Goal: Task Accomplishment & Management: Complete application form

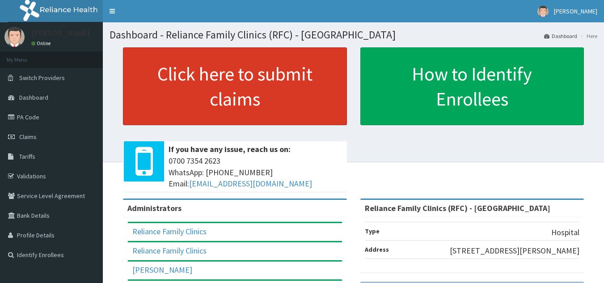
click at [246, 101] on link "Click here to submit claims" at bounding box center [235, 86] width 224 height 78
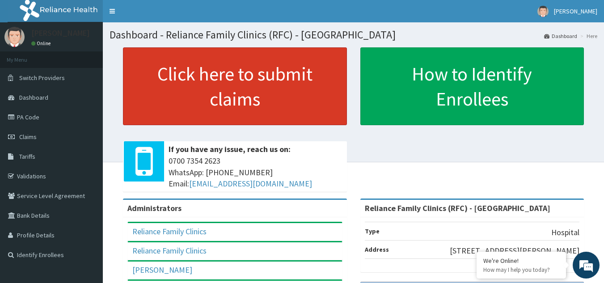
click at [246, 101] on link "Click here to submit claims" at bounding box center [235, 86] width 224 height 78
click at [203, 101] on link "Click here to submit claims" at bounding box center [235, 86] width 224 height 78
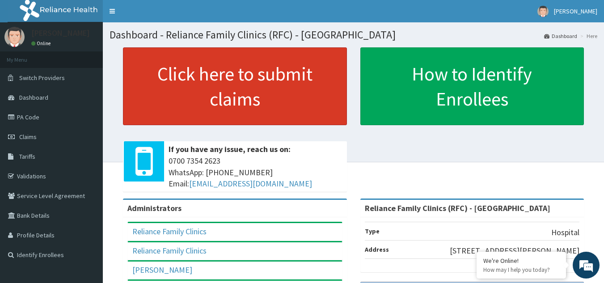
click at [203, 101] on link "Click here to submit claims" at bounding box center [235, 86] width 224 height 78
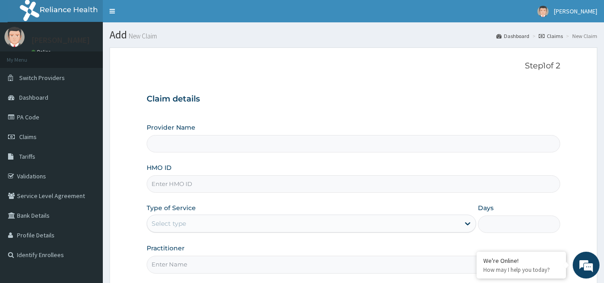
type input "Reliance Family Clinics (RFC) - [GEOGRAPHIC_DATA]"
click at [349, 185] on input "HMO ID" at bounding box center [354, 183] width 414 height 17
type input "DGC/10026/A"
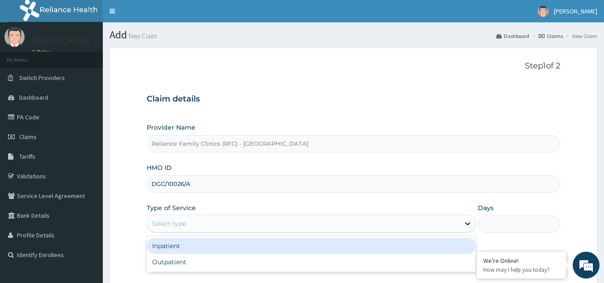
click at [231, 221] on div "Select type" at bounding box center [303, 223] width 312 height 14
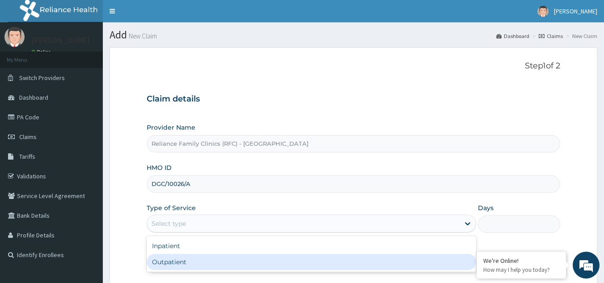
click at [188, 263] on div "Outpatient" at bounding box center [311, 262] width 329 height 16
type input "1"
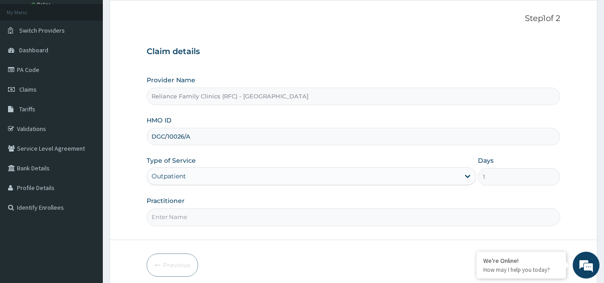
scroll to position [55, 0]
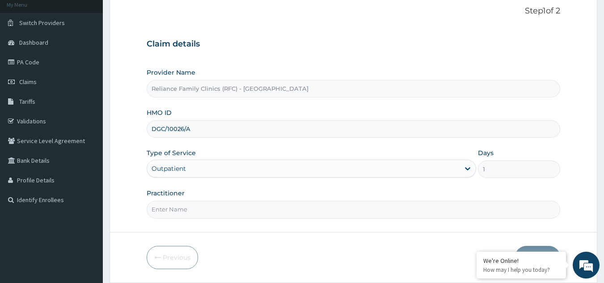
click at [367, 214] on input "Practitioner" at bounding box center [354, 209] width 414 height 17
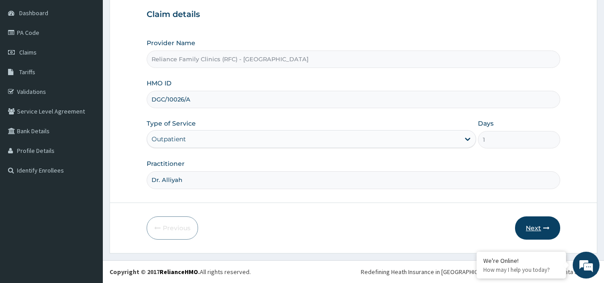
type input "Dr. Alliyah"
click at [534, 224] on button "Next" at bounding box center [537, 227] width 45 height 23
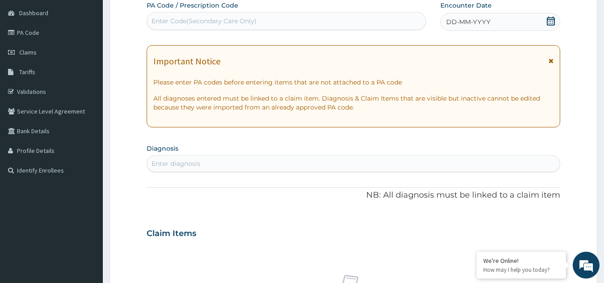
click at [549, 63] on icon at bounding box center [550, 61] width 5 height 6
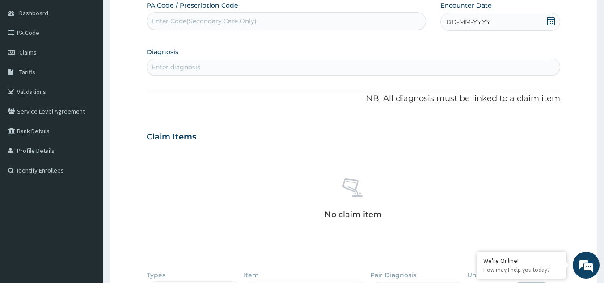
scroll to position [0, 0]
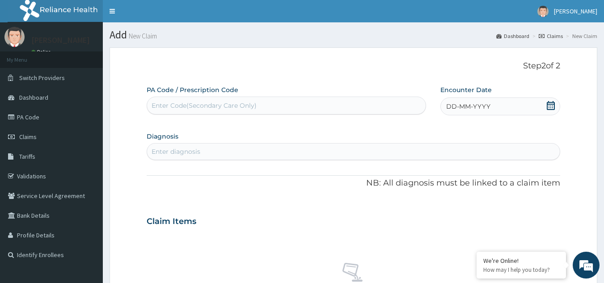
click at [551, 103] on icon at bounding box center [550, 105] width 9 height 9
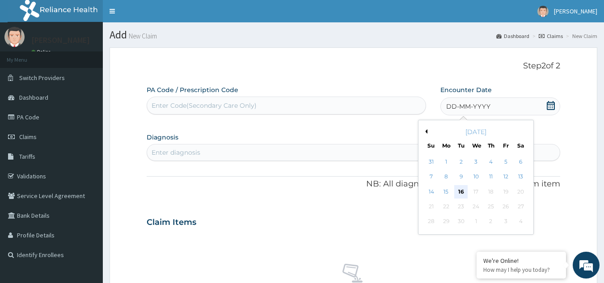
click at [462, 191] on div "16" at bounding box center [460, 191] width 13 height 13
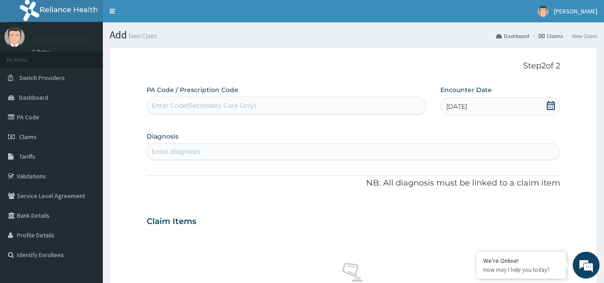
click at [552, 106] on icon at bounding box center [550, 105] width 9 height 9
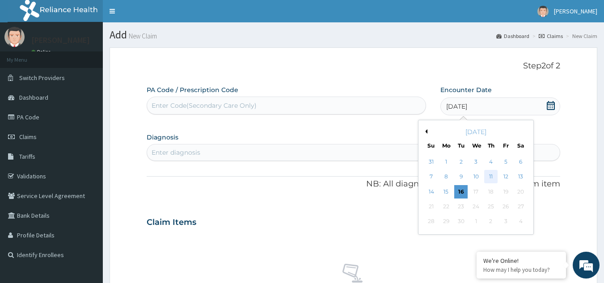
click at [493, 177] on div "11" at bounding box center [490, 176] width 13 height 13
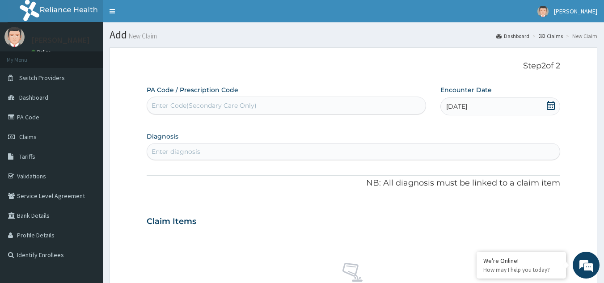
click at [228, 152] on div "Enter diagnosis" at bounding box center [353, 151] width 413 height 14
type input "well adu"
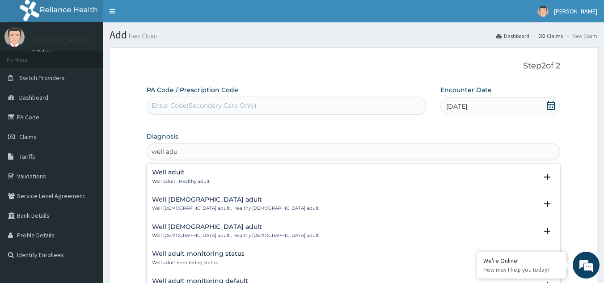
click at [210, 257] on h4 "Well adult monitoring status" at bounding box center [198, 253] width 92 height 7
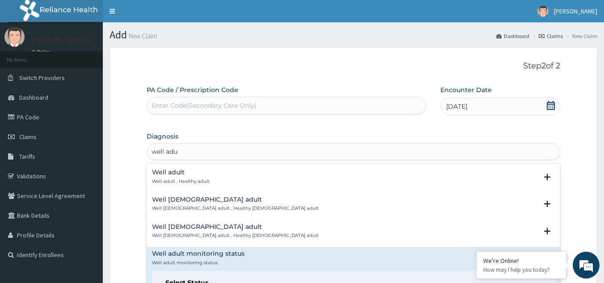
click at [210, 257] on h4 "Well adult monitoring status" at bounding box center [198, 253] width 92 height 7
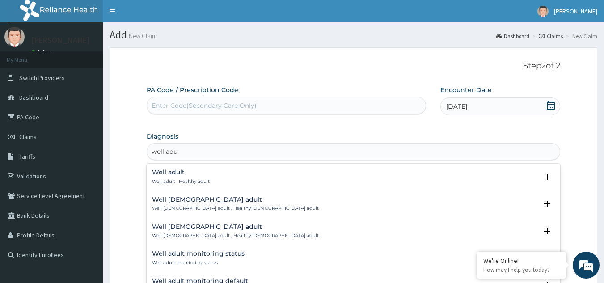
click at [210, 257] on h4 "Well adult monitoring status" at bounding box center [198, 253] width 92 height 7
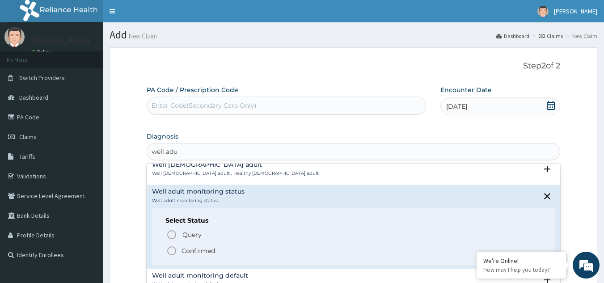
scroll to position [63, 0]
click at [173, 250] on icon "status option filled" at bounding box center [171, 249] width 11 height 11
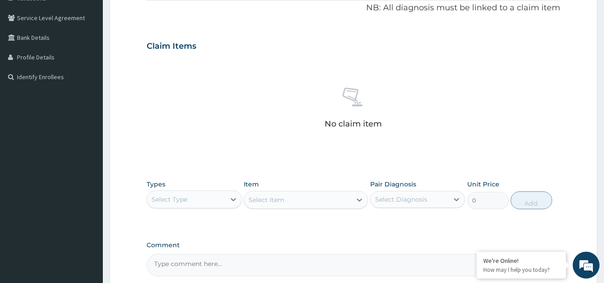
scroll to position [192, 0]
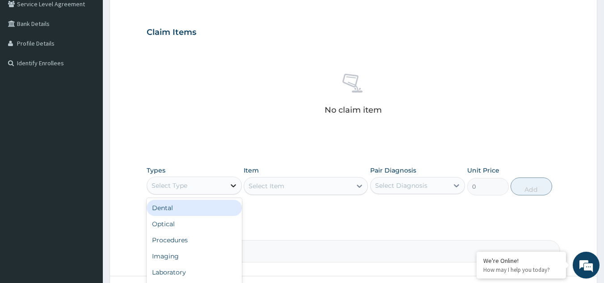
click at [227, 186] on div at bounding box center [233, 185] width 16 height 16
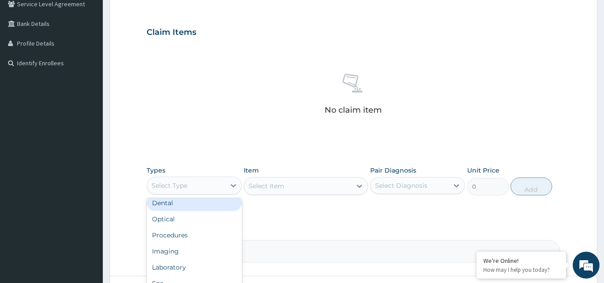
scroll to position [17, 0]
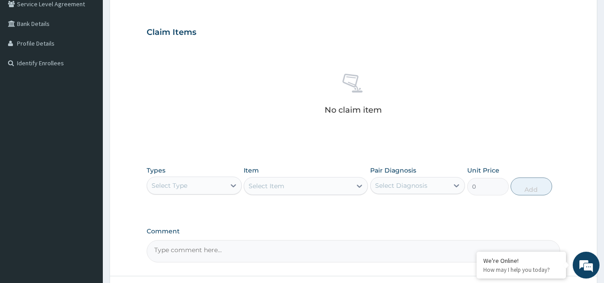
click at [160, 187] on div "Select Type" at bounding box center [169, 185] width 36 height 9
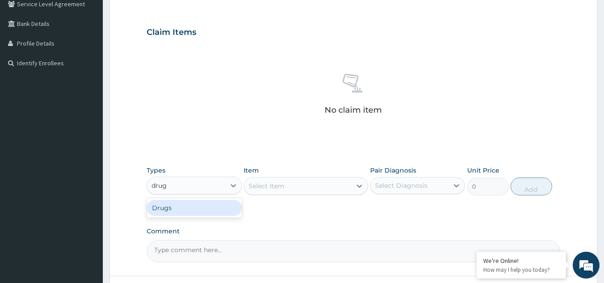
type input "drugs"
click at [191, 203] on div "Drugs" at bounding box center [194, 208] width 95 height 16
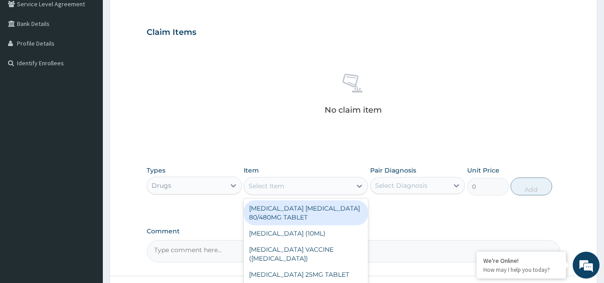
click at [295, 189] on div "Select Item" at bounding box center [297, 186] width 107 height 14
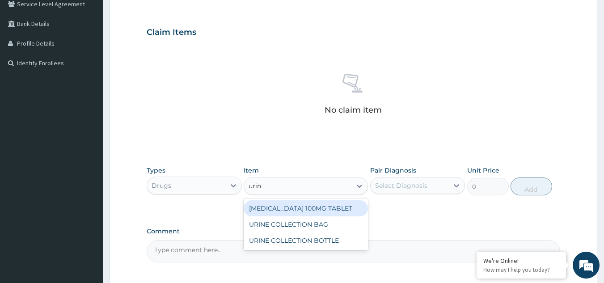
type input "urine"
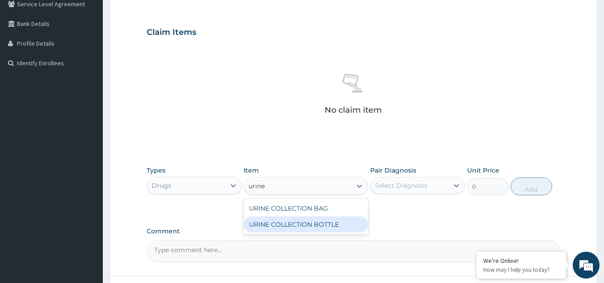
click at [305, 226] on div "URINE COLLECTION BOTTLE" at bounding box center [306, 224] width 124 height 16
type input "198"
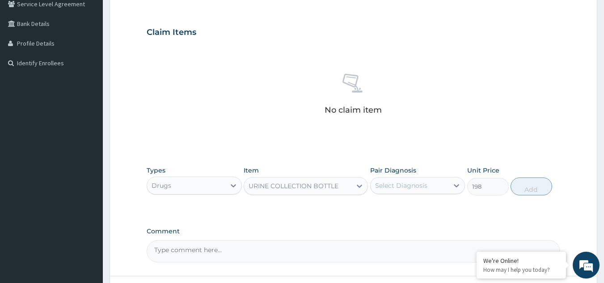
click at [408, 187] on div "Select Diagnosis" at bounding box center [401, 185] width 52 height 9
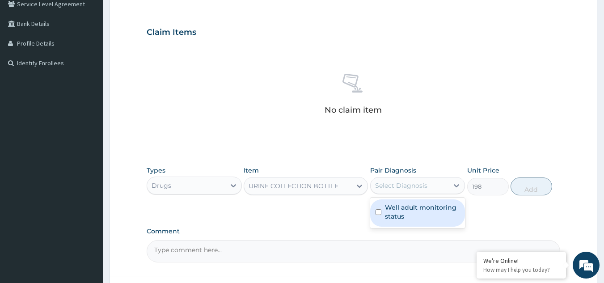
click at [397, 210] on label "Well adult monitoring status" at bounding box center [422, 212] width 75 height 18
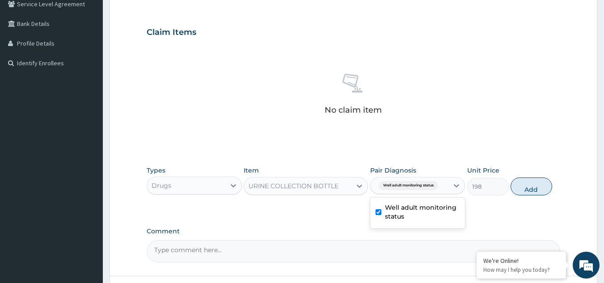
checkbox input "true"
click at [520, 190] on button "Add" at bounding box center [531, 186] width 42 height 18
type input "0"
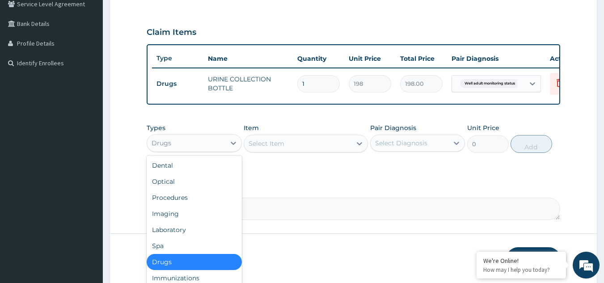
click at [204, 150] on div "Drugs" at bounding box center [186, 143] width 78 height 14
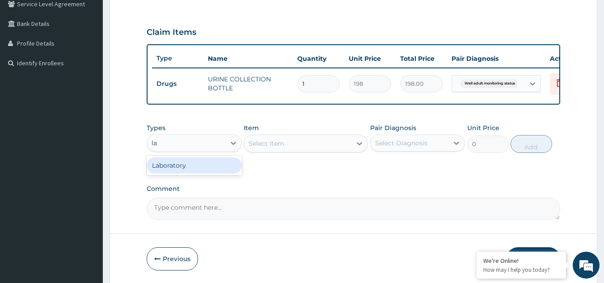
type input "lab"
click at [205, 171] on div "Laboratory" at bounding box center [194, 165] width 95 height 16
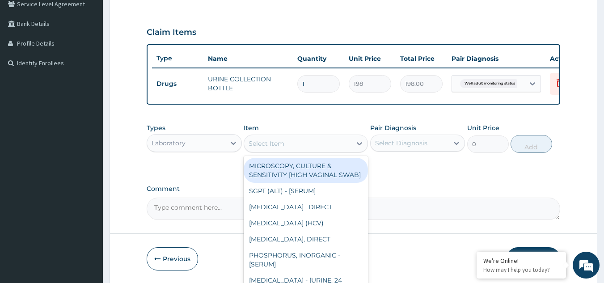
click at [286, 149] on div "Select Item" at bounding box center [297, 143] width 107 height 14
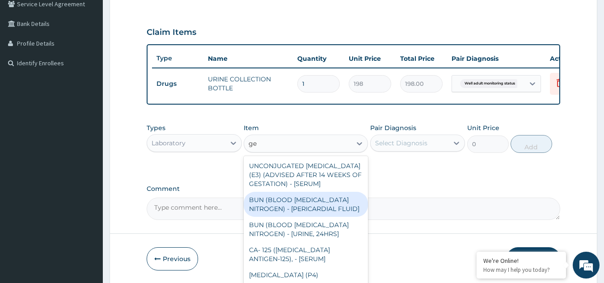
type input "g"
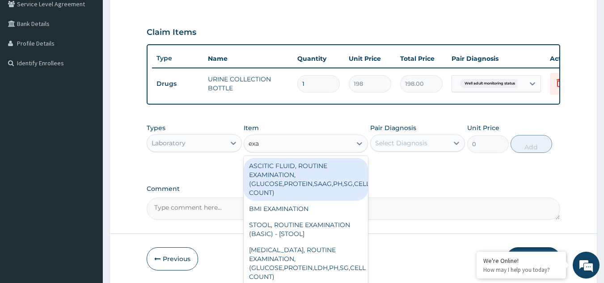
type input "exam"
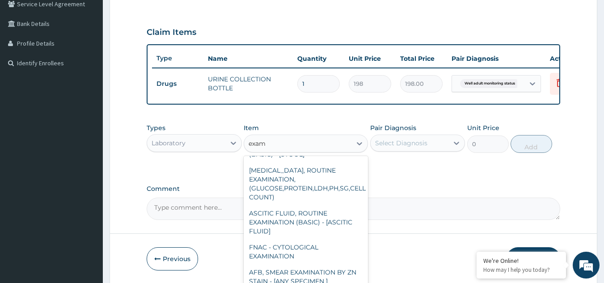
scroll to position [0, 0]
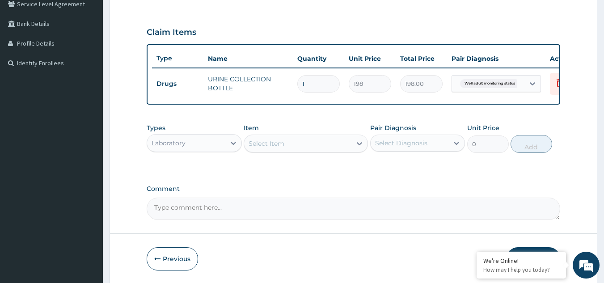
click at [332, 151] on div "Select Item" at bounding box center [297, 143] width 107 height 14
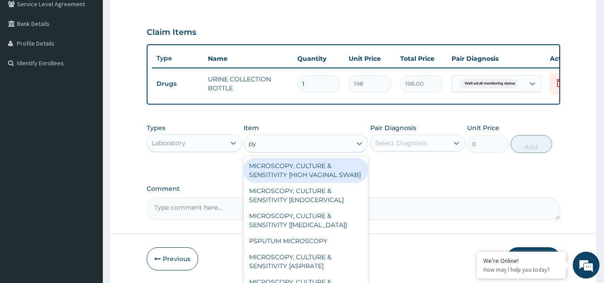
type input "p"
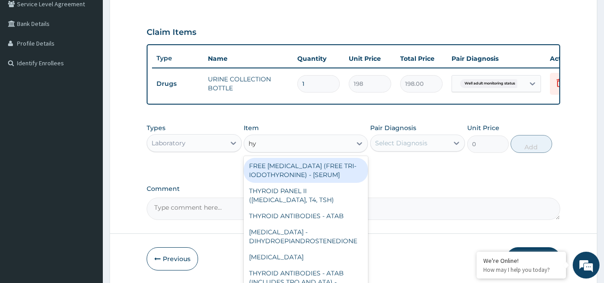
type input "h"
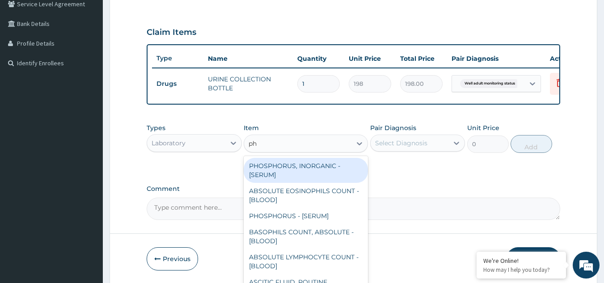
type input "phy"
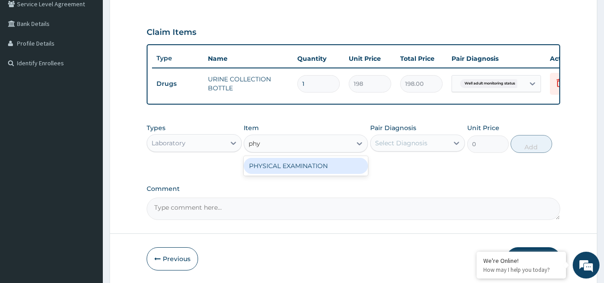
click at [319, 169] on div "PHYSICAL EXAMINATION" at bounding box center [306, 166] width 124 height 16
type input "1225.5"
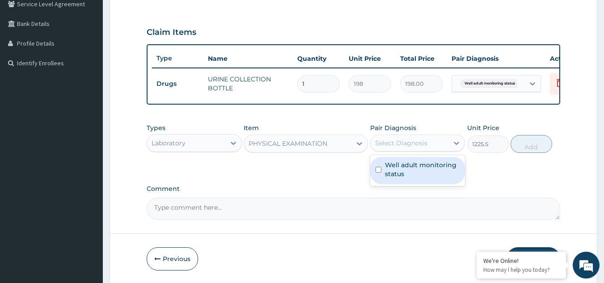
click at [423, 147] on div "Select Diagnosis" at bounding box center [401, 143] width 52 height 9
click at [403, 173] on label "Well adult monitoring status" at bounding box center [422, 169] width 75 height 18
checkbox input "true"
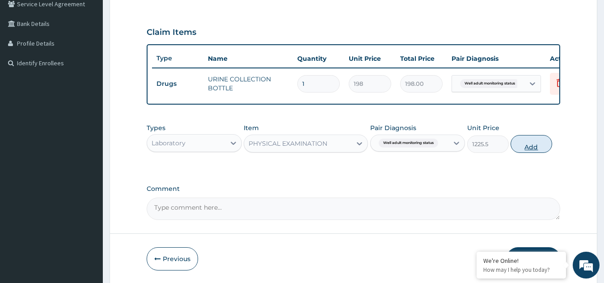
click at [526, 153] on button "Add" at bounding box center [531, 144] width 42 height 18
type input "0"
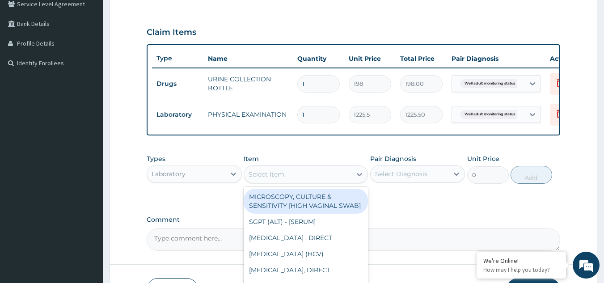
click at [275, 179] on div "Select Item" at bounding box center [266, 174] width 36 height 9
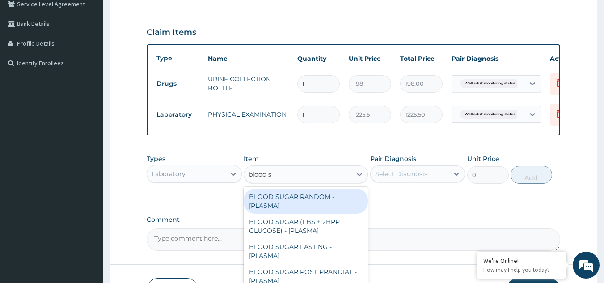
type input "blood su"
click at [279, 208] on div "BLOOD SUGAR RANDOM - [PLASMA]" at bounding box center [306, 201] width 124 height 25
type input "1800"
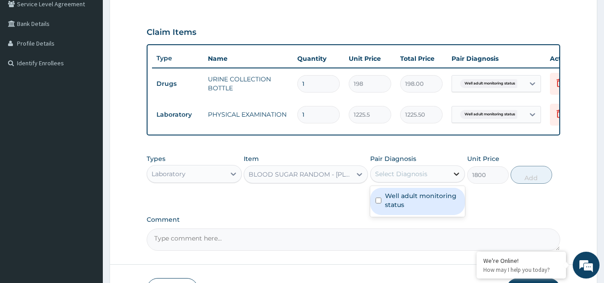
click at [454, 178] on icon at bounding box center [456, 173] width 9 height 9
click at [419, 209] on label "Well adult monitoring status" at bounding box center [422, 200] width 75 height 18
checkbox input "true"
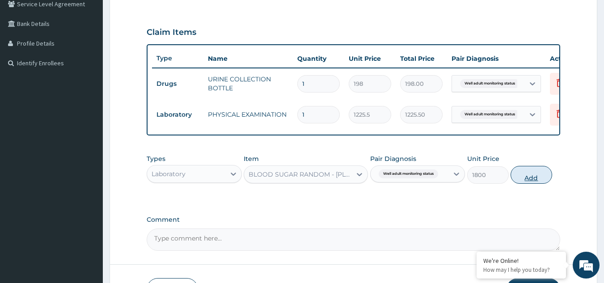
click at [521, 180] on button "Add" at bounding box center [531, 175] width 42 height 18
type input "0"
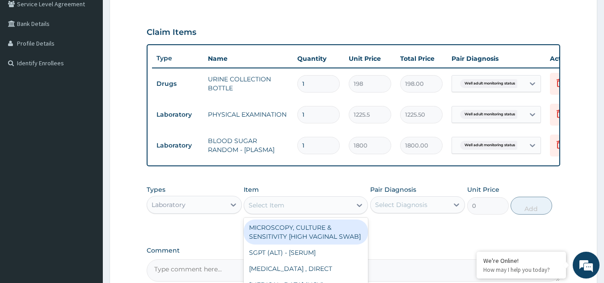
click at [282, 210] on div "Select Item" at bounding box center [266, 205] width 36 height 9
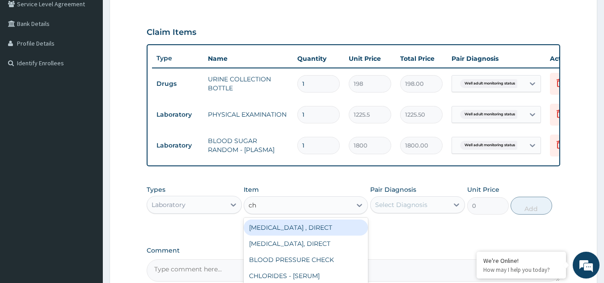
type input "cho"
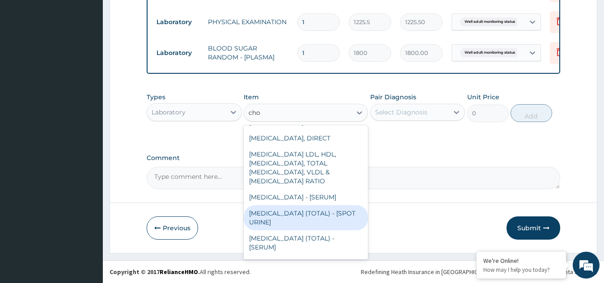
scroll to position [18, 0]
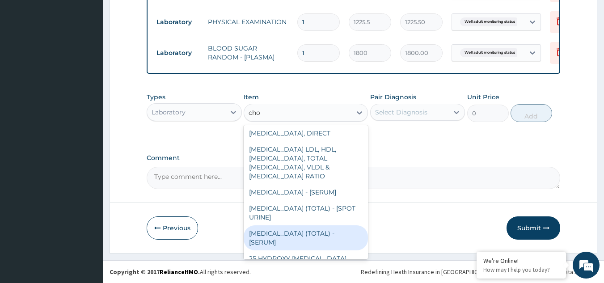
click at [305, 237] on div "CHOLESTEROL (TOTAL) - [SERUM]" at bounding box center [306, 237] width 124 height 25
type input "2880"
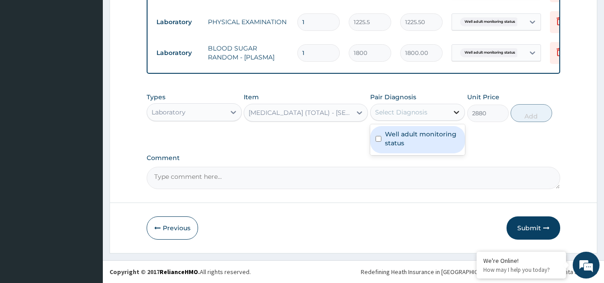
click at [450, 118] on div at bounding box center [456, 112] width 16 height 16
click at [430, 130] on label "Well adult monitoring status" at bounding box center [422, 139] width 75 height 18
checkbox input "true"
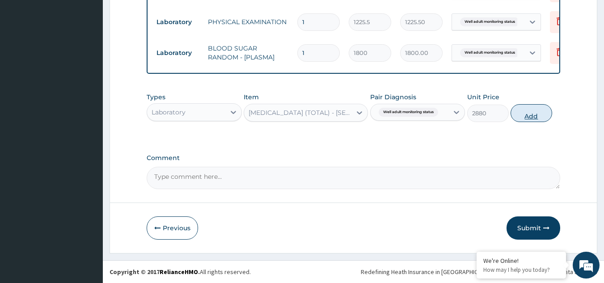
click at [537, 113] on button "Add" at bounding box center [531, 113] width 42 height 18
type input "0"
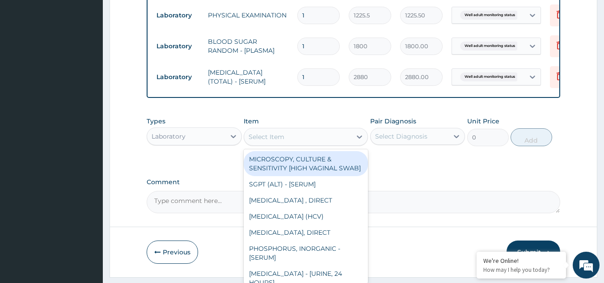
click at [261, 141] on div "Select Item" at bounding box center [266, 136] width 36 height 9
type input "pap"
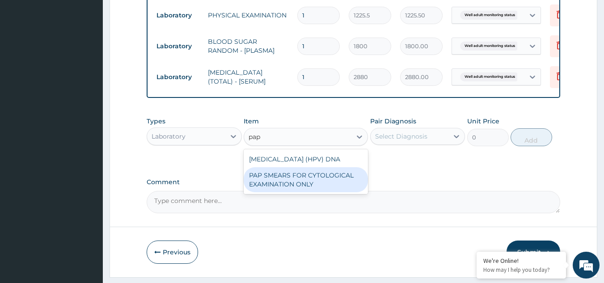
click at [287, 192] on div "PAP SMEARS FOR CYTOLOGICAL EXAMINATION ONLY" at bounding box center [306, 179] width 124 height 25
type input "18080"
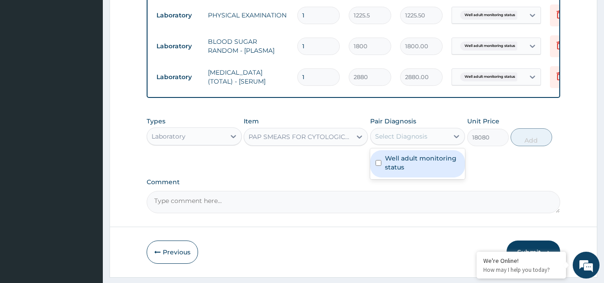
click at [424, 141] on div "Select Diagnosis" at bounding box center [401, 136] width 52 height 9
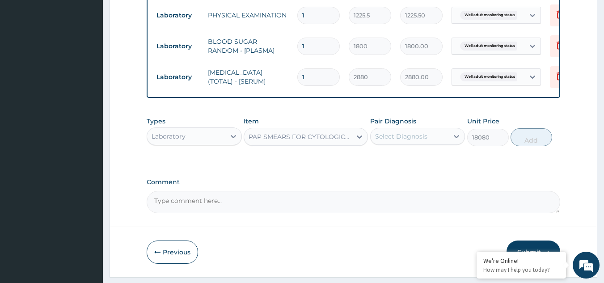
click at [424, 141] on div "Select Diagnosis" at bounding box center [401, 136] width 52 height 9
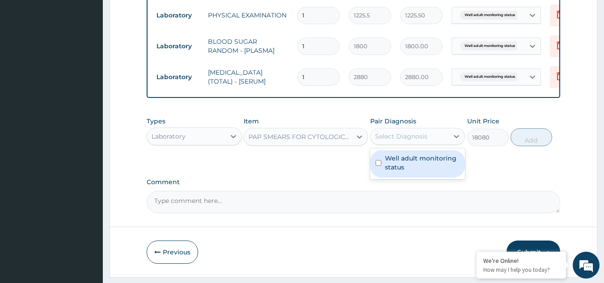
click at [424, 141] on div "Select Diagnosis" at bounding box center [401, 136] width 52 height 9
click at [405, 171] on label "Well adult monitoring status" at bounding box center [422, 163] width 75 height 18
checkbox input "true"
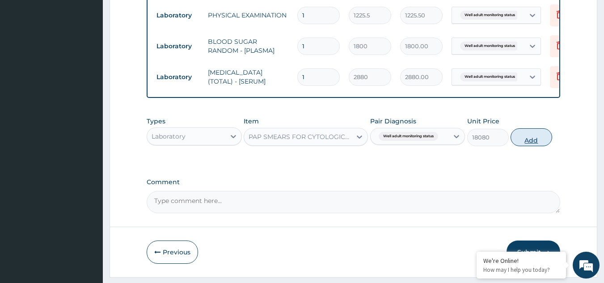
click at [524, 146] on button "Add" at bounding box center [531, 137] width 42 height 18
type input "0"
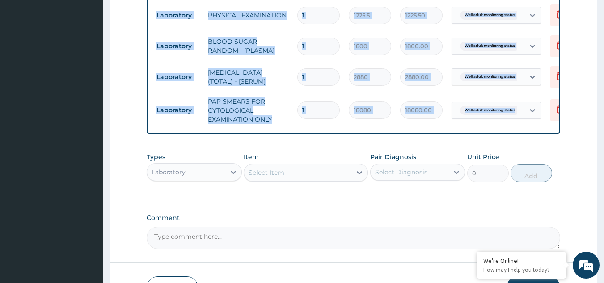
click at [524, 146] on div "PA Code / Prescription Code Enter Code(Secondary Care Only) Encounter Date 11-0…" at bounding box center [354, 21] width 414 height 454
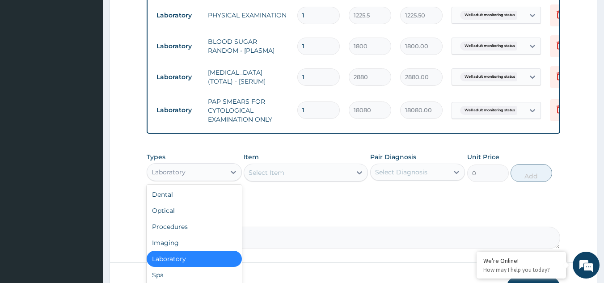
click at [213, 179] on div "Laboratory" at bounding box center [186, 172] width 78 height 14
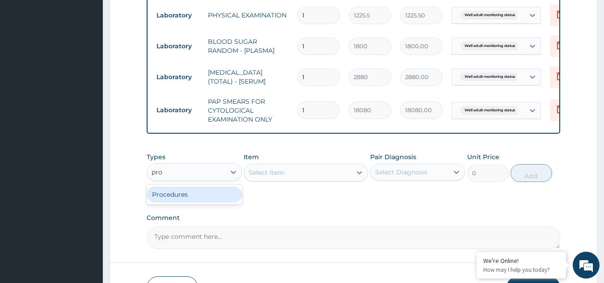
type input "proc"
click at [194, 198] on div "Procedures" at bounding box center [194, 194] width 95 height 16
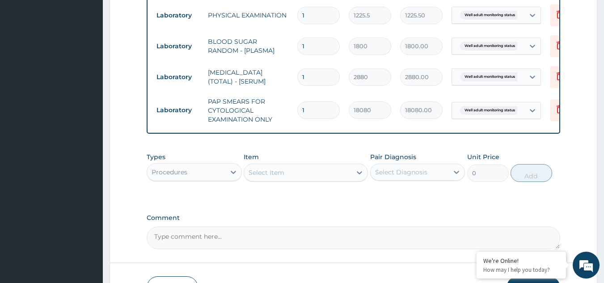
click at [287, 179] on div "Select Item" at bounding box center [297, 172] width 107 height 14
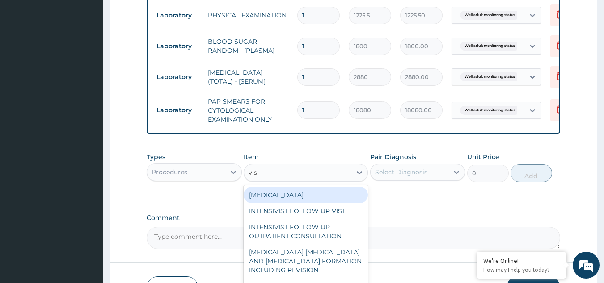
type input "visu"
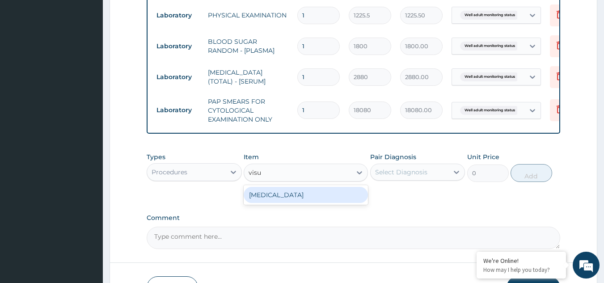
click at [283, 199] on div "VISUAL ACUITY" at bounding box center [306, 195] width 124 height 16
type input "3000"
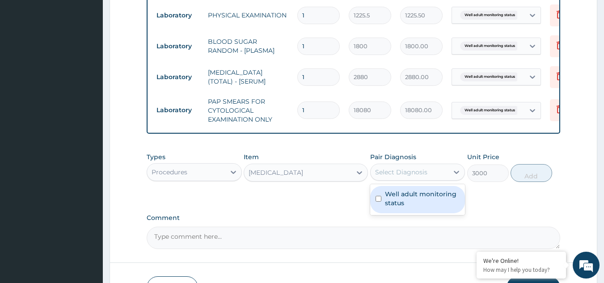
click at [421, 177] on div "Select Diagnosis" at bounding box center [401, 172] width 52 height 9
click at [403, 205] on label "Well adult monitoring status" at bounding box center [422, 198] width 75 height 18
checkbox input "true"
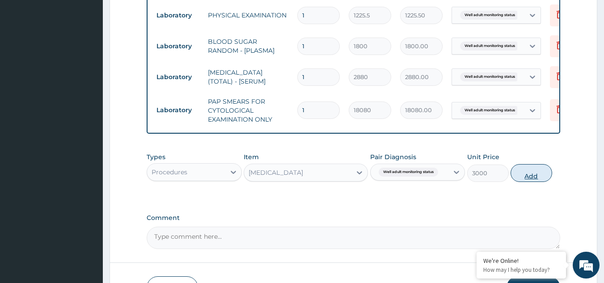
click at [525, 177] on button "Add" at bounding box center [531, 173] width 42 height 18
type input "0"
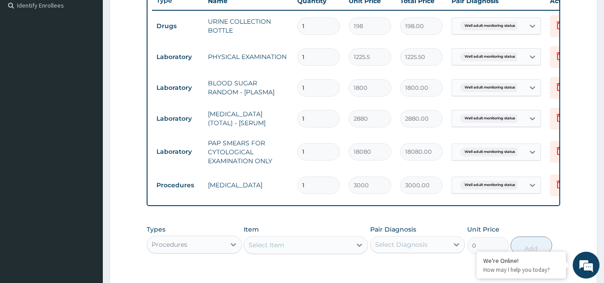
scroll to position [250, 0]
click at [206, 248] on div "Procedures" at bounding box center [186, 243] width 78 height 14
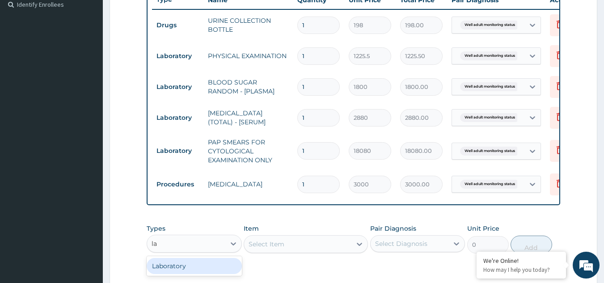
type input "lab"
click at [192, 268] on div "Laboratory" at bounding box center [194, 266] width 95 height 16
click at [261, 253] on div "Select Item" at bounding box center [306, 244] width 124 height 18
click at [272, 248] on div "Select Item" at bounding box center [266, 244] width 36 height 9
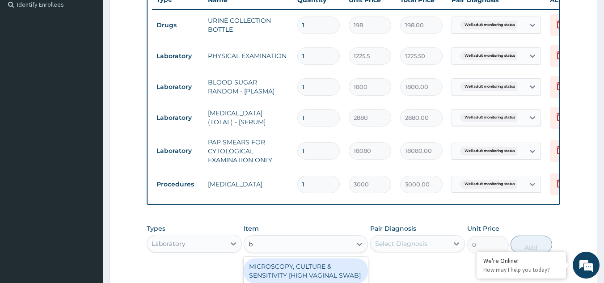
type input "bm"
click at [275, 271] on div "BMI EXAMINATION" at bounding box center [306, 266] width 124 height 16
type input "1225.5"
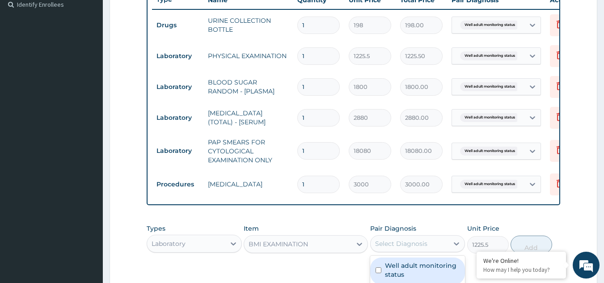
click at [420, 248] on div "Select Diagnosis" at bounding box center [401, 243] width 52 height 9
click at [404, 278] on label "Well adult monitoring status" at bounding box center [422, 270] width 75 height 18
checkbox input "true"
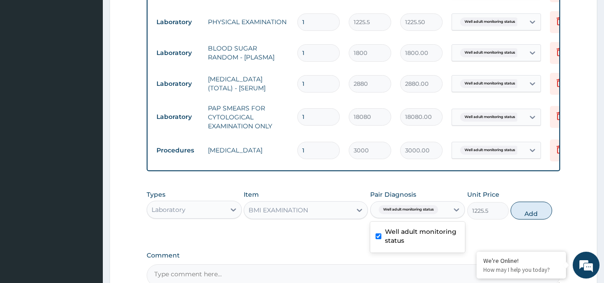
scroll to position [300, 0]
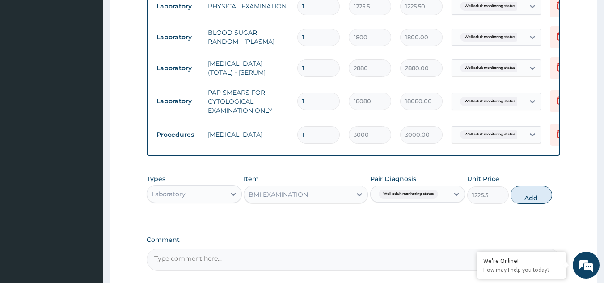
click at [542, 198] on button "Add" at bounding box center [531, 195] width 42 height 18
type input "0"
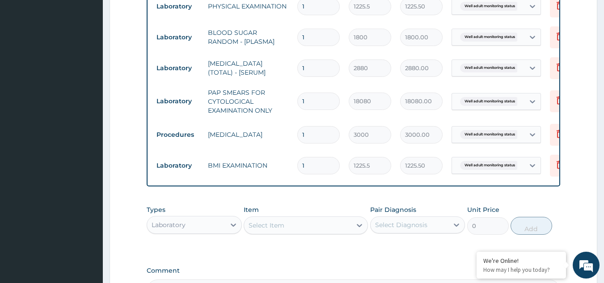
click at [282, 230] on div "Select Item" at bounding box center [266, 225] width 36 height 9
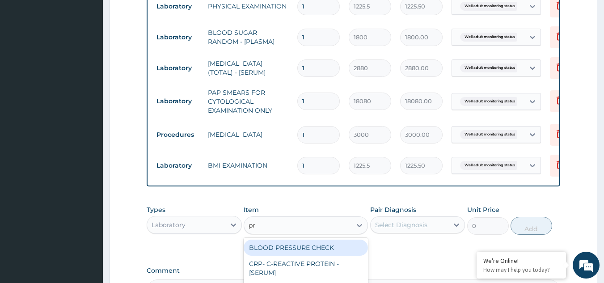
type input "pre"
click at [288, 252] on div "BLOOD PRESSURE CHECK" at bounding box center [306, 248] width 124 height 16
type input "1225.5"
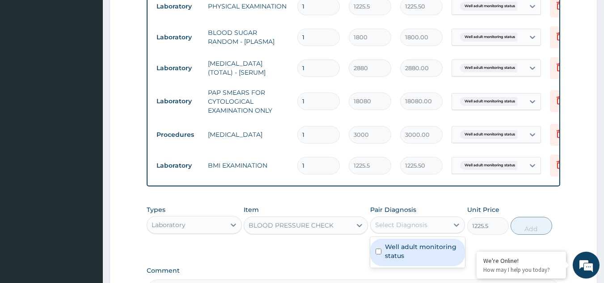
click at [424, 229] on div "Select Diagnosis" at bounding box center [401, 224] width 52 height 9
click at [413, 257] on label "Well adult monitoring status" at bounding box center [422, 251] width 75 height 18
checkbox input "true"
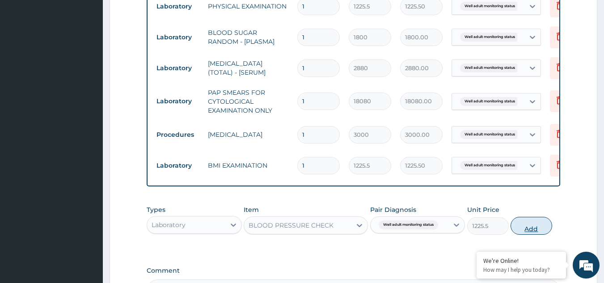
click at [529, 235] on button "Add" at bounding box center [531, 226] width 42 height 18
type input "0"
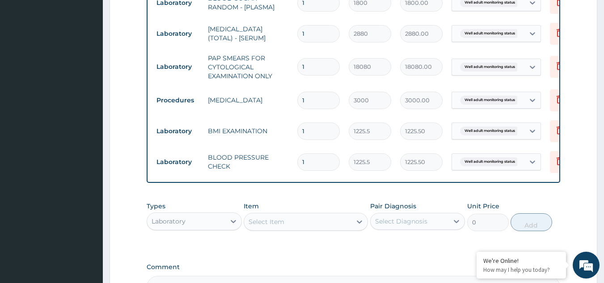
scroll to position [369, 0]
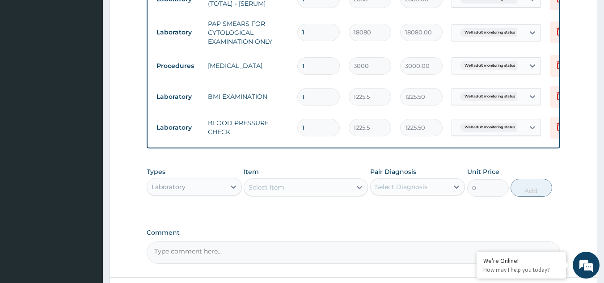
click at [295, 193] on div "Select Item" at bounding box center [297, 187] width 107 height 14
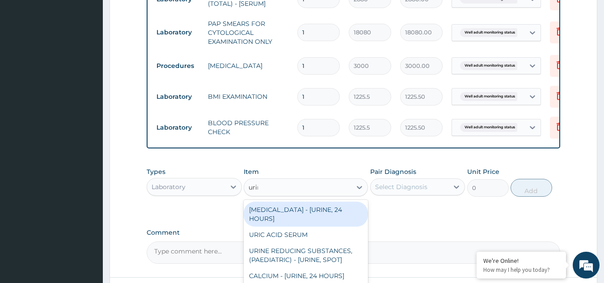
type input "urina"
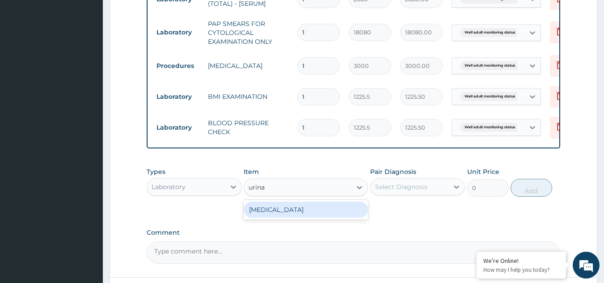
click at [290, 213] on div "[MEDICAL_DATA]" at bounding box center [306, 210] width 124 height 16
type input "1531.875"
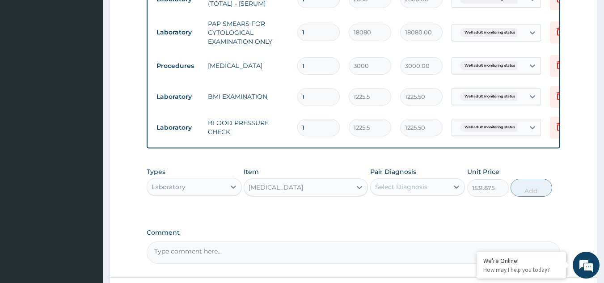
click at [432, 194] on div "Select Diagnosis" at bounding box center [409, 187] width 78 height 14
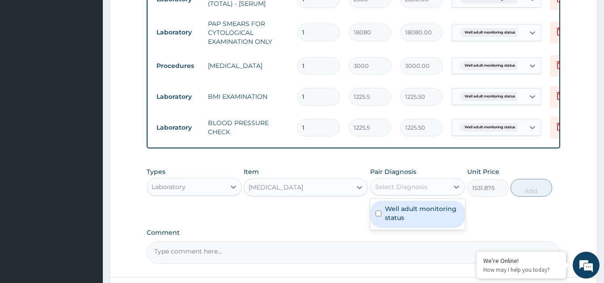
click at [413, 216] on label "Well adult monitoring status" at bounding box center [422, 213] width 75 height 18
checkbox input "true"
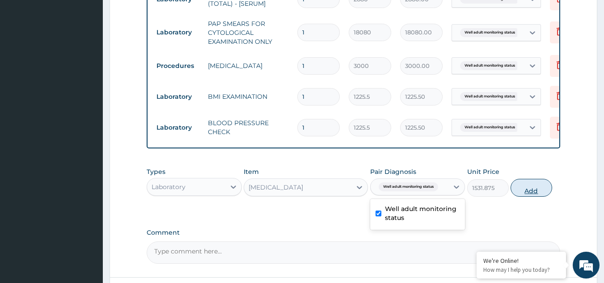
click at [527, 191] on button "Add" at bounding box center [531, 188] width 42 height 18
type input "0"
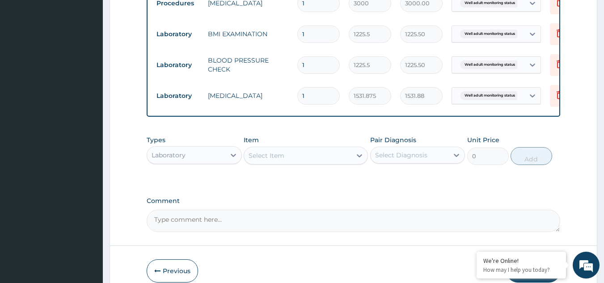
scroll to position [444, 0]
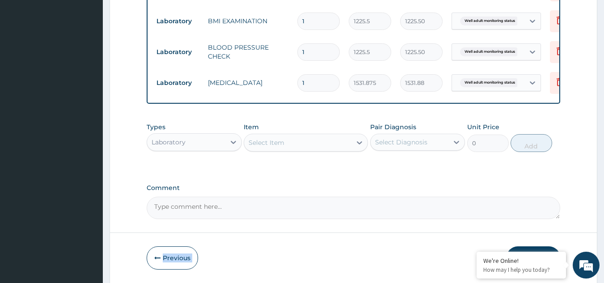
drag, startPoint x: 600, startPoint y: 231, endPoint x: 606, endPoint y: 244, distance: 13.4
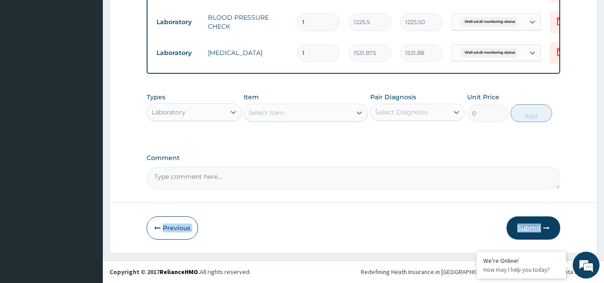
click at [531, 231] on button "Submit" at bounding box center [533, 227] width 54 height 23
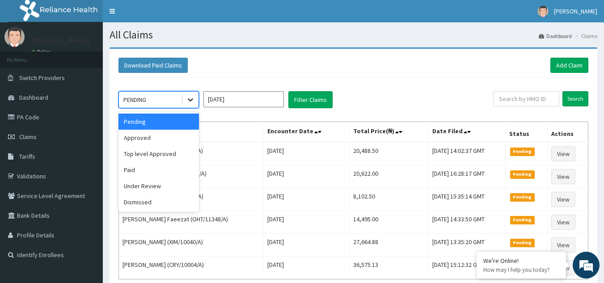
click at [193, 101] on icon at bounding box center [190, 99] width 9 height 9
click at [140, 135] on div "Approved" at bounding box center [158, 138] width 80 height 16
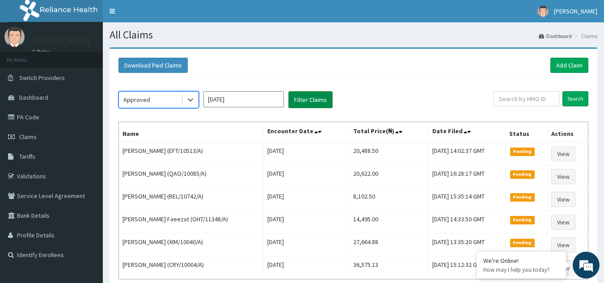
click at [303, 102] on button "Filter Claims" at bounding box center [310, 99] width 44 height 17
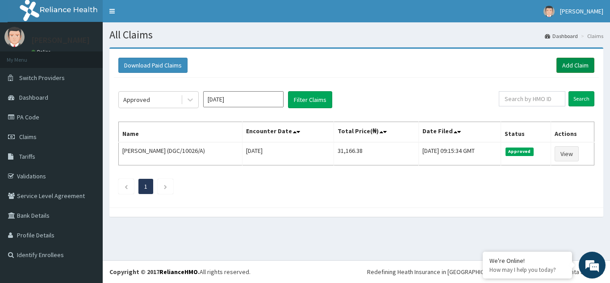
click at [577, 67] on link "Add Claim" at bounding box center [576, 65] width 38 height 15
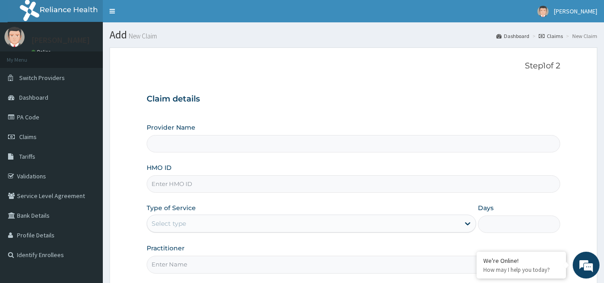
type input "Reliance Family Clinics (RFC) - Gbagada"
click at [281, 181] on input "HMO ID" at bounding box center [354, 183] width 414 height 17
type input "DGC/10029/A"
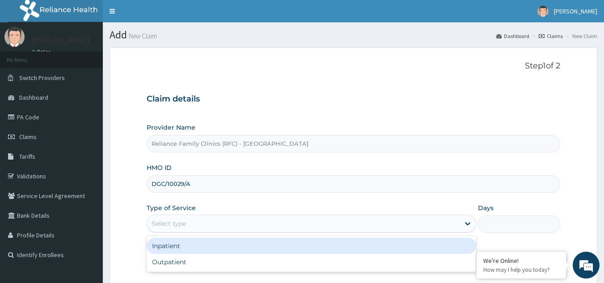
click at [247, 220] on div "Select type" at bounding box center [303, 223] width 312 height 14
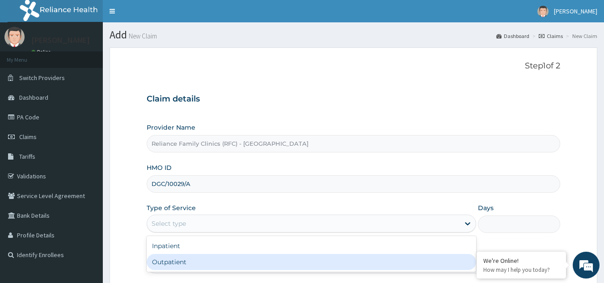
click at [192, 259] on div "Outpatient" at bounding box center [311, 262] width 329 height 16
type input "1"
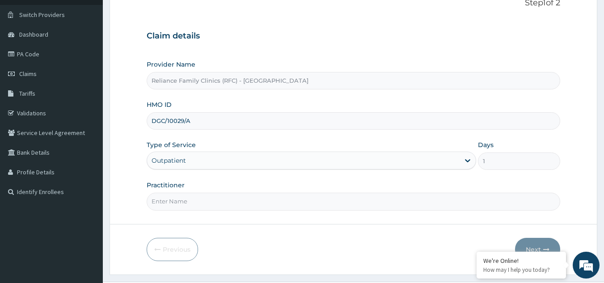
scroll to position [84, 0]
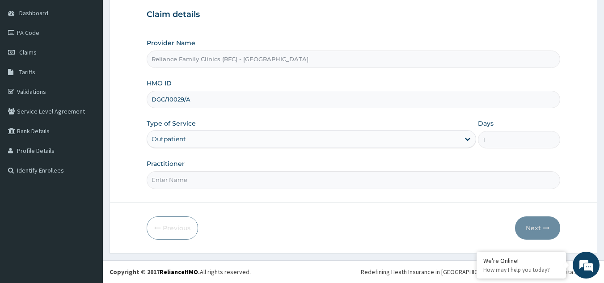
click at [348, 183] on input "Practitioner" at bounding box center [354, 179] width 414 height 17
type input "Dr. Alliyah"
click at [536, 228] on button "Next" at bounding box center [537, 227] width 45 height 23
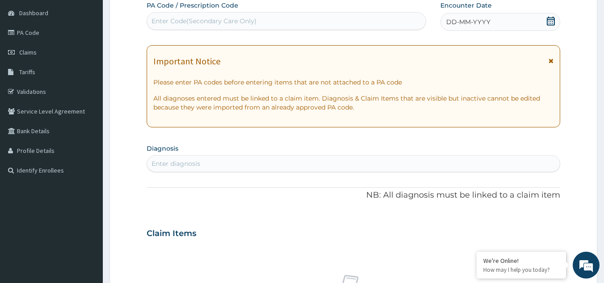
click at [552, 65] on span at bounding box center [550, 63] width 5 height 14
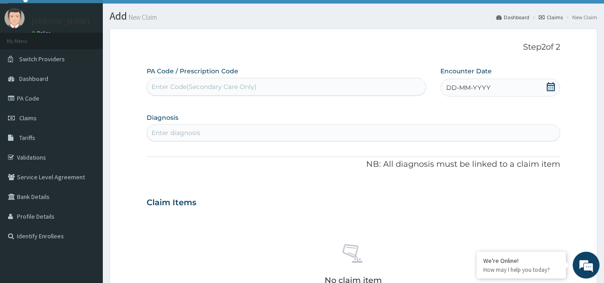
scroll to position [0, 0]
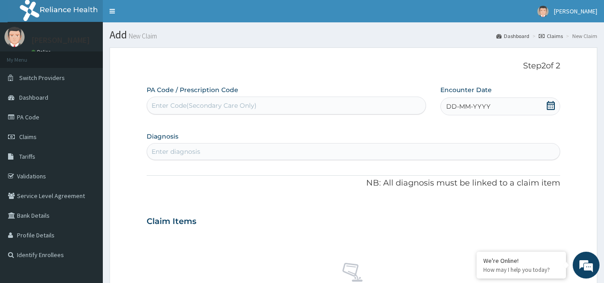
click at [550, 106] on icon at bounding box center [550, 105] width 9 height 9
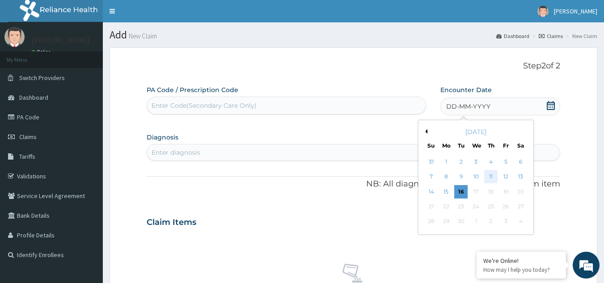
click at [490, 177] on div "11" at bounding box center [490, 176] width 13 height 13
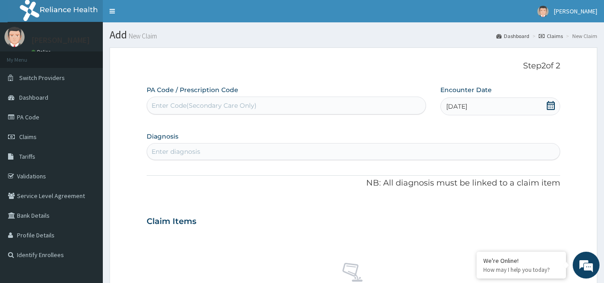
click at [322, 151] on div "Enter diagnosis" at bounding box center [353, 151] width 413 height 14
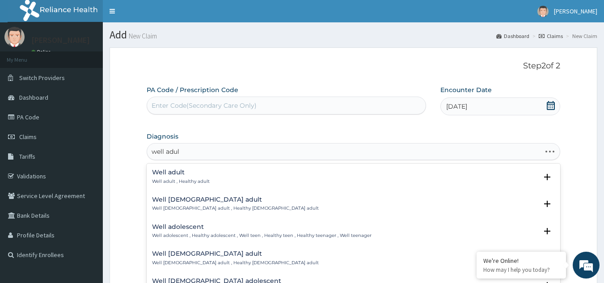
type input "well adult"
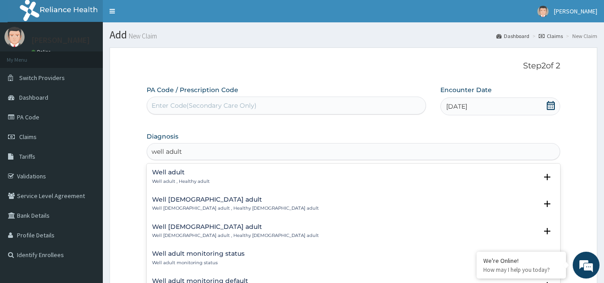
click at [232, 256] on h4 "Well adult monitoring status" at bounding box center [198, 253] width 92 height 7
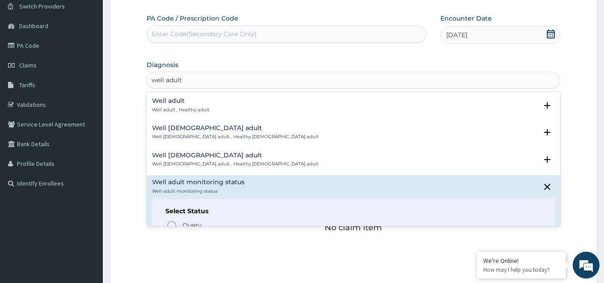
scroll to position [47, 0]
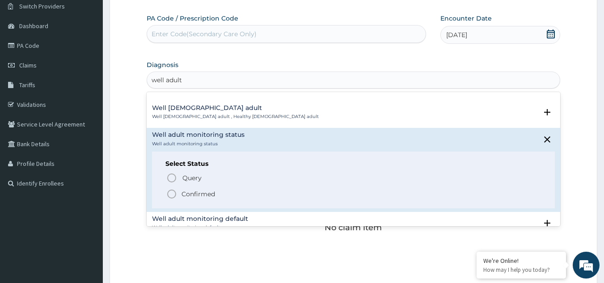
click at [167, 192] on icon "status option filled" at bounding box center [171, 194] width 11 height 11
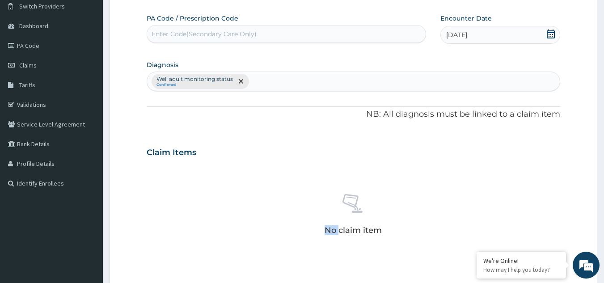
click at [167, 192] on div "No claim item" at bounding box center [354, 215] width 414 height 103
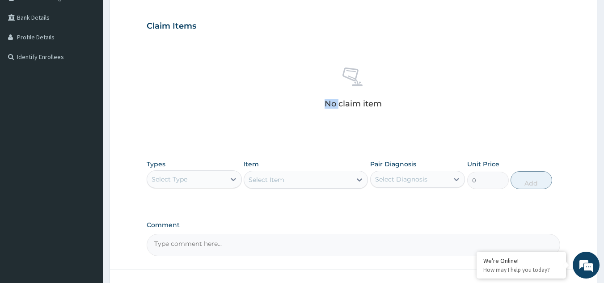
scroll to position [221, 0]
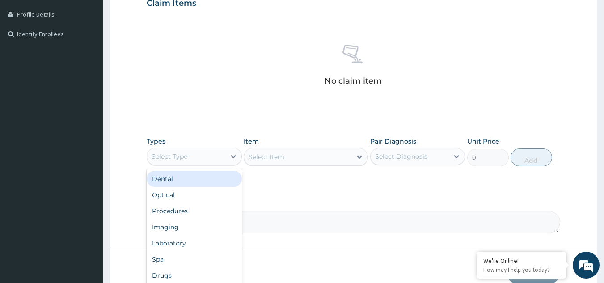
click at [185, 153] on div "Select Type" at bounding box center [169, 156] width 36 height 9
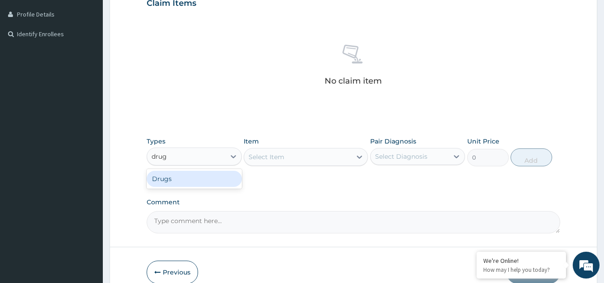
type input "drugs"
click at [182, 182] on div "Drugs" at bounding box center [194, 179] width 95 height 16
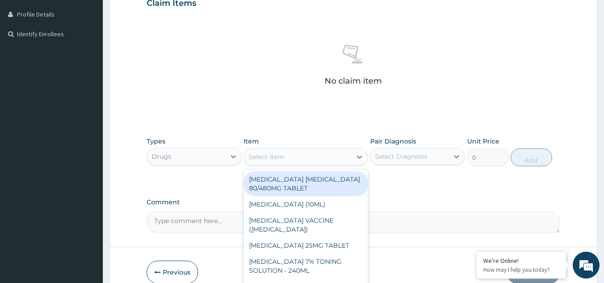
click at [294, 163] on div "Select Item" at bounding box center [297, 157] width 107 height 14
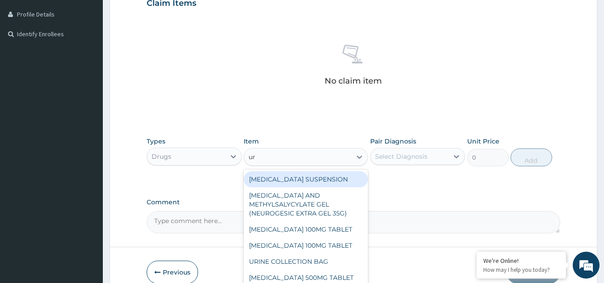
type input "uri"
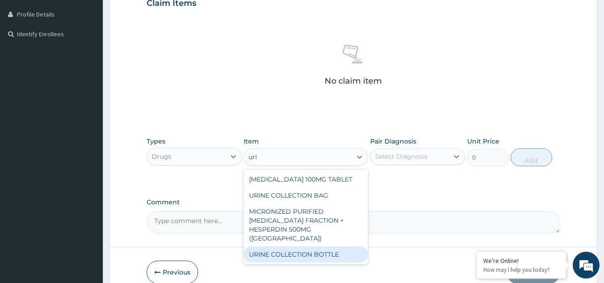
click at [291, 246] on div "URINE COLLECTION BOTTLE" at bounding box center [306, 254] width 124 height 16
type input "198"
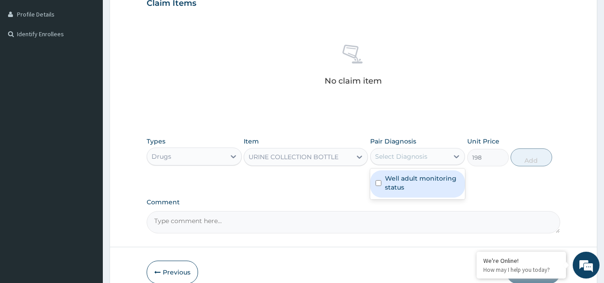
click at [438, 154] on div "Select Diagnosis" at bounding box center [409, 156] width 78 height 14
click at [408, 183] on label "Well adult monitoring status" at bounding box center [422, 183] width 75 height 18
checkbox input "true"
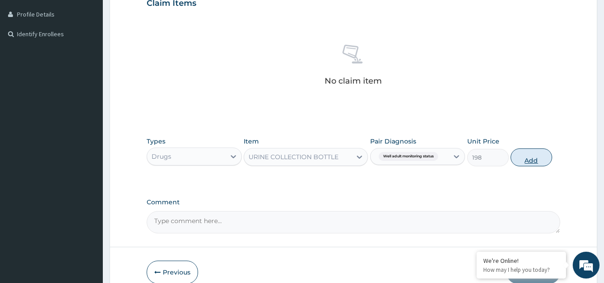
click at [537, 162] on button "Add" at bounding box center [531, 157] width 42 height 18
type input "0"
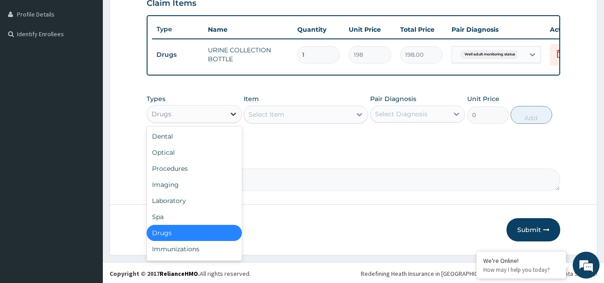
click at [231, 122] on div at bounding box center [233, 114] width 16 height 16
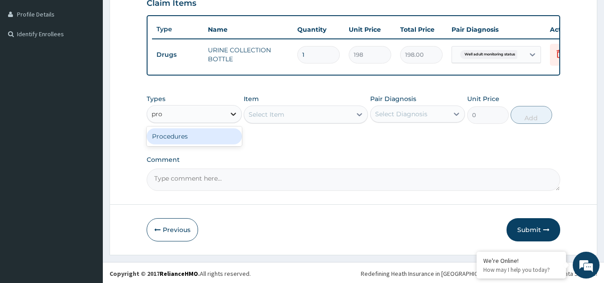
type input "proc"
click at [196, 141] on div "Procedures" at bounding box center [194, 136] width 95 height 16
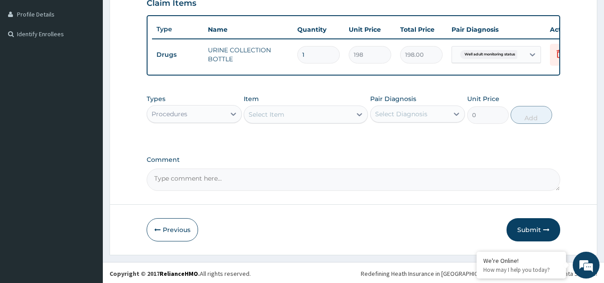
click at [299, 122] on div "Select Item" at bounding box center [297, 114] width 107 height 14
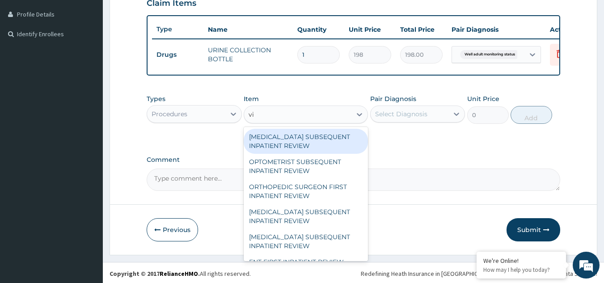
type input "vis"
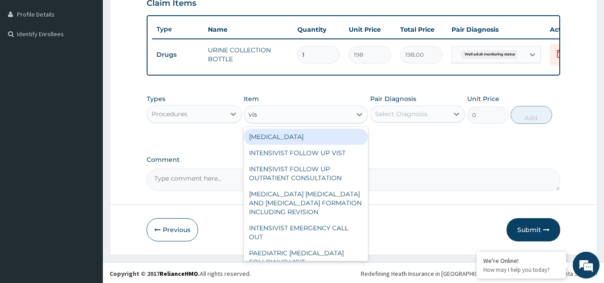
click at [300, 144] on div "VISUAL ACUITY" at bounding box center [306, 137] width 124 height 16
type input "3000"
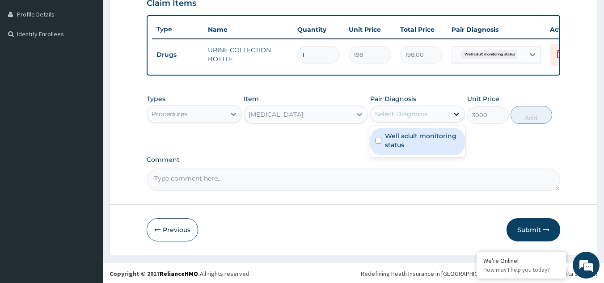
click at [453, 118] on icon at bounding box center [456, 113] width 9 height 9
click at [416, 143] on label "Well adult monitoring status" at bounding box center [422, 140] width 75 height 18
checkbox input "true"
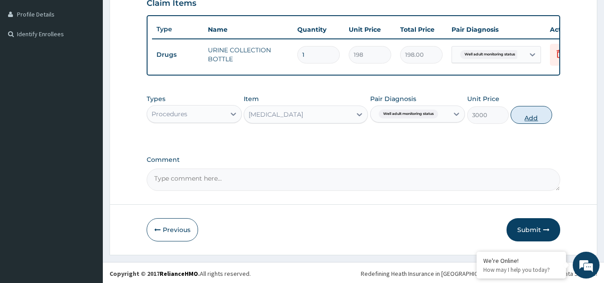
click at [529, 124] on button "Add" at bounding box center [531, 115] width 42 height 18
type input "0"
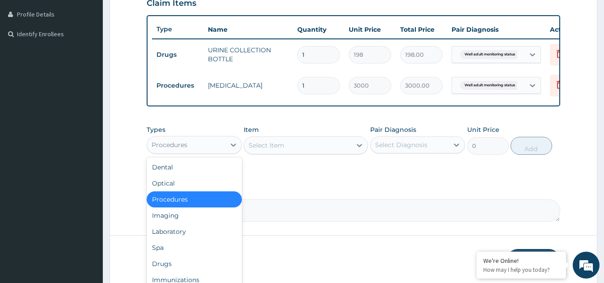
click at [195, 152] on div "Procedures" at bounding box center [186, 145] width 78 height 14
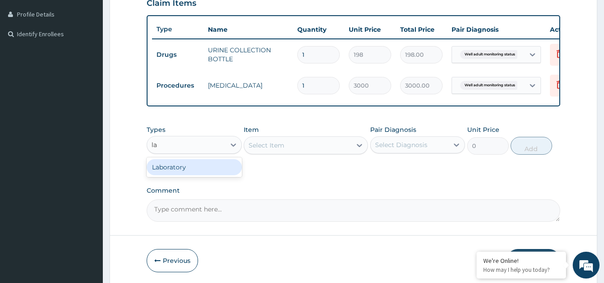
type input "lab"
click at [191, 170] on div "Laboratory" at bounding box center [194, 167] width 95 height 16
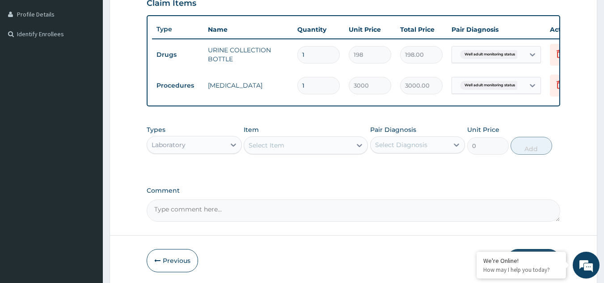
click at [301, 152] on div "Select Item" at bounding box center [297, 145] width 107 height 14
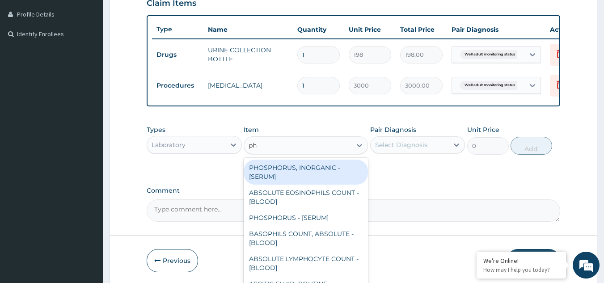
type input "phy"
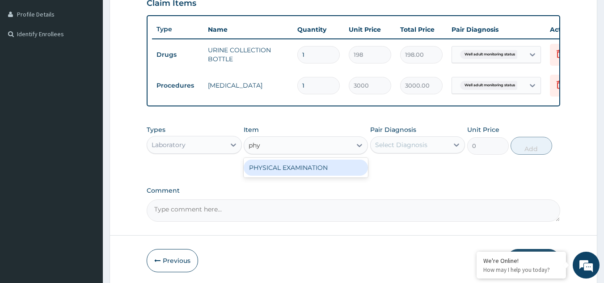
click at [297, 175] on div "PHYSICAL EXAMINATION" at bounding box center [306, 168] width 124 height 16
type input "1225.5"
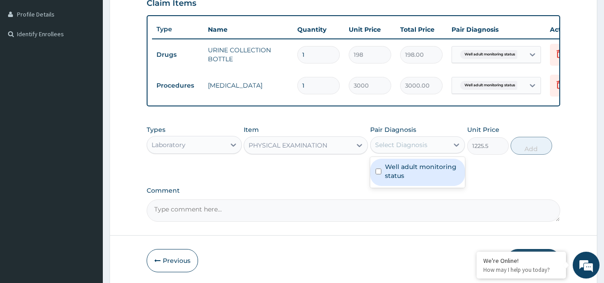
click at [390, 149] on div "Select Diagnosis" at bounding box center [401, 144] width 52 height 9
click at [392, 172] on label "Well adult monitoring status" at bounding box center [422, 171] width 75 height 18
checkbox input "true"
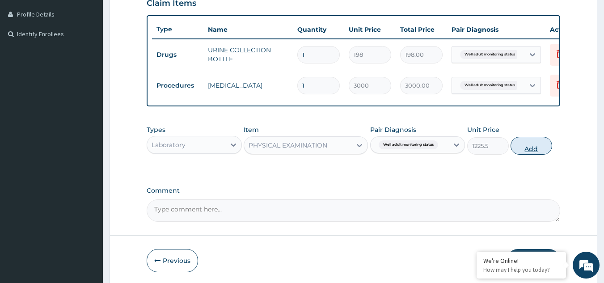
click at [525, 155] on button "Add" at bounding box center [531, 146] width 42 height 18
type input "0"
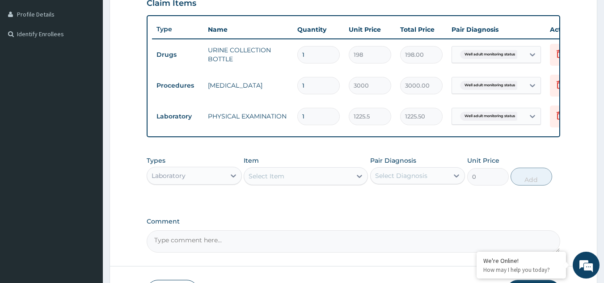
click at [282, 181] on div "Select Item" at bounding box center [266, 176] width 36 height 9
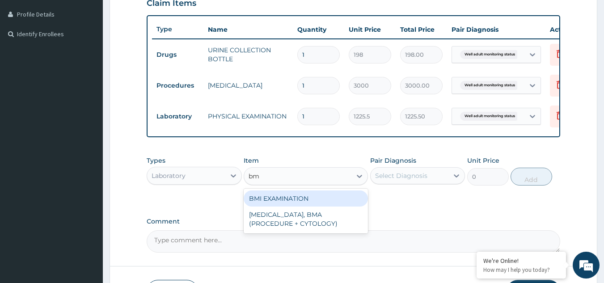
type input "bmi"
click at [283, 206] on div "BMI EXAMINATION" at bounding box center [306, 198] width 124 height 16
type input "1225.5"
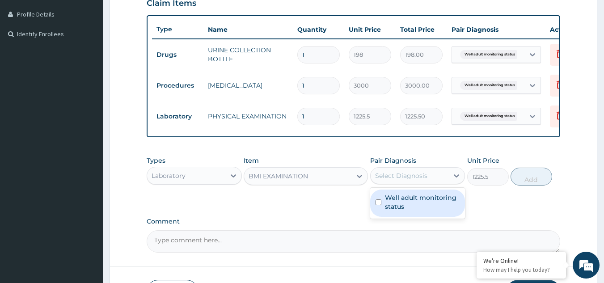
click at [397, 180] on div "Select Diagnosis" at bounding box center [401, 175] width 52 height 9
click at [399, 204] on label "Well adult monitoring status" at bounding box center [422, 202] width 75 height 18
checkbox input "true"
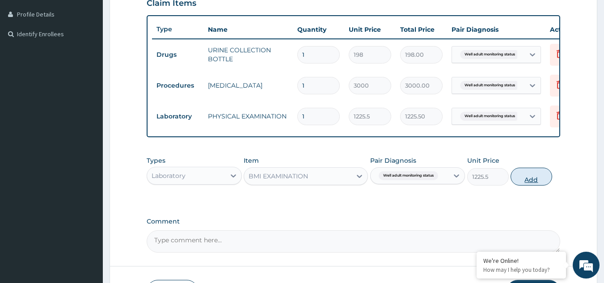
click at [526, 180] on button "Add" at bounding box center [531, 177] width 42 height 18
type input "0"
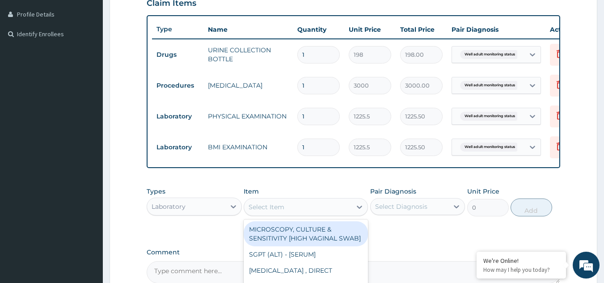
click at [328, 214] on div "Select Item" at bounding box center [297, 207] width 107 height 14
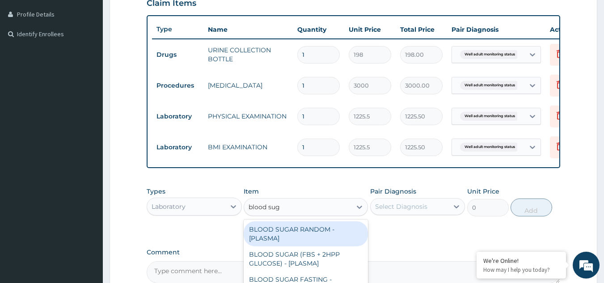
type input "blood suga"
click at [311, 238] on div "BLOOD SUGAR RANDOM - [PLASMA]" at bounding box center [306, 233] width 124 height 25
type input "1800"
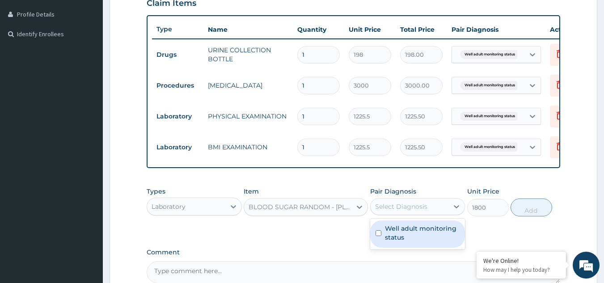
click at [442, 211] on div "Select Diagnosis" at bounding box center [409, 206] width 78 height 14
click at [416, 237] on label "Well adult monitoring status" at bounding box center [422, 233] width 75 height 18
checkbox input "true"
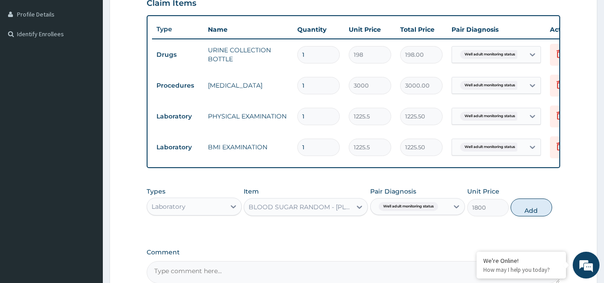
click at [521, 221] on div "Types Laboratory Item BLOOD SUGAR RANDOM - [PLASMA] Pair Diagnosis Well adult m…" at bounding box center [354, 201] width 414 height 38
click at [530, 216] on button "Add" at bounding box center [531, 207] width 42 height 18
type input "0"
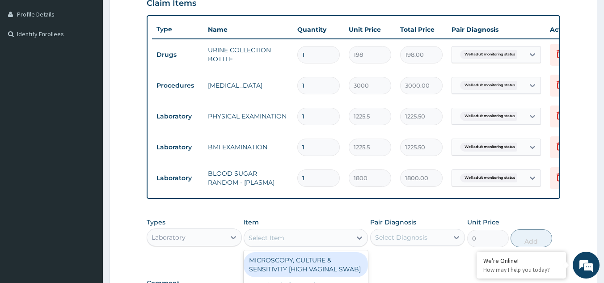
click at [290, 245] on div "Select Item" at bounding box center [297, 238] width 107 height 14
type input "ch"
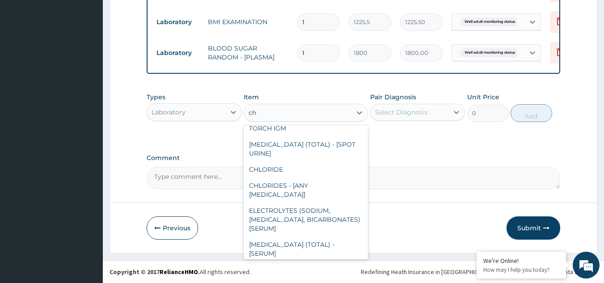
scroll to position [161, 0]
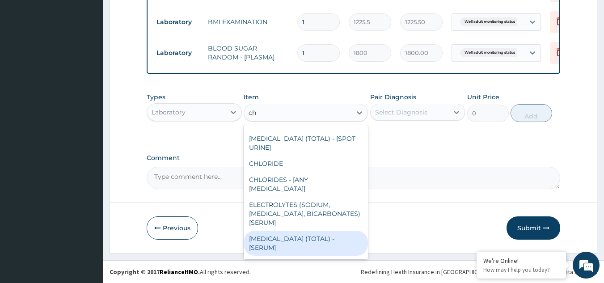
click at [312, 245] on div "CHOLESTEROL (TOTAL) - [SERUM]" at bounding box center [306, 243] width 124 height 25
type input "2880"
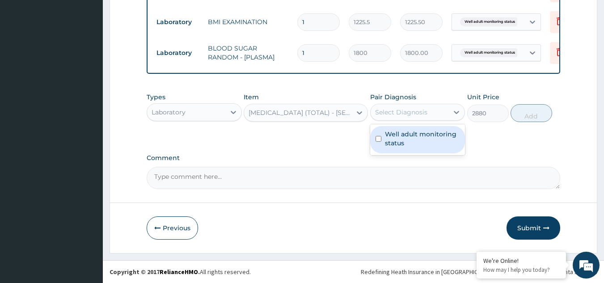
click at [437, 113] on div "Select Diagnosis" at bounding box center [409, 112] width 78 height 14
click at [401, 145] on label "Well adult monitoring status" at bounding box center [422, 139] width 75 height 18
checkbox input "true"
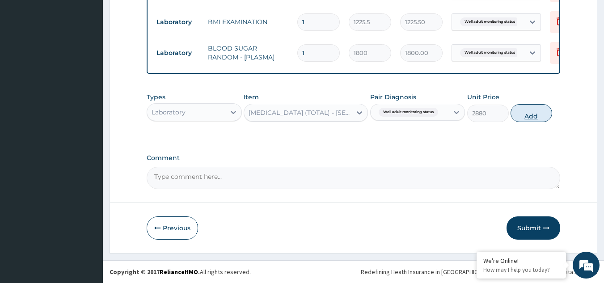
click at [529, 122] on button "Add" at bounding box center [531, 113] width 42 height 18
type input "0"
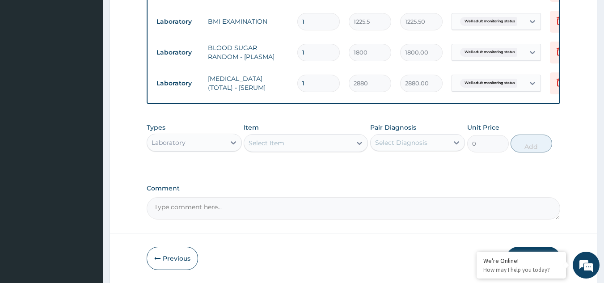
click at [302, 147] on div "Select Item" at bounding box center [297, 143] width 107 height 14
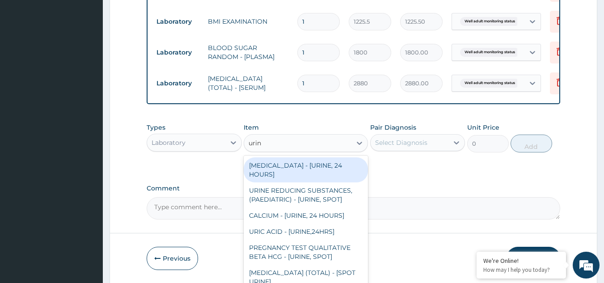
type input "urina"
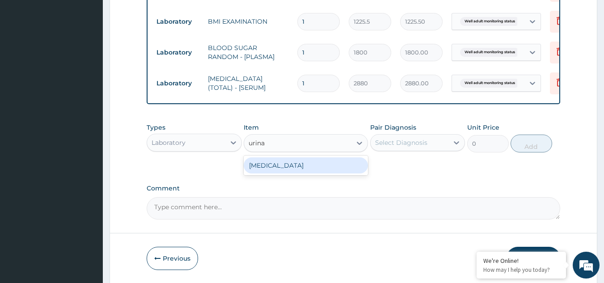
click at [297, 173] on div "URINALYSIS" at bounding box center [306, 165] width 124 height 16
type input "1531.875"
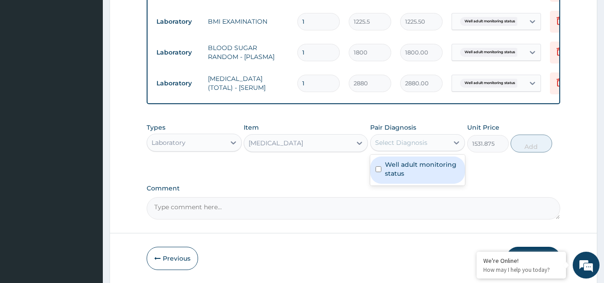
click at [402, 147] on div "Select Diagnosis" at bounding box center [401, 142] width 52 height 9
click at [395, 175] on label "Well adult monitoring status" at bounding box center [422, 169] width 75 height 18
checkbox input "true"
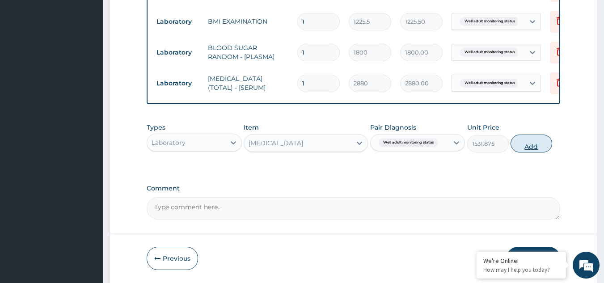
click at [522, 152] on button "Add" at bounding box center [531, 144] width 42 height 18
type input "0"
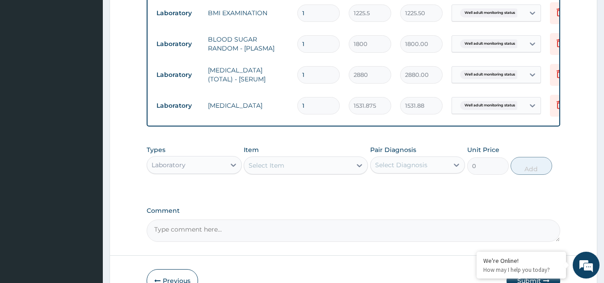
scroll to position [366, 0]
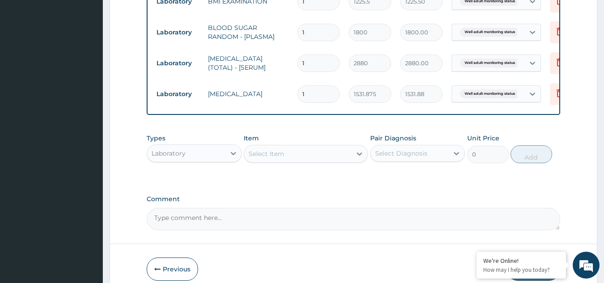
click at [300, 161] on div "Select Item" at bounding box center [297, 154] width 107 height 14
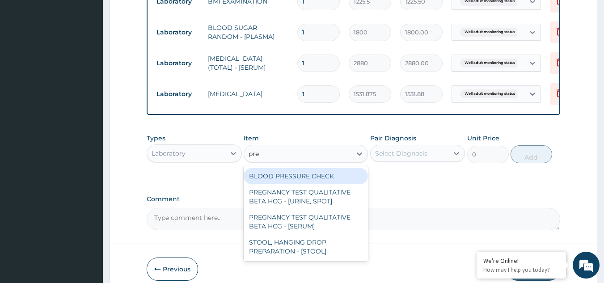
type input "pres"
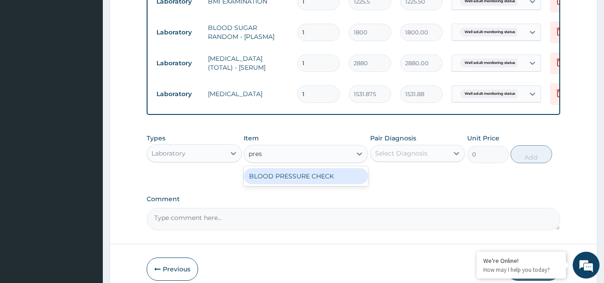
click at [287, 181] on div "BLOOD PRESSURE CHECK" at bounding box center [306, 176] width 124 height 16
type input "1225.5"
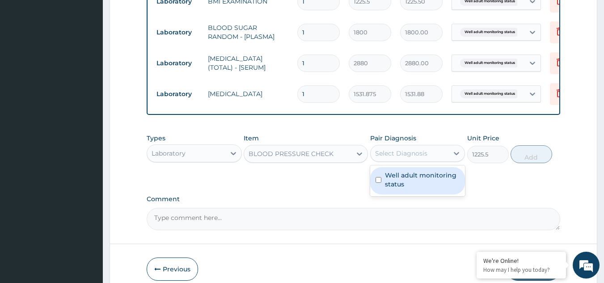
click at [427, 160] on div "Select Diagnosis" at bounding box center [409, 153] width 78 height 14
click at [412, 184] on label "Well adult monitoring status" at bounding box center [422, 180] width 75 height 18
checkbox input "true"
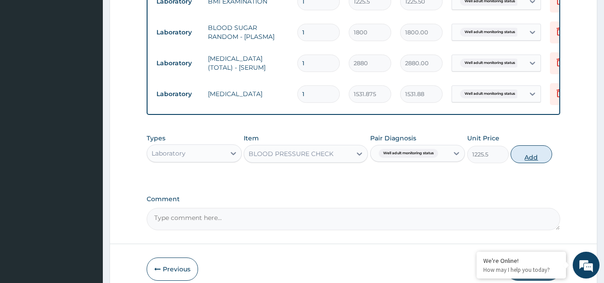
click at [525, 160] on button "Add" at bounding box center [531, 154] width 42 height 18
type input "0"
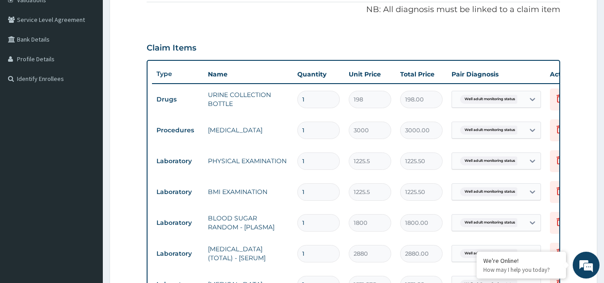
scroll to position [170, 0]
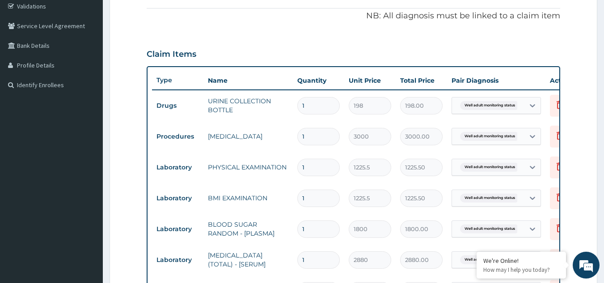
click at [603, 103] on html "R EL Toggle navigation Olanike Jegede Olanike Jegede - olanike@getreliancehealt…" at bounding box center [302, 190] width 604 height 721
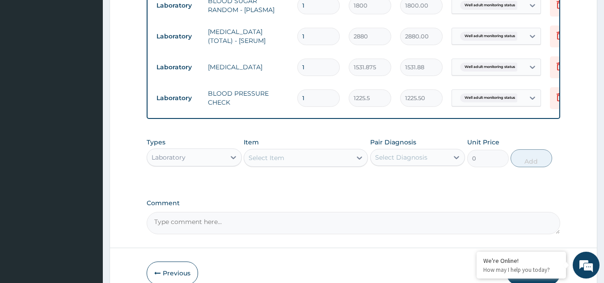
scroll to position [445, 0]
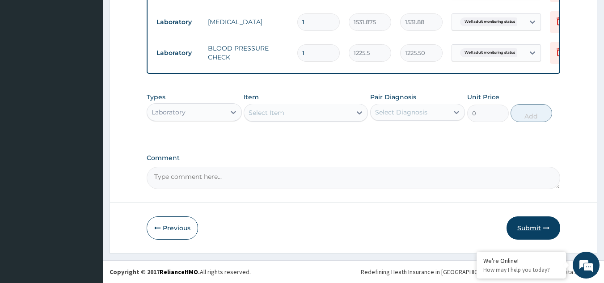
click at [535, 227] on button "Submit" at bounding box center [533, 227] width 54 height 23
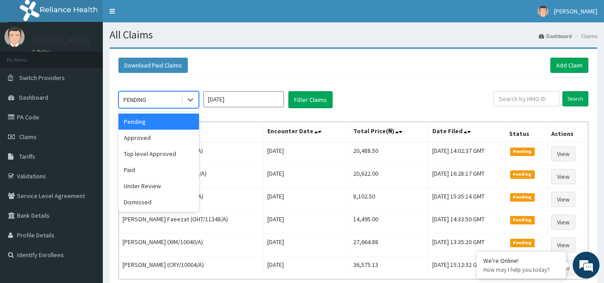
click at [143, 101] on div "PENDING" at bounding box center [134, 99] width 23 height 9
click at [146, 139] on div "Approved" at bounding box center [158, 138] width 80 height 16
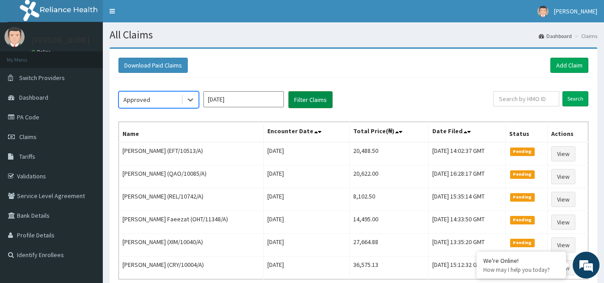
click at [309, 97] on button "Filter Claims" at bounding box center [310, 99] width 44 height 17
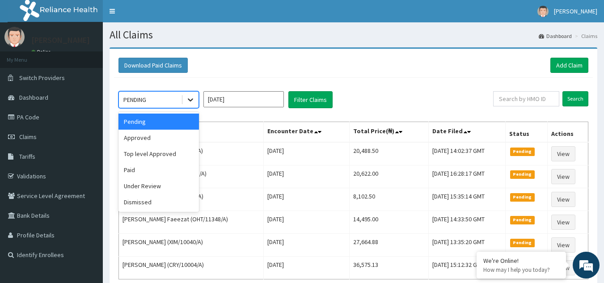
click at [194, 102] on icon at bounding box center [190, 99] width 9 height 9
click at [154, 138] on div "Approved" at bounding box center [158, 138] width 80 height 16
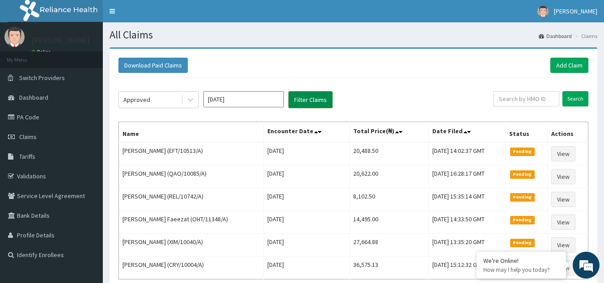
click at [314, 97] on button "Filter Claims" at bounding box center [310, 99] width 44 height 17
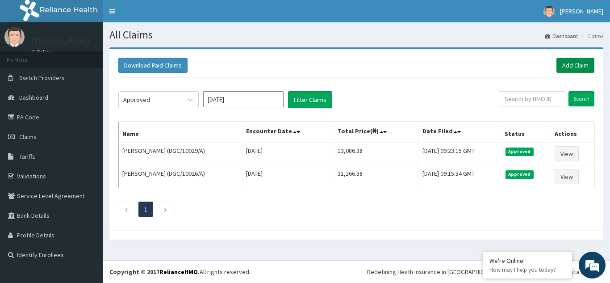
click at [557, 65] on link "Add Claim" at bounding box center [576, 65] width 38 height 15
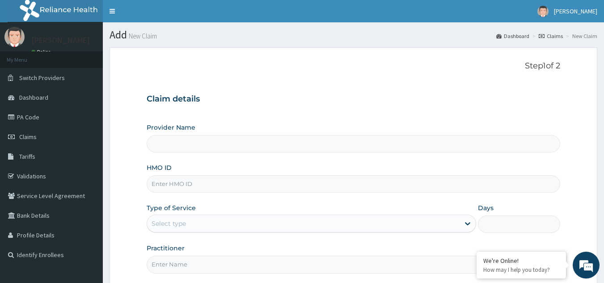
drag, startPoint x: 223, startPoint y: 144, endPoint x: 176, endPoint y: 108, distance: 59.9
click at [176, 108] on div "Claim details Provider Name HMO ID Type of Service Select type Days Practitioner" at bounding box center [354, 179] width 414 height 188
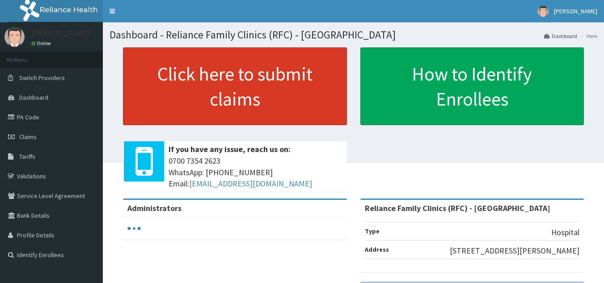
click at [294, 95] on link "Click here to submit claims" at bounding box center [235, 86] width 224 height 78
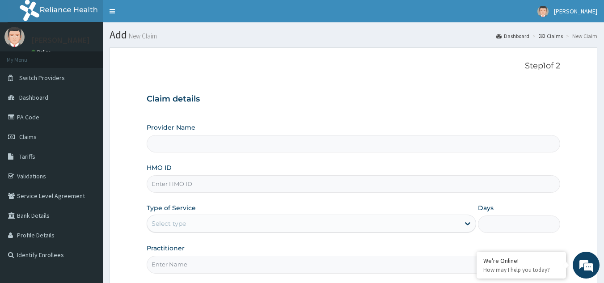
type input "Reliance Family Clinics (RFC) - [GEOGRAPHIC_DATA]"
click at [208, 182] on input "HMO ID" at bounding box center [354, 183] width 414 height 17
type input "DGC/10033/A"
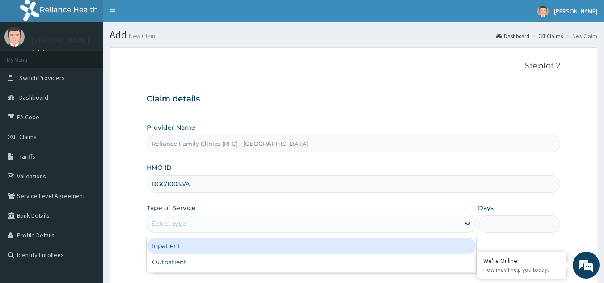
click at [230, 226] on div "Select type" at bounding box center [303, 223] width 312 height 14
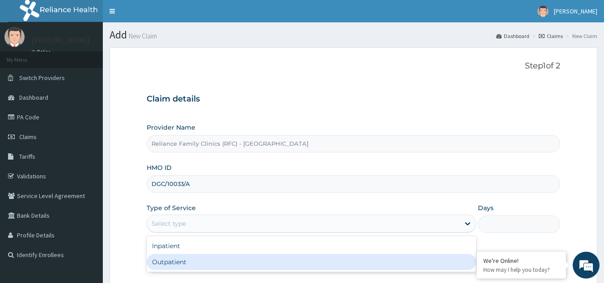
click at [198, 259] on div "Outpatient" at bounding box center [311, 262] width 329 height 16
type input "1"
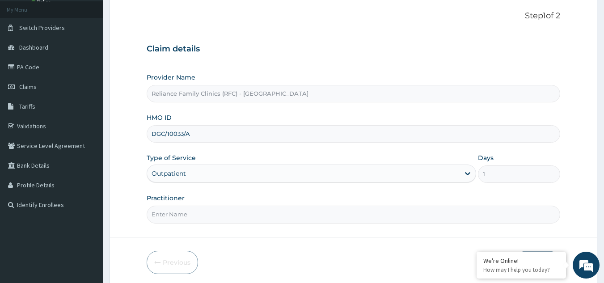
scroll to position [74, 0]
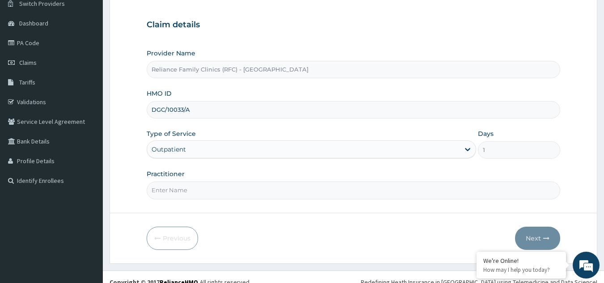
click at [340, 193] on input "Practitioner" at bounding box center [354, 189] width 414 height 17
type input "Dr. Alliyah"
click at [537, 238] on button "Next" at bounding box center [537, 238] width 45 height 23
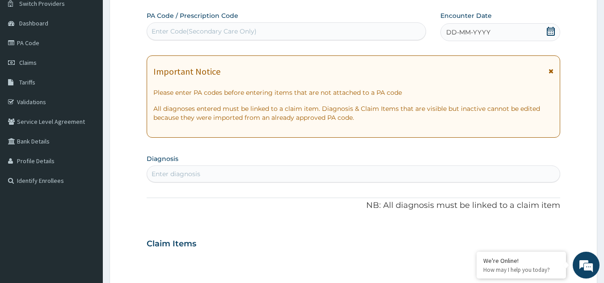
click at [548, 70] on icon at bounding box center [550, 71] width 5 height 6
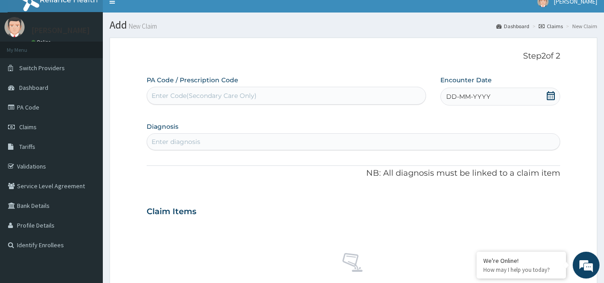
scroll to position [0, 0]
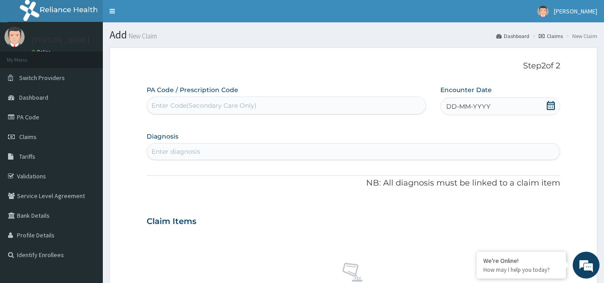
click at [545, 108] on div "DD-MM-YYYY" at bounding box center [500, 106] width 120 height 18
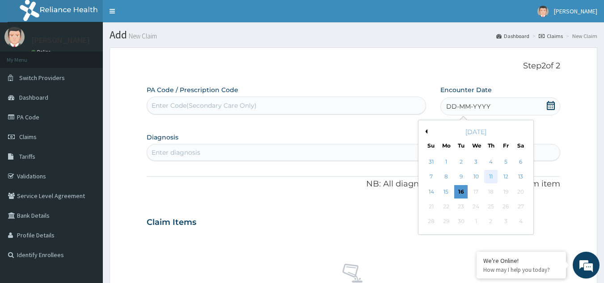
click at [494, 176] on div "11" at bounding box center [490, 176] width 13 height 13
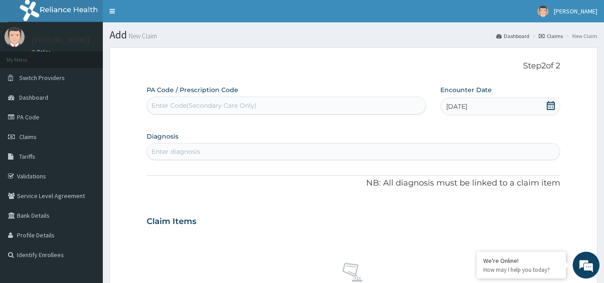
click at [377, 146] on div "Enter diagnosis" at bounding box center [353, 151] width 413 height 14
type input "well adult"
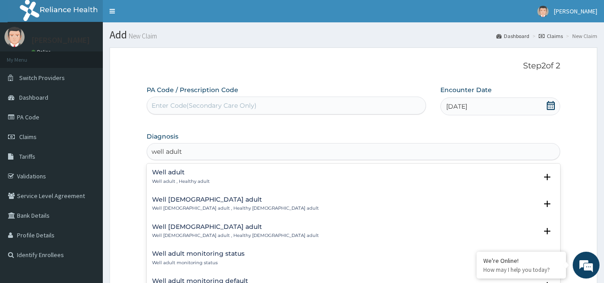
click at [233, 251] on h4 "Well adult monitoring status" at bounding box center [198, 253] width 92 height 7
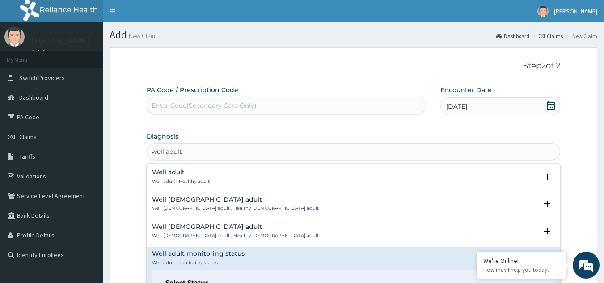
drag, startPoint x: 553, startPoint y: 224, endPoint x: 555, endPoint y: 245, distance: 20.7
click at [555, 245] on div "Well adult Well adult , Healthy adult Select Status Query Query covers suspecte…" at bounding box center [354, 231] width 414 height 134
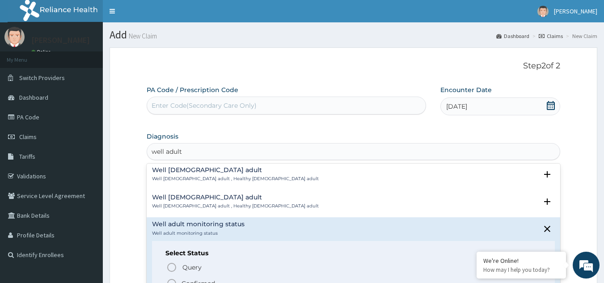
scroll to position [39, 0]
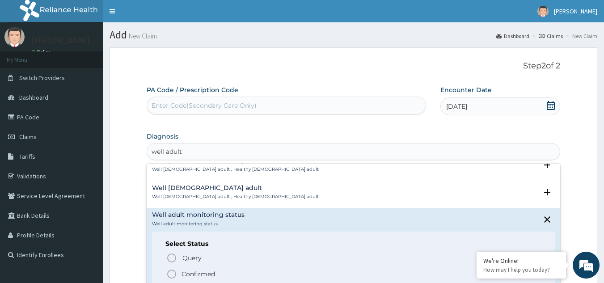
click at [171, 274] on icon "status option filled" at bounding box center [171, 274] width 11 height 11
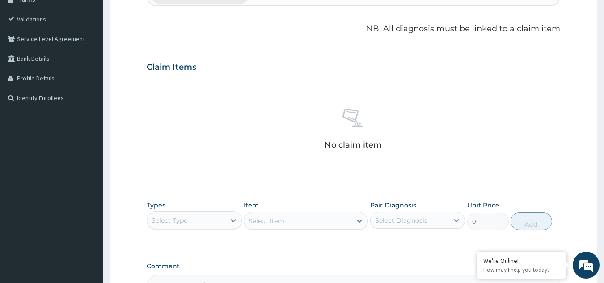
scroll to position [169, 0]
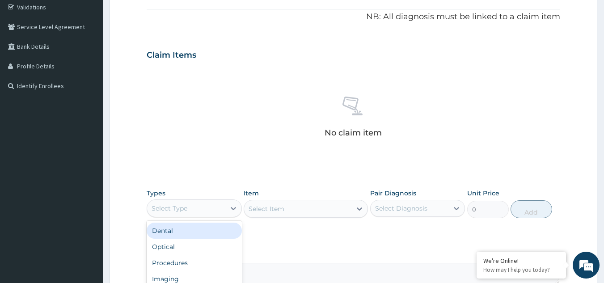
click at [175, 213] on div "Select Type" at bounding box center [186, 208] width 78 height 14
type input "drugs"
click at [175, 224] on div "Drugs" at bounding box center [194, 231] width 95 height 16
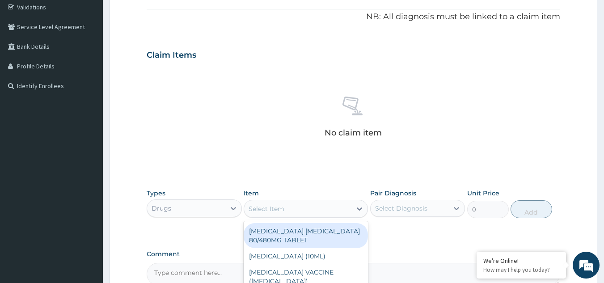
click at [299, 206] on div "Select Item" at bounding box center [297, 209] width 107 height 14
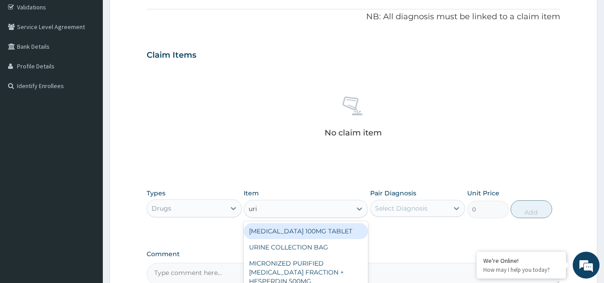
type input "urin"
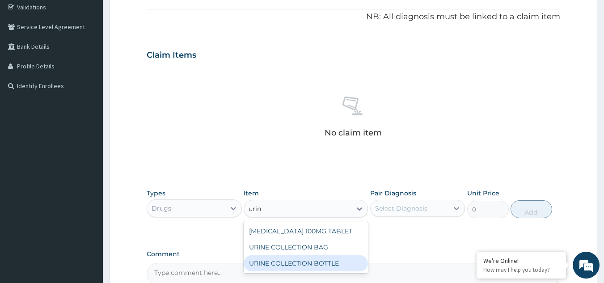
click at [273, 268] on div "URINE COLLECTION BOTTLE" at bounding box center [306, 263] width 124 height 16
type input "198"
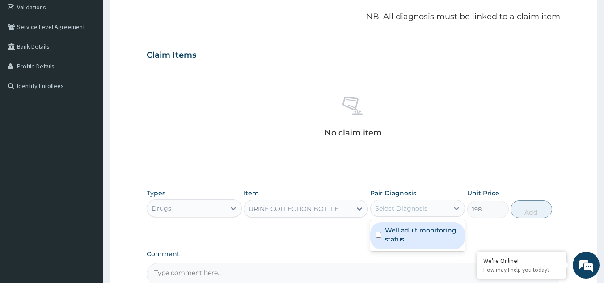
click at [419, 206] on div "Select Diagnosis" at bounding box center [401, 208] width 52 height 9
click at [415, 234] on label "Well adult monitoring status" at bounding box center [422, 235] width 75 height 18
checkbox input "true"
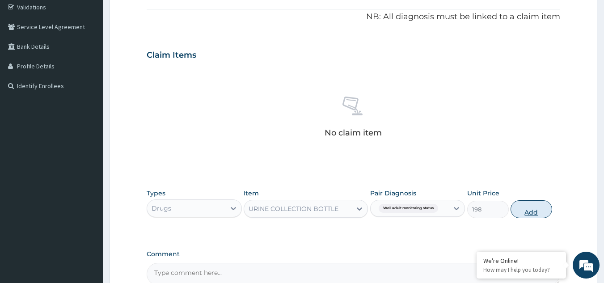
click at [532, 209] on button "Add" at bounding box center [531, 209] width 42 height 18
type input "0"
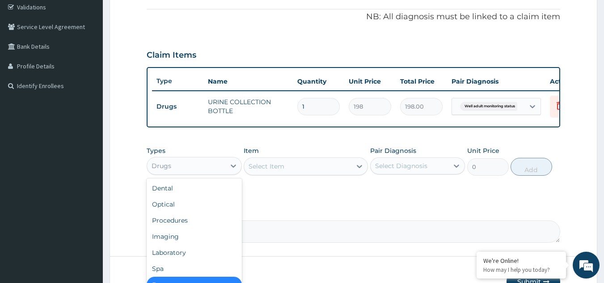
click at [221, 164] on div "Drugs" at bounding box center [194, 166] width 95 height 18
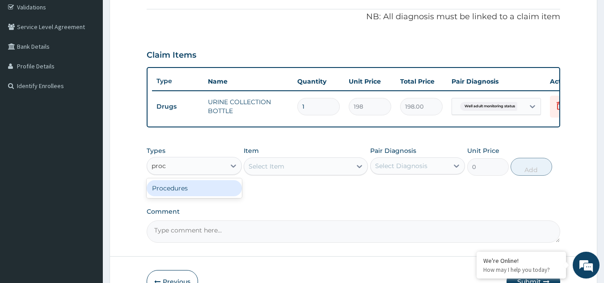
type input "proce"
click at [199, 193] on div "Procedures" at bounding box center [194, 188] width 95 height 16
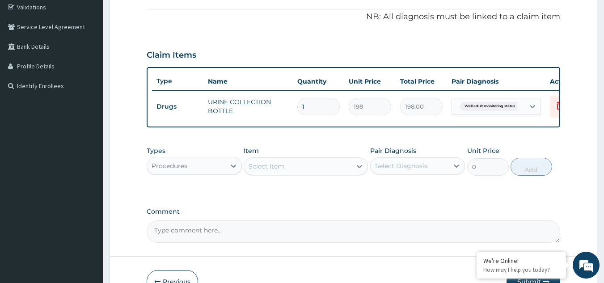
click at [301, 173] on div "Select Item" at bounding box center [297, 166] width 107 height 14
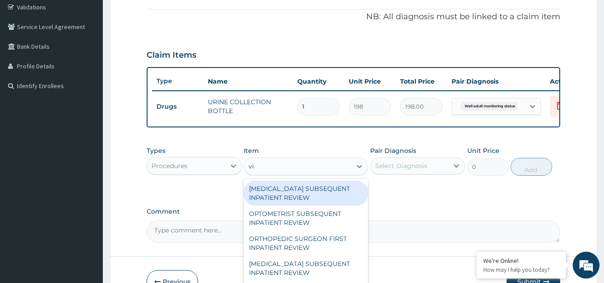
type input "vis"
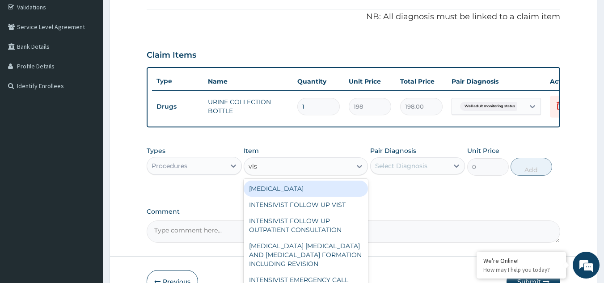
click at [294, 193] on div "VISUAL ACUITY" at bounding box center [306, 189] width 124 height 16
type input "3000"
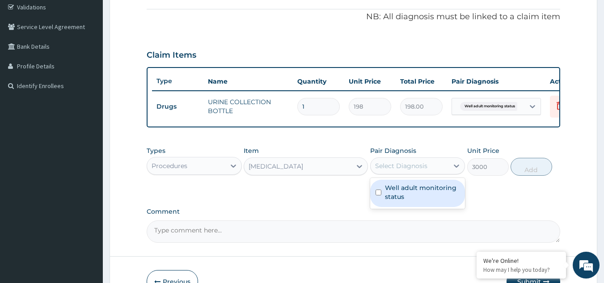
click at [439, 170] on div "Select Diagnosis" at bounding box center [409, 166] width 78 height 14
click at [420, 196] on label "Well adult monitoring status" at bounding box center [422, 192] width 75 height 18
checkbox input "true"
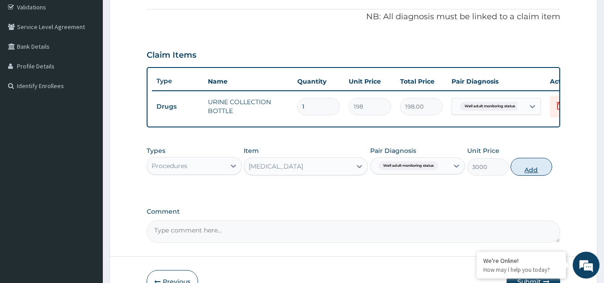
click at [526, 175] on button "Add" at bounding box center [531, 167] width 42 height 18
type input "0"
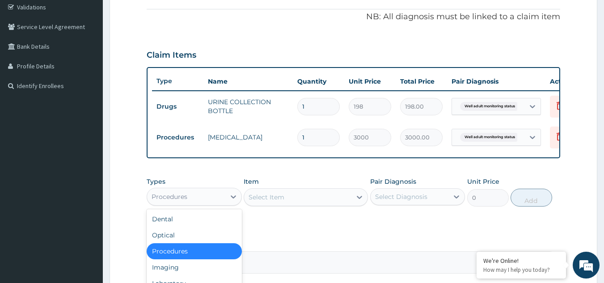
click at [218, 203] on div "Procedures" at bounding box center [186, 196] width 78 height 14
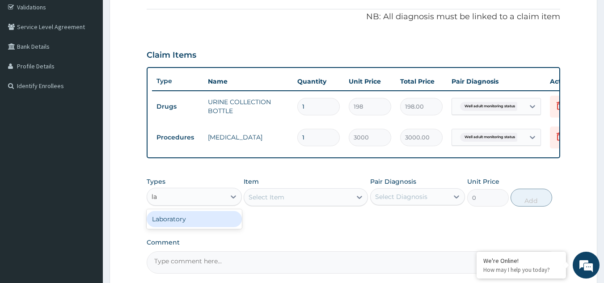
type input "lab"
click at [196, 223] on div "Laboratory" at bounding box center [194, 219] width 95 height 16
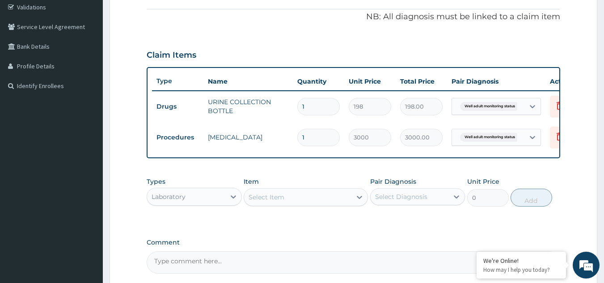
click at [332, 204] on div "Select Item" at bounding box center [297, 197] width 107 height 14
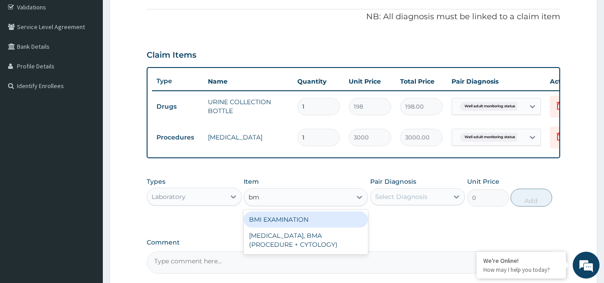
type input "bmi"
click at [318, 223] on div "BMI EXAMINATION" at bounding box center [306, 219] width 124 height 16
type input "1225.5"
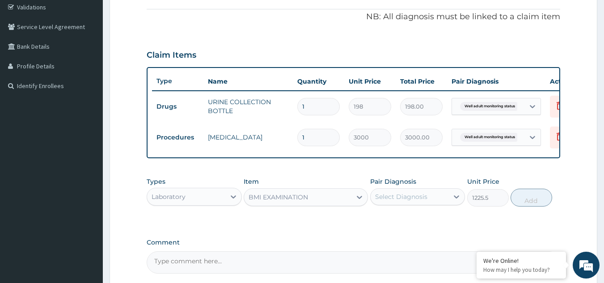
click at [433, 200] on div "Select Diagnosis" at bounding box center [409, 196] width 78 height 14
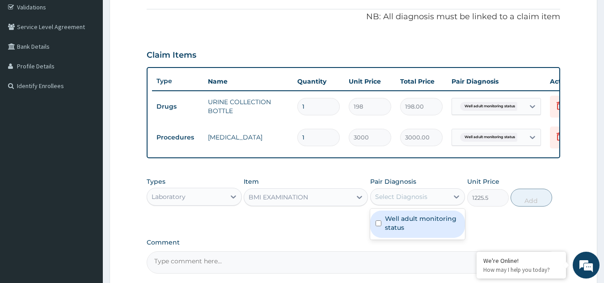
click at [423, 226] on label "Well adult monitoring status" at bounding box center [422, 223] width 75 height 18
checkbox input "true"
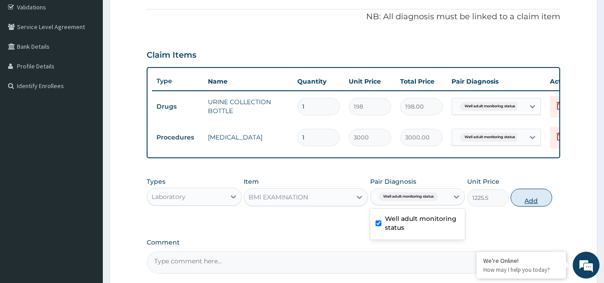
click at [521, 206] on button "Add" at bounding box center [531, 198] width 42 height 18
type input "0"
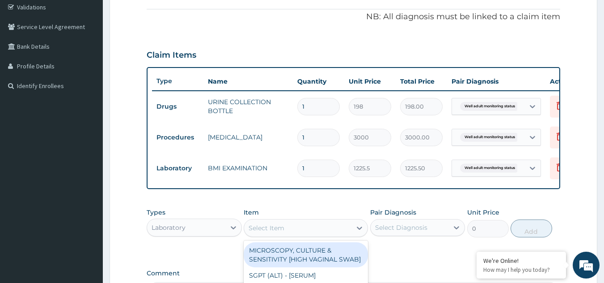
click at [274, 231] on div "Select Item" at bounding box center [266, 227] width 36 height 9
type input "blood sug"
click at [277, 258] on div "BLOOD SUGAR RANDOM - [PLASMA]" at bounding box center [306, 254] width 124 height 25
type input "1800"
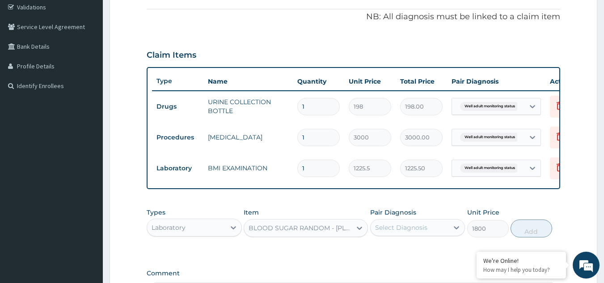
click at [412, 231] on div "Select Diagnosis" at bounding box center [401, 227] width 52 height 9
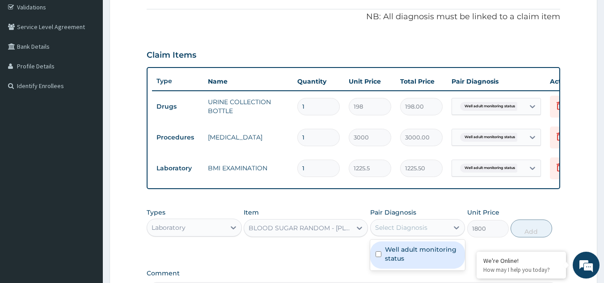
click at [402, 260] on label "Well adult monitoring status" at bounding box center [422, 254] width 75 height 18
checkbox input "true"
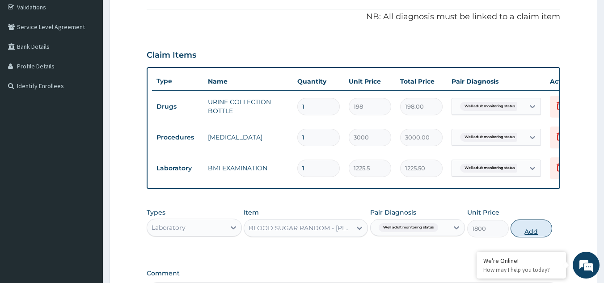
click at [539, 236] on button "Add" at bounding box center [531, 228] width 42 height 18
type input "0"
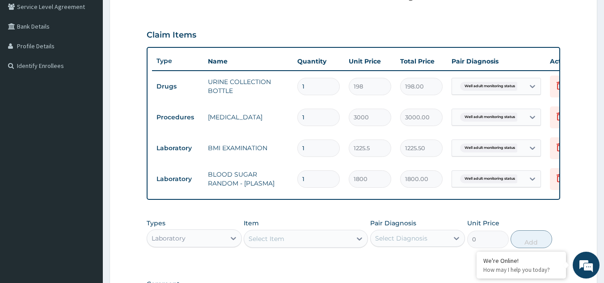
scroll to position [235, 0]
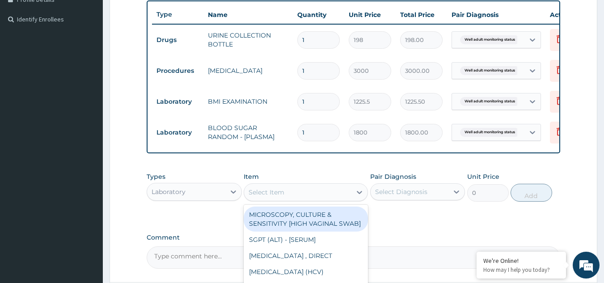
click at [271, 197] on div "Select Item" at bounding box center [266, 192] width 36 height 9
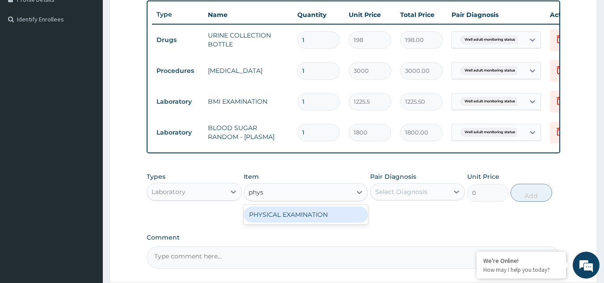
type input "physi"
click at [278, 219] on div "PHYSICAL EXAMINATION" at bounding box center [306, 214] width 124 height 16
type input "1225.5"
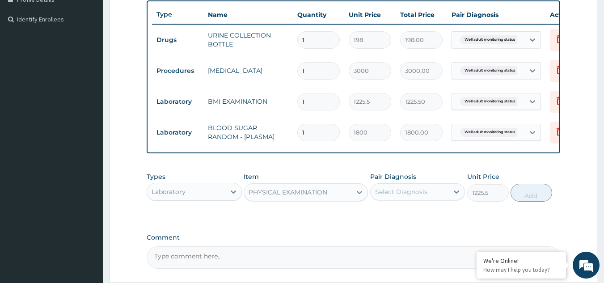
click at [425, 196] on div "Select Diagnosis" at bounding box center [401, 191] width 52 height 9
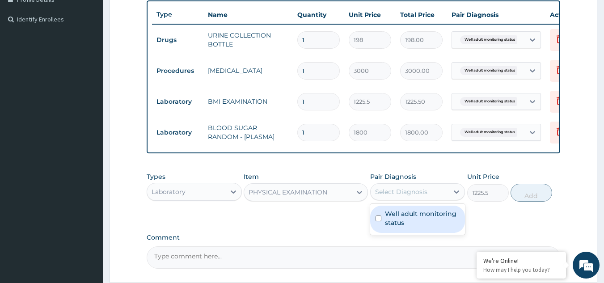
click at [410, 216] on label "Well adult monitoring status" at bounding box center [422, 218] width 75 height 18
checkbox input "true"
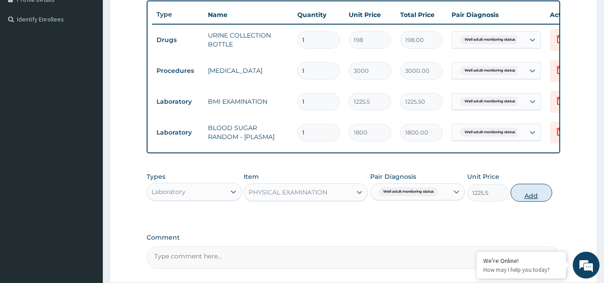
click at [525, 194] on button "Add" at bounding box center [531, 193] width 42 height 18
type input "0"
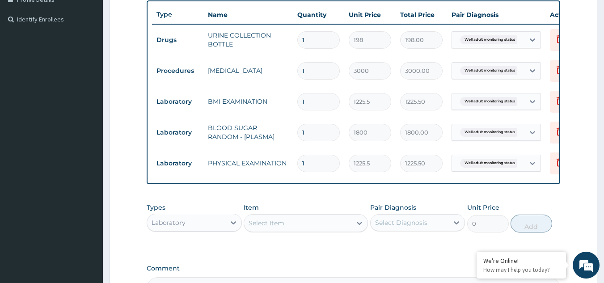
click at [261, 227] on div "Select Item" at bounding box center [266, 223] width 36 height 9
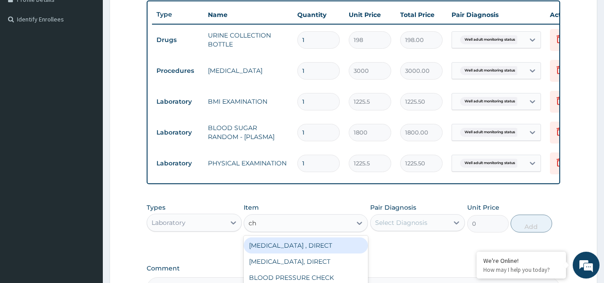
type input "cho"
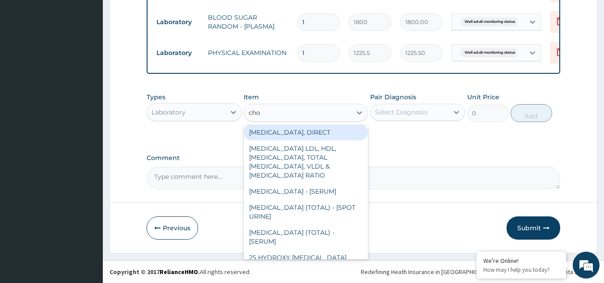
scroll to position [20, 0]
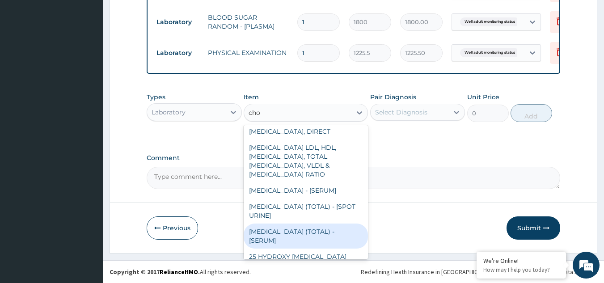
click at [287, 238] on div "CHOLESTEROL (TOTAL) - [SERUM]" at bounding box center [306, 235] width 124 height 25
type input "2880"
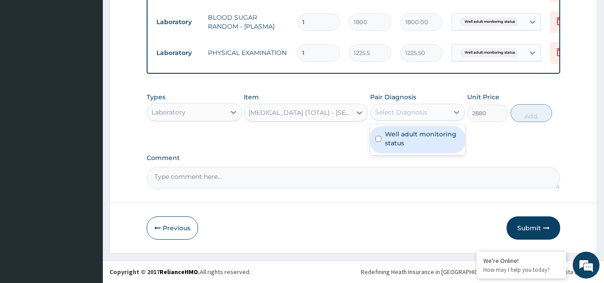
click at [447, 104] on div "Select Diagnosis" at bounding box center [417, 112] width 95 height 17
click at [408, 135] on label "Well adult monitoring status" at bounding box center [422, 139] width 75 height 18
checkbox input "true"
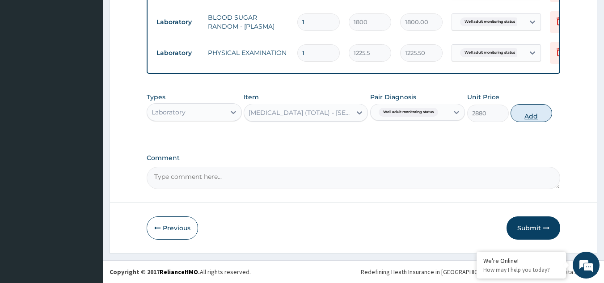
click at [538, 113] on button "Add" at bounding box center [531, 113] width 42 height 18
type input "0"
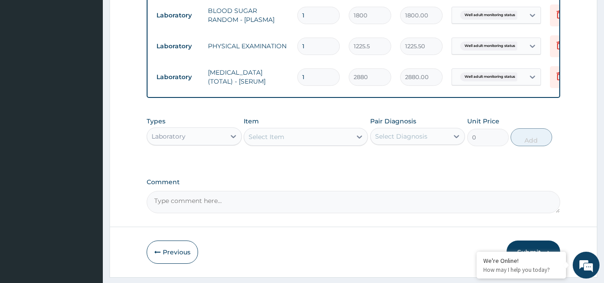
click at [282, 136] on div "Select Item" at bounding box center [297, 137] width 107 height 14
type input "urinal"
click at [281, 166] on div "URINALYSIS" at bounding box center [306, 159] width 124 height 16
type input "1531.875"
click at [397, 146] on div "Pair Diagnosis Select Diagnosis" at bounding box center [417, 131] width 95 height 29
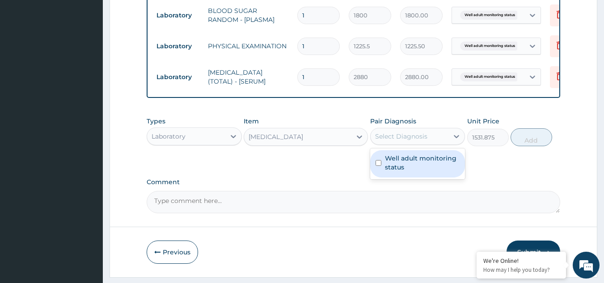
click at [395, 141] on div "Select Diagnosis" at bounding box center [401, 136] width 52 height 9
click at [400, 164] on label "Well adult monitoring status" at bounding box center [422, 163] width 75 height 18
checkbox input "true"
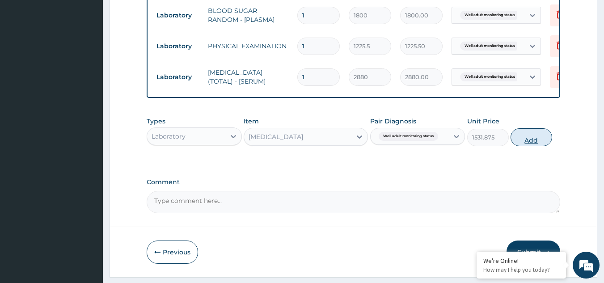
click at [530, 146] on button "Add" at bounding box center [531, 137] width 42 height 18
type input "0"
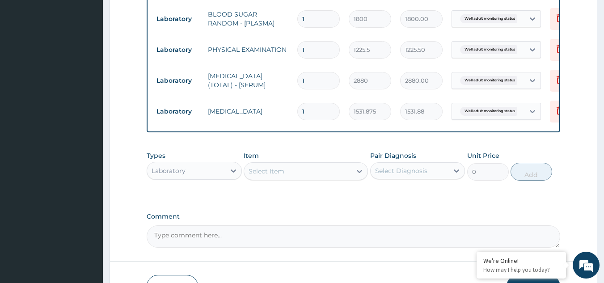
scroll to position [353, 0]
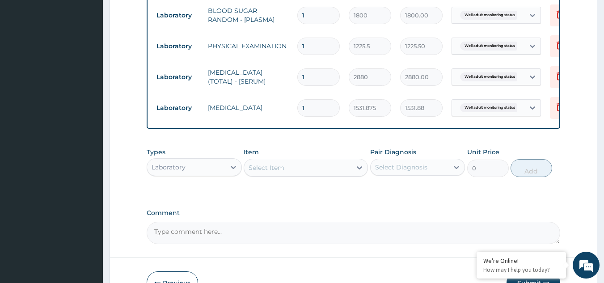
click at [296, 172] on div "Select Item" at bounding box center [297, 167] width 107 height 14
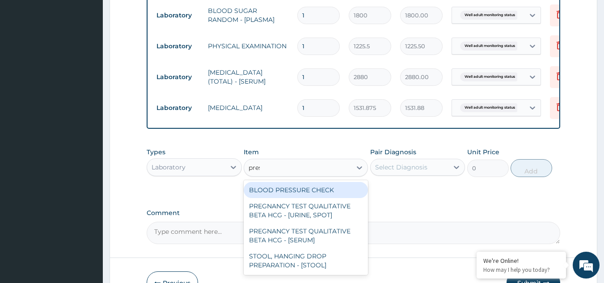
type input "press"
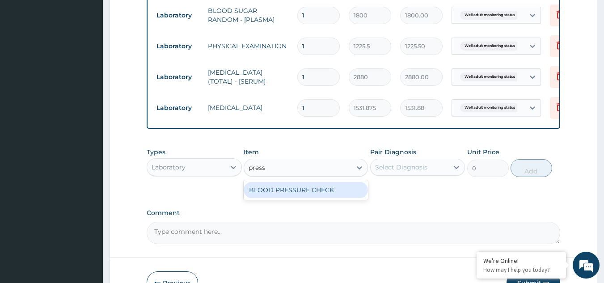
click at [297, 193] on div "BLOOD PRESSURE CHECK" at bounding box center [306, 190] width 124 height 16
type input "1225.5"
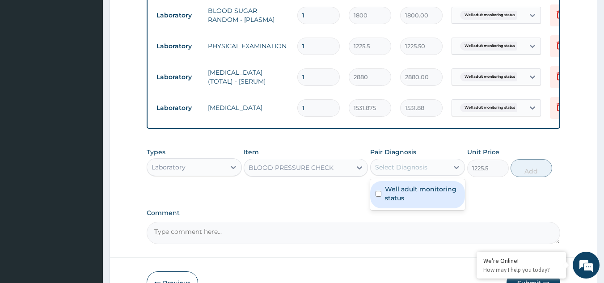
click at [435, 174] on div "Select Diagnosis" at bounding box center [409, 167] width 78 height 14
click at [418, 195] on label "Well adult monitoring status" at bounding box center [422, 194] width 75 height 18
checkbox input "true"
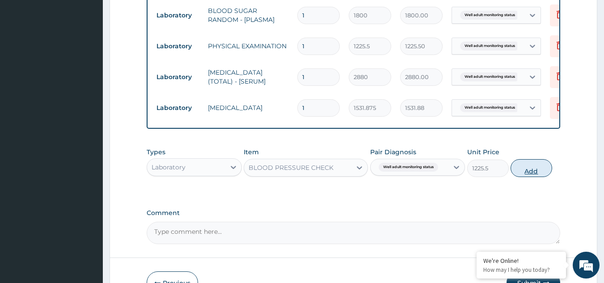
click at [532, 170] on button "Add" at bounding box center [531, 168] width 42 height 18
type input "0"
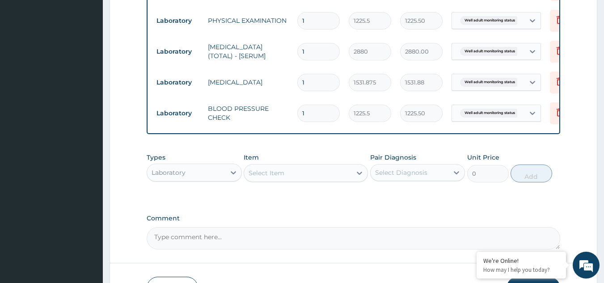
scroll to position [445, 0]
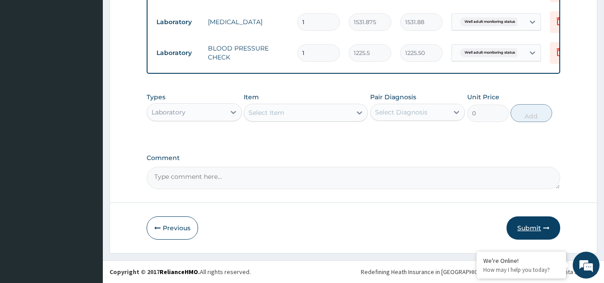
click at [536, 231] on button "Submit" at bounding box center [533, 227] width 54 height 23
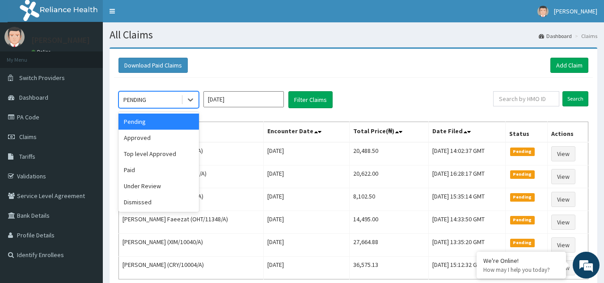
click at [151, 104] on div "PENDING" at bounding box center [150, 99] width 62 height 14
click at [137, 140] on div "Approved" at bounding box center [158, 138] width 80 height 16
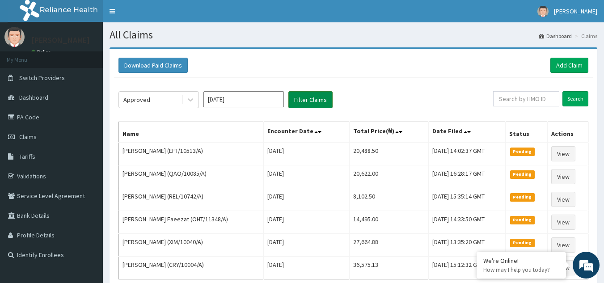
click at [307, 102] on button "Filter Claims" at bounding box center [310, 99] width 44 height 17
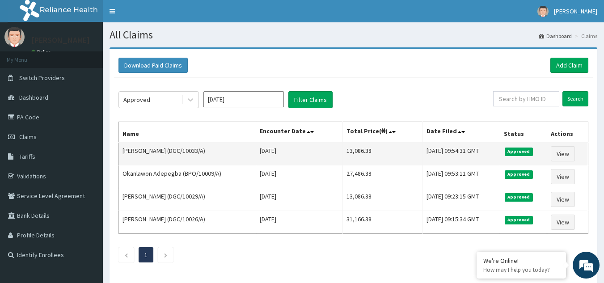
click at [343, 161] on td "13,086.38" at bounding box center [382, 153] width 80 height 23
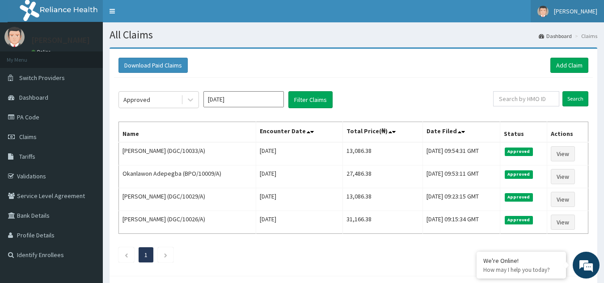
click at [590, 8] on span "[PERSON_NAME]" at bounding box center [575, 11] width 43 height 8
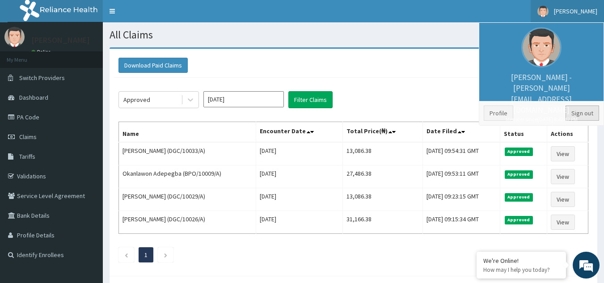
click at [577, 111] on link "Sign out" at bounding box center [582, 112] width 34 height 15
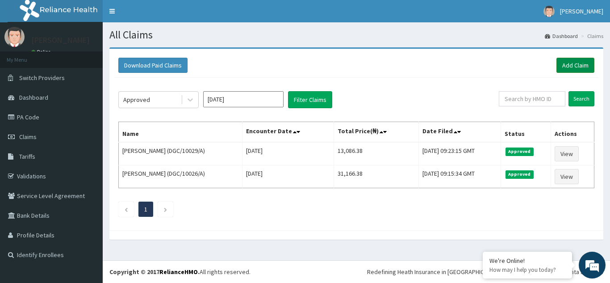
click at [575, 70] on link "Add Claim" at bounding box center [576, 65] width 38 height 15
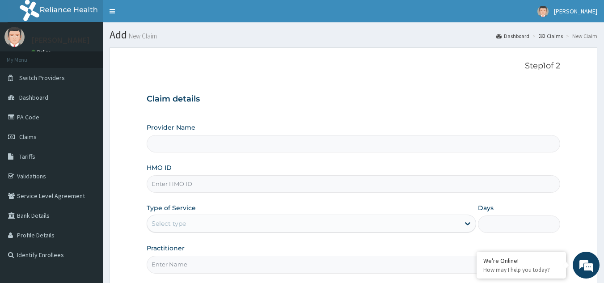
type input "Reliance Family Clinics (RFC) - [GEOGRAPHIC_DATA]"
click at [201, 178] on input "HMO ID" at bounding box center [354, 183] width 414 height 17
type input "DGC/10040/A"
click at [313, 214] on div "Select type" at bounding box center [311, 223] width 329 height 18
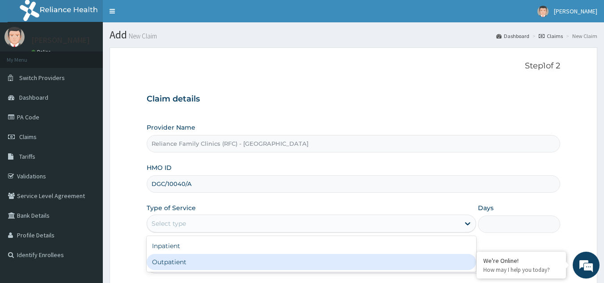
click at [194, 263] on div "Outpatient" at bounding box center [311, 262] width 329 height 16
type input "1"
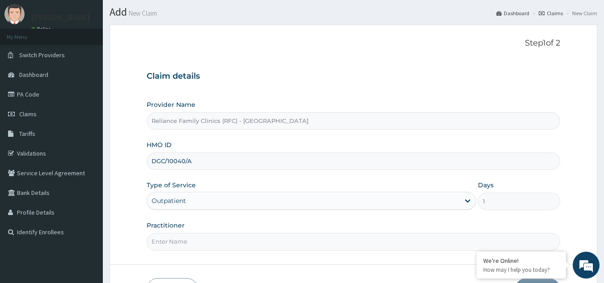
scroll to position [73, 0]
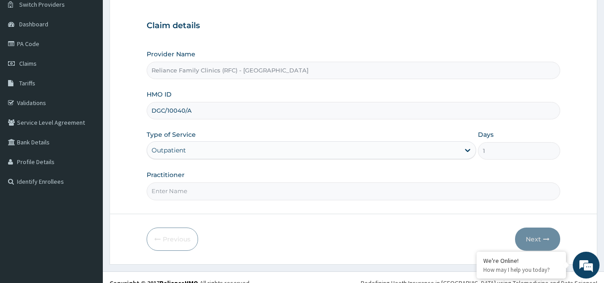
click at [207, 186] on input "Practitioner" at bounding box center [354, 190] width 414 height 17
type input "Dr. Alliyah"
click at [535, 238] on button "Next" at bounding box center [537, 238] width 45 height 23
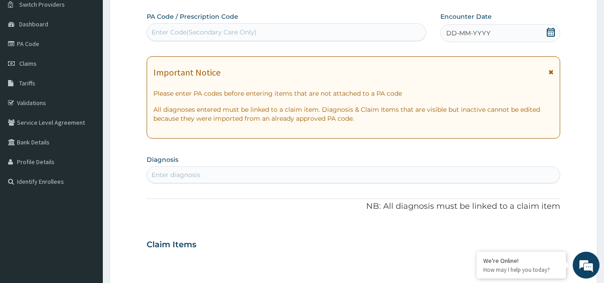
click at [549, 73] on icon at bounding box center [550, 72] width 5 height 6
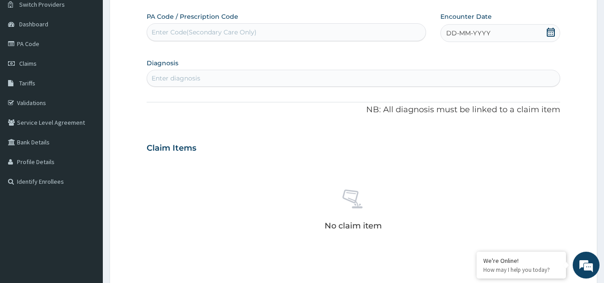
scroll to position [0, 0]
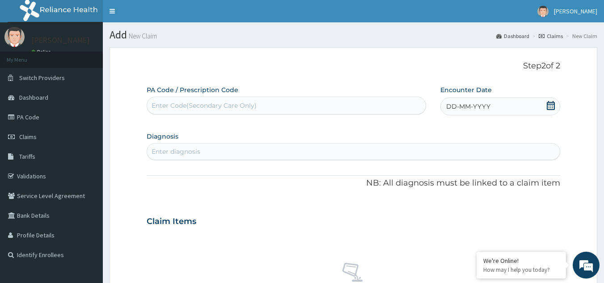
click at [550, 105] on icon at bounding box center [550, 105] width 9 height 9
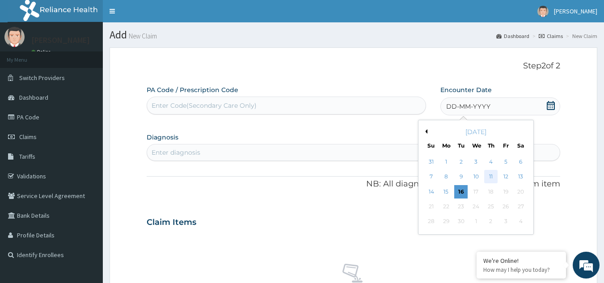
click at [489, 173] on div "11" at bounding box center [490, 176] width 13 height 13
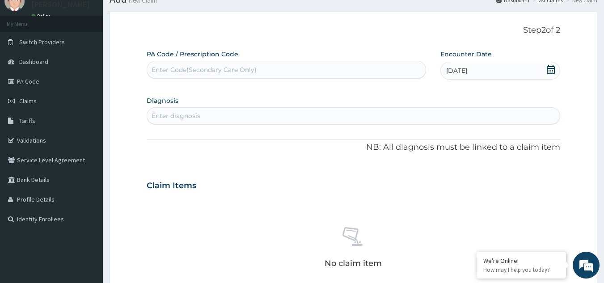
scroll to position [45, 0]
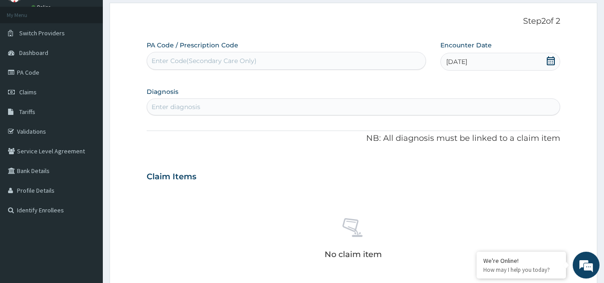
click at [348, 104] on div "Enter diagnosis" at bounding box center [353, 107] width 413 height 14
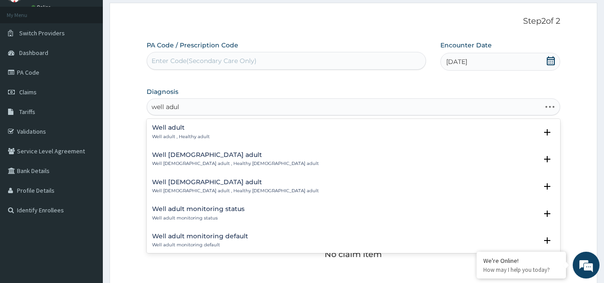
type input "well adult"
click at [216, 206] on h4 "Well adult monitoring status" at bounding box center [198, 209] width 92 height 7
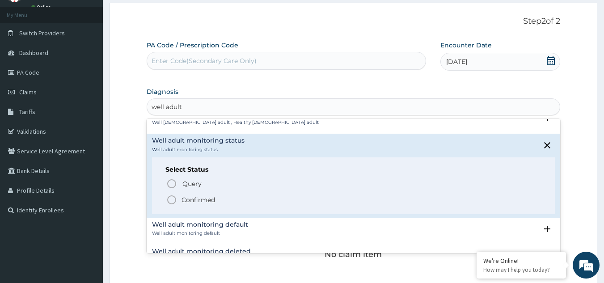
scroll to position [75, 0]
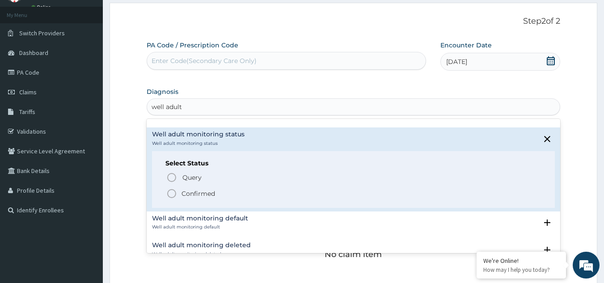
click at [171, 194] on icon "status option filled" at bounding box center [171, 193] width 11 height 11
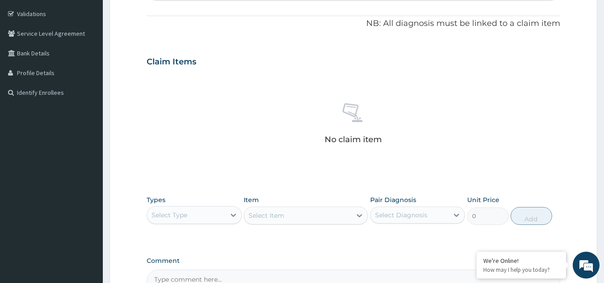
scroll to position [214, 0]
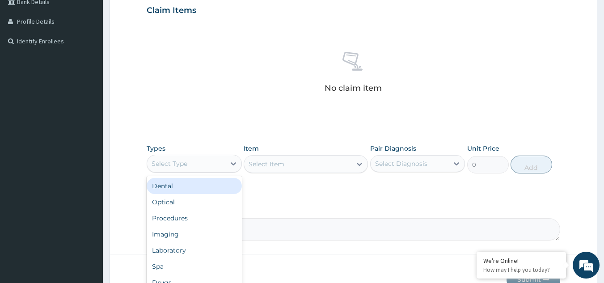
click at [176, 164] on div "Select Type" at bounding box center [169, 163] width 36 height 9
type input "dr"
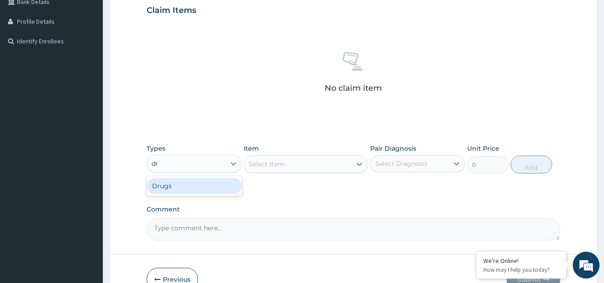
click at [168, 195] on div "Drugs" at bounding box center [194, 186] width 95 height 20
click at [169, 193] on div "Drugs" at bounding box center [194, 186] width 95 height 16
click at [290, 166] on div "Select Item" at bounding box center [306, 164] width 124 height 18
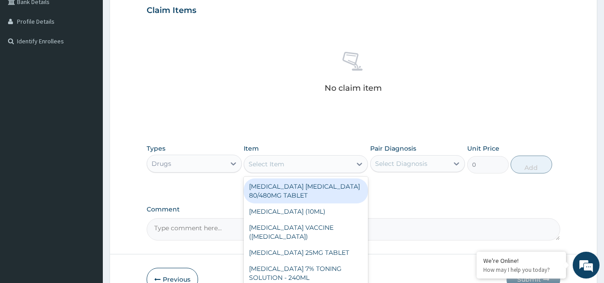
click at [290, 166] on div "Select Item" at bounding box center [297, 164] width 107 height 14
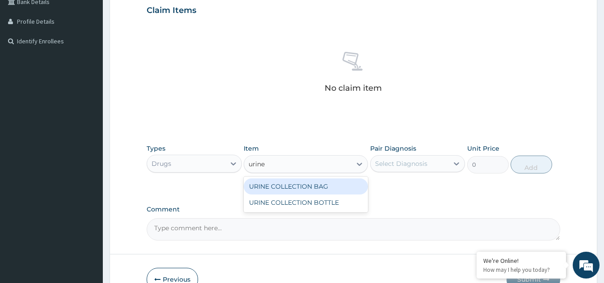
type input "urine"
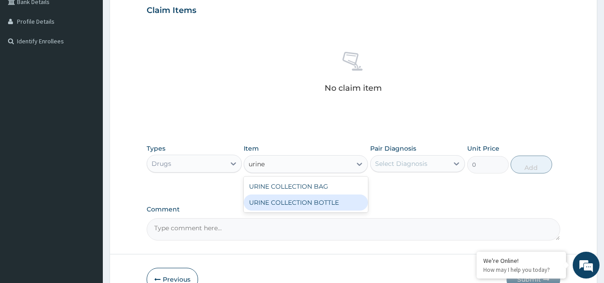
click at [299, 202] on div "URINE COLLECTION BOTTLE" at bounding box center [306, 202] width 124 height 16
type input "198"
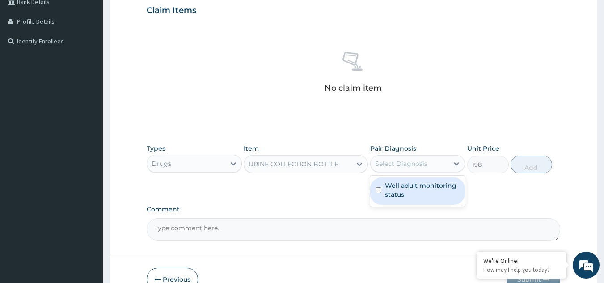
click at [420, 163] on div "Select Diagnosis" at bounding box center [401, 163] width 52 height 9
click at [402, 189] on label "Well adult monitoring status" at bounding box center [422, 190] width 75 height 18
checkbox input "true"
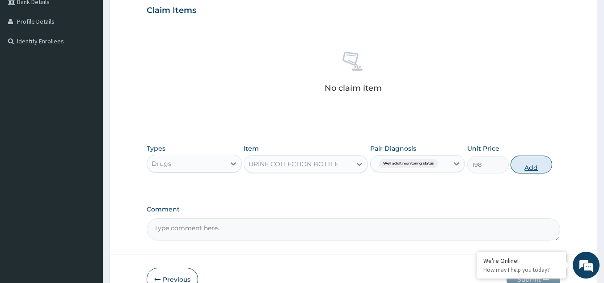
click at [527, 161] on button "Add" at bounding box center [531, 165] width 42 height 18
type input "0"
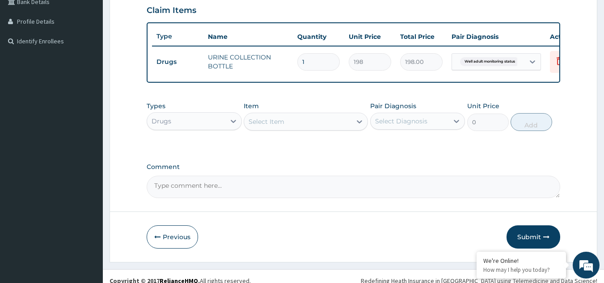
click at [198, 128] on div "Drugs" at bounding box center [186, 121] width 78 height 14
type input "proce"
click at [186, 151] on div "Procedures" at bounding box center [194, 143] width 95 height 16
click at [303, 129] on div "Select Item" at bounding box center [297, 121] width 107 height 14
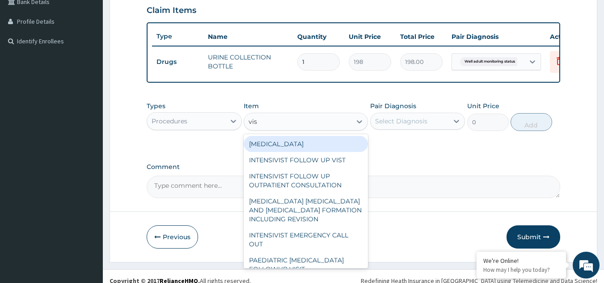
type input "visu"
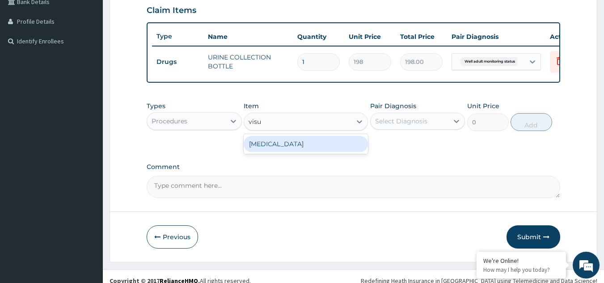
click at [301, 147] on div "VISUAL ACUITY" at bounding box center [306, 144] width 124 height 16
type input "3000"
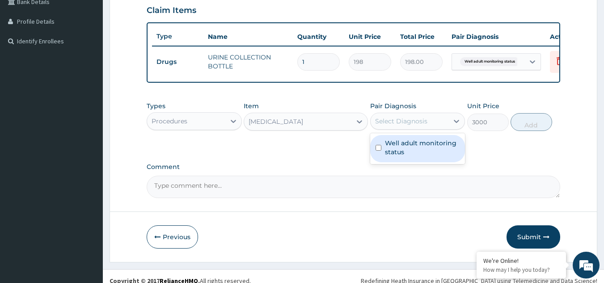
click at [401, 126] on div "Select Diagnosis" at bounding box center [401, 121] width 52 height 9
click at [400, 150] on label "Well adult monitoring status" at bounding box center [422, 148] width 75 height 18
checkbox input "true"
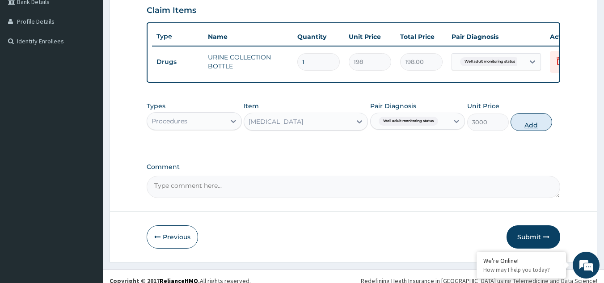
click at [523, 127] on button "Add" at bounding box center [531, 122] width 42 height 18
type input "0"
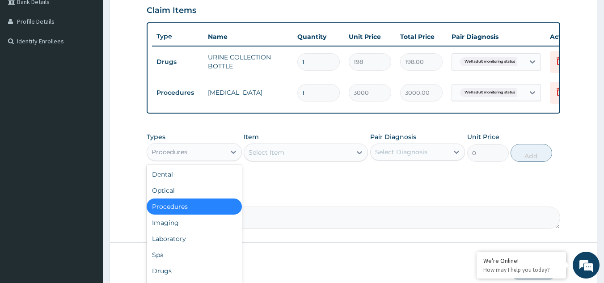
click at [194, 157] on div "Procedures" at bounding box center [186, 152] width 78 height 14
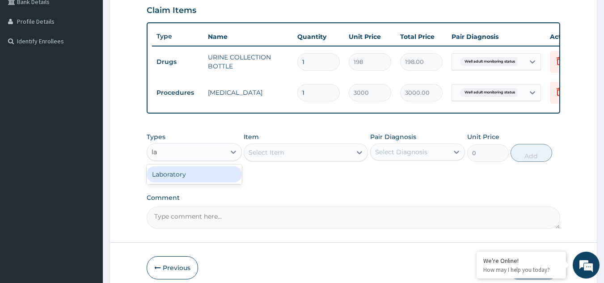
type input "lab"
click at [209, 182] on div "Laboratory" at bounding box center [194, 174] width 95 height 16
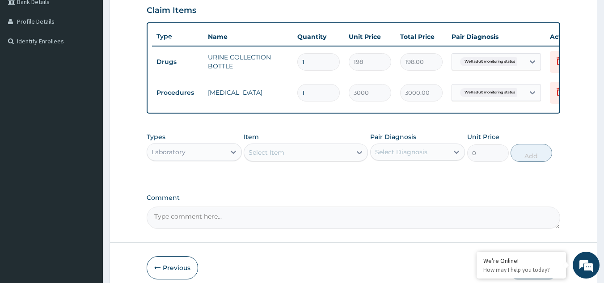
click at [319, 160] on div "Select Item" at bounding box center [297, 152] width 107 height 14
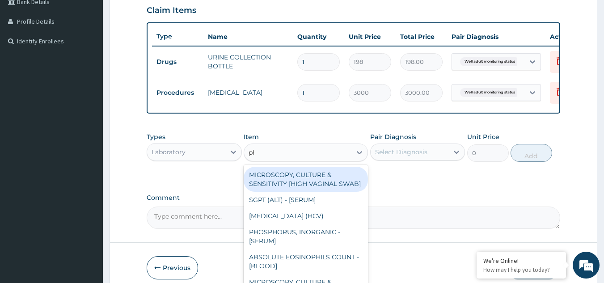
type input "phy"
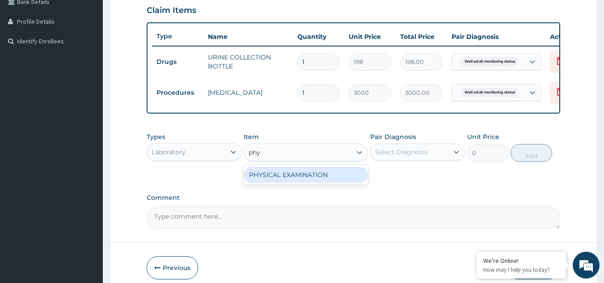
click at [315, 177] on div "PHYSICAL EXAMINATION" at bounding box center [306, 175] width 124 height 16
type input "1225.5"
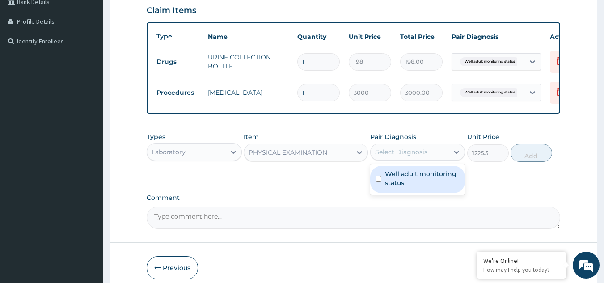
click at [440, 158] on div "Select Diagnosis" at bounding box center [409, 152] width 78 height 14
click at [411, 181] on label "Well adult monitoring status" at bounding box center [422, 178] width 75 height 18
checkbox input "true"
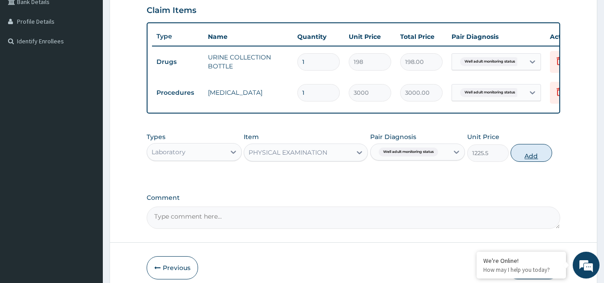
click at [522, 160] on button "Add" at bounding box center [531, 153] width 42 height 18
type input "0"
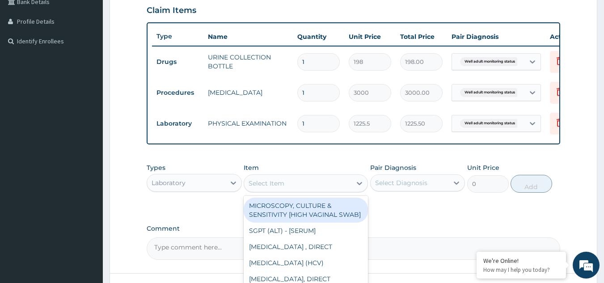
click at [272, 188] on div "Select Item" at bounding box center [266, 183] width 36 height 9
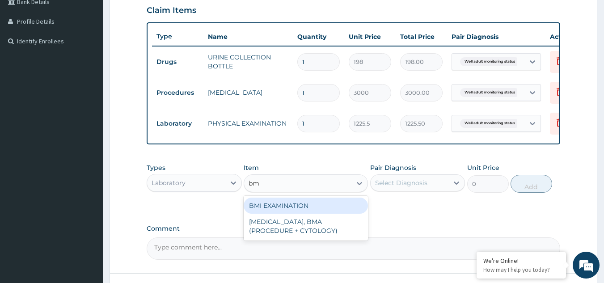
type input "bmi"
click at [291, 214] on div "BMI EXAMINATION" at bounding box center [306, 206] width 124 height 16
type input "1225.5"
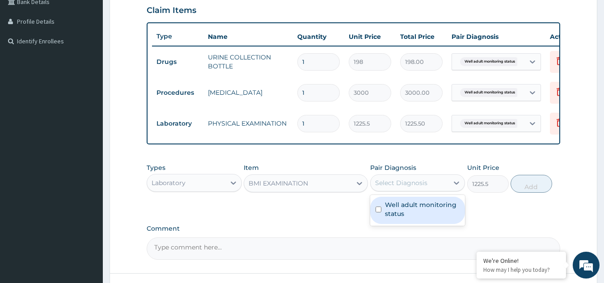
click at [407, 187] on div "Select Diagnosis" at bounding box center [401, 182] width 52 height 9
click at [389, 218] on label "Well adult monitoring status" at bounding box center [422, 209] width 75 height 18
checkbox input "true"
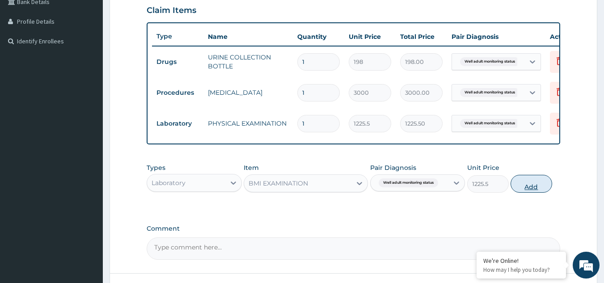
click at [526, 192] on button "Add" at bounding box center [531, 184] width 42 height 18
type input "0"
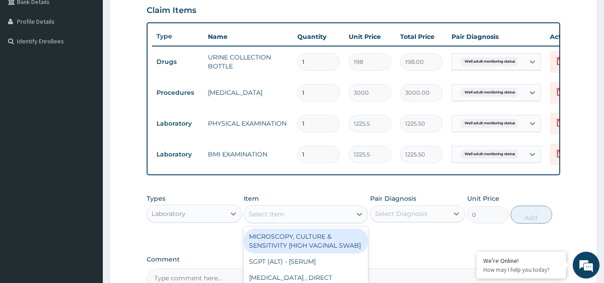
click at [290, 221] on div "Select Item" at bounding box center [297, 214] width 107 height 14
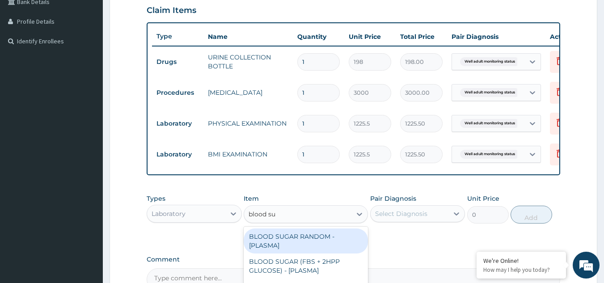
type input "blood sug"
click at [297, 240] on div "BLOOD SUGAR RANDOM - [PLASMA]" at bounding box center [306, 240] width 124 height 25
type input "1800"
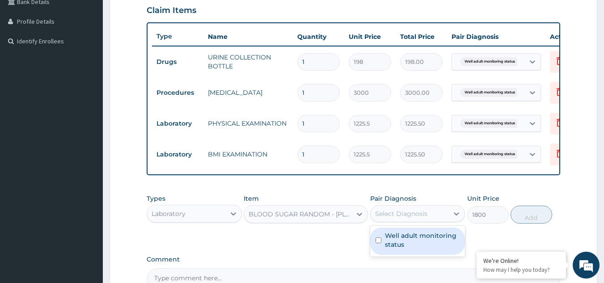
click at [399, 218] on div "Select Diagnosis" at bounding box center [401, 213] width 52 height 9
click at [395, 245] on label "Well adult monitoring status" at bounding box center [422, 240] width 75 height 18
checkbox input "true"
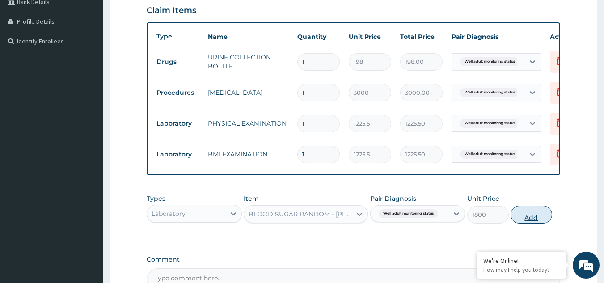
click at [527, 217] on button "Add" at bounding box center [531, 215] width 42 height 18
type input "0"
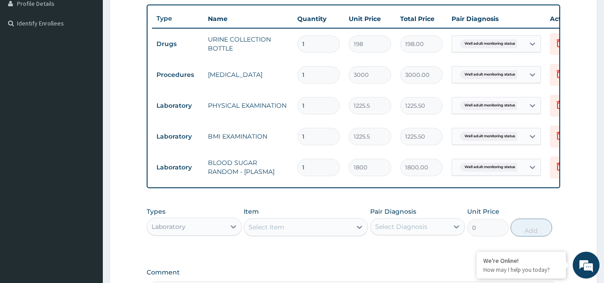
scroll to position [248, 0]
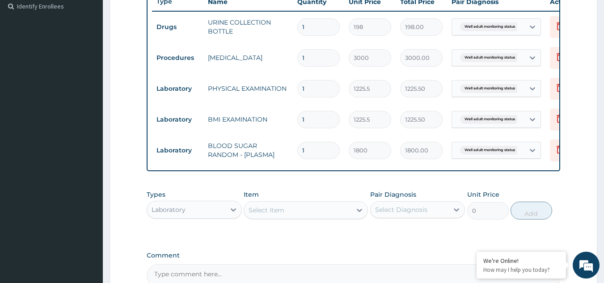
click at [285, 217] on div "Select Item" at bounding box center [297, 210] width 107 height 14
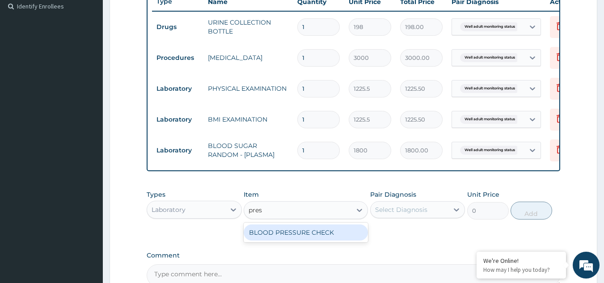
type input "press"
click at [294, 236] on div "BLOOD PRESSURE CHECK" at bounding box center [306, 232] width 124 height 16
type input "1225.5"
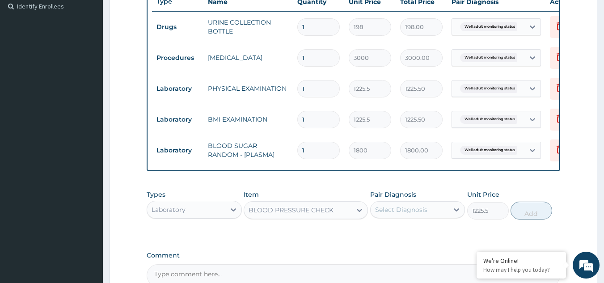
click at [414, 214] on div "Select Diagnosis" at bounding box center [401, 209] width 52 height 9
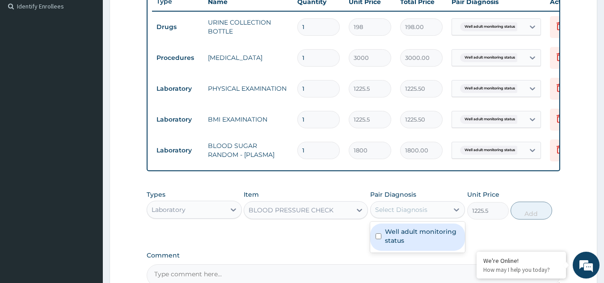
click at [399, 240] on label "Well adult monitoring status" at bounding box center [422, 236] width 75 height 18
checkbox input "true"
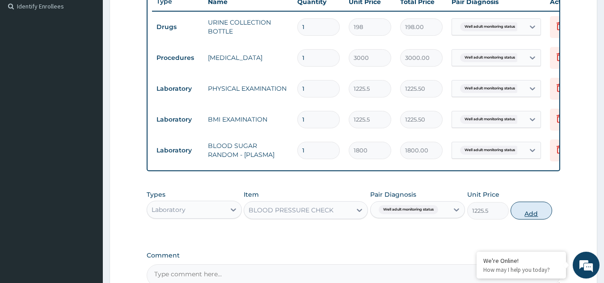
click at [524, 217] on button "Add" at bounding box center [531, 211] width 42 height 18
type input "0"
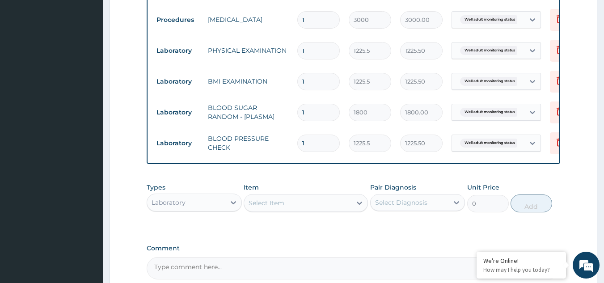
scroll to position [293, 0]
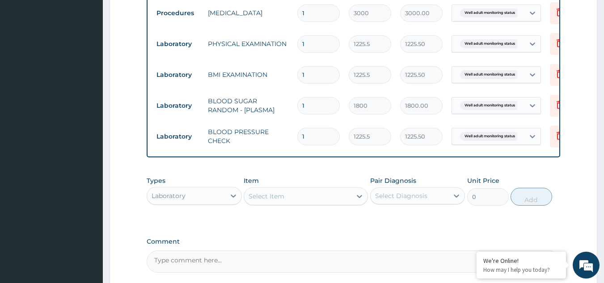
click at [304, 202] on div "Select Item" at bounding box center [297, 196] width 107 height 14
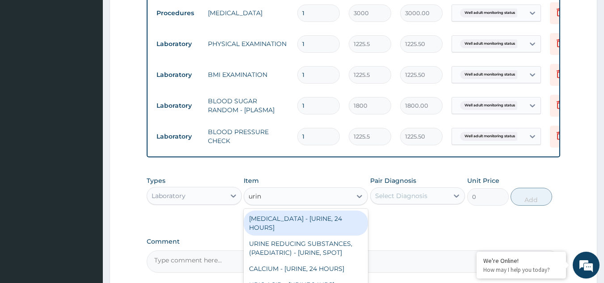
type input "urina"
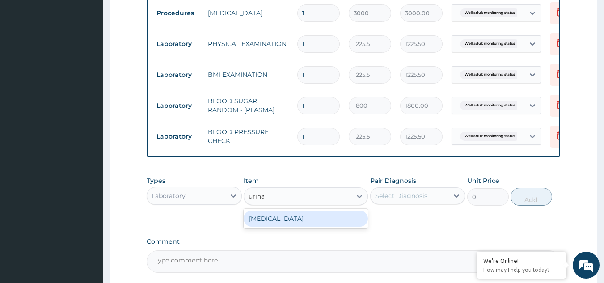
click at [304, 222] on div "URINALYSIS" at bounding box center [306, 218] width 124 height 16
type input "1531.875"
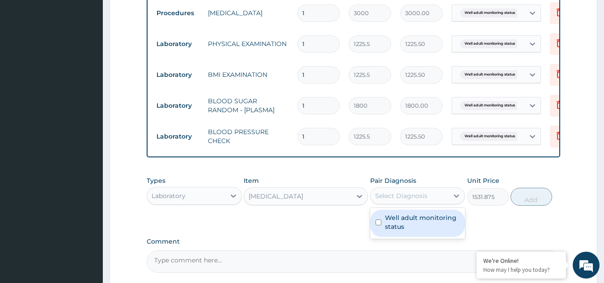
click at [398, 200] on div "Select Diagnosis" at bounding box center [401, 195] width 52 height 9
click at [390, 226] on label "Well adult monitoring status" at bounding box center [422, 222] width 75 height 18
checkbox input "true"
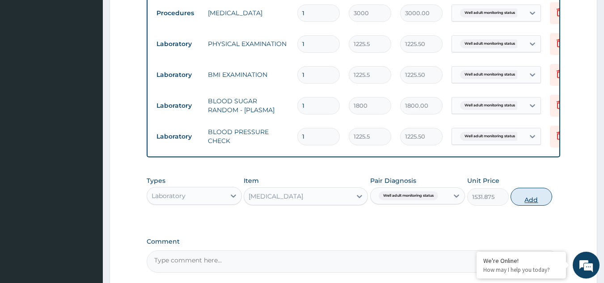
click at [525, 206] on button "Add" at bounding box center [531, 197] width 42 height 18
type input "0"
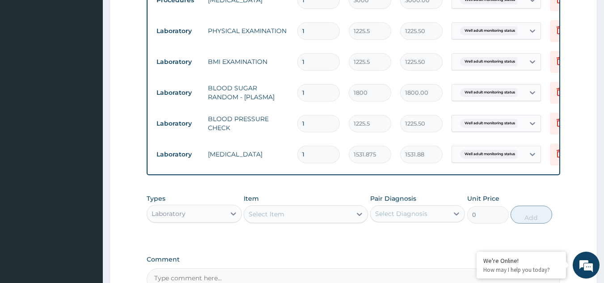
scroll to position [318, 0]
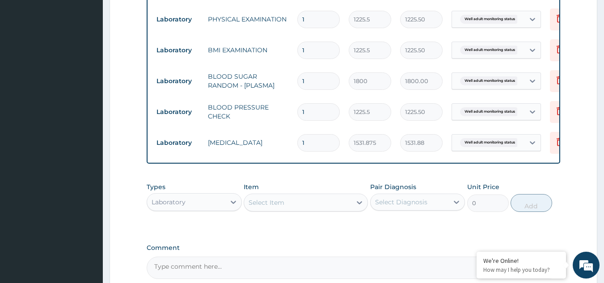
click at [305, 210] on div "Select Item" at bounding box center [297, 202] width 107 height 14
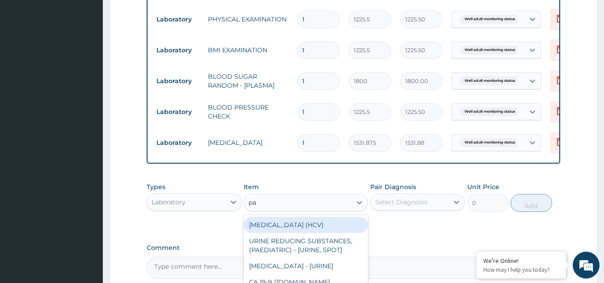
type input "pap"
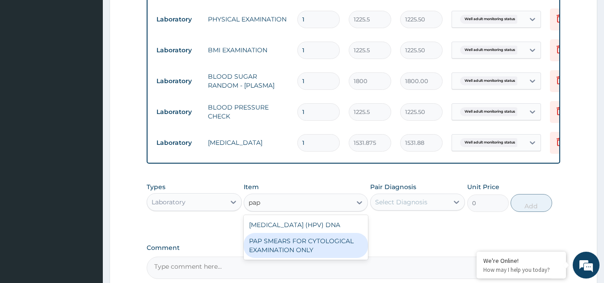
click at [296, 258] on div "PAP SMEARS FOR CYTOLOGICAL EXAMINATION ONLY" at bounding box center [306, 245] width 124 height 25
type input "18080"
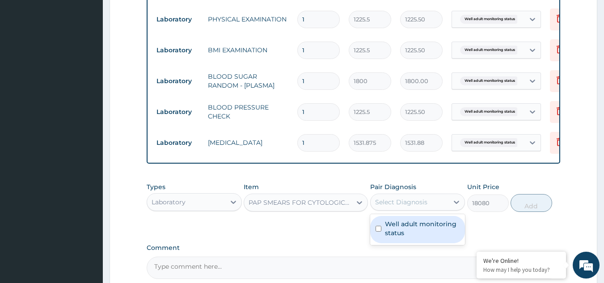
click at [408, 206] on div "Select Diagnosis" at bounding box center [401, 202] width 52 height 9
click at [397, 237] on label "Well adult monitoring status" at bounding box center [422, 228] width 75 height 18
checkbox input "true"
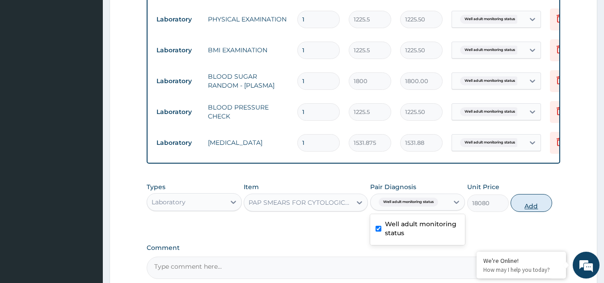
click at [513, 210] on button "Add" at bounding box center [531, 203] width 42 height 18
type input "0"
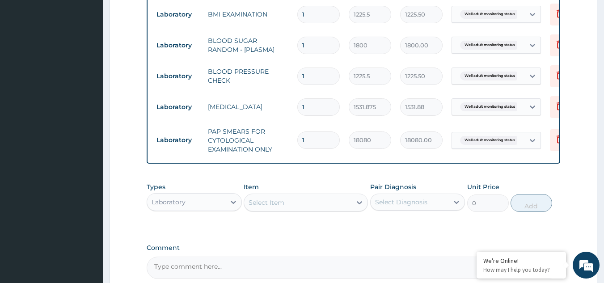
scroll to position [368, 0]
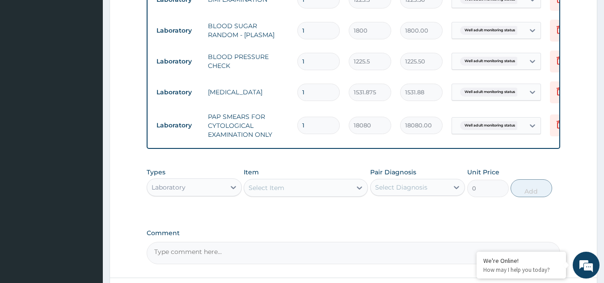
click at [293, 202] on div "Types Laboratory Item Select Item Pair Diagnosis Select Diagnosis Unit Price 0 …" at bounding box center [354, 182] width 414 height 38
click at [290, 197] on div "Select Item" at bounding box center [306, 188] width 124 height 18
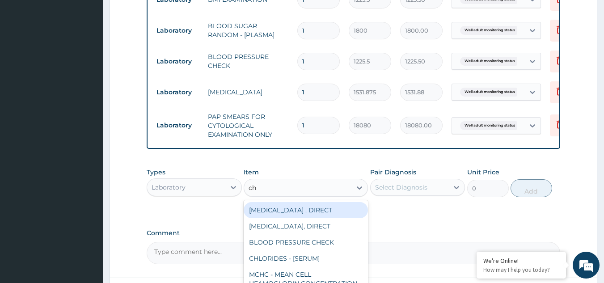
type input "cho"
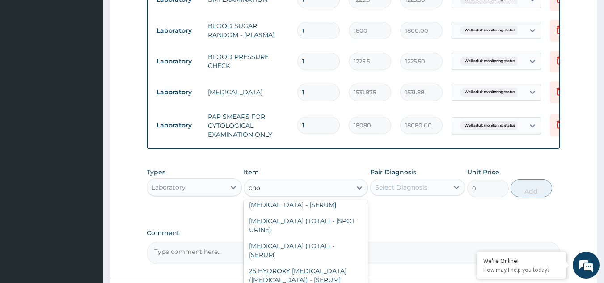
scroll to position [81, 0]
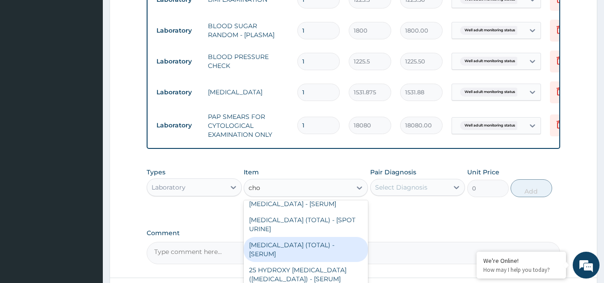
click at [321, 261] on div "CHOLESTEROL (TOTAL) - [SERUM]" at bounding box center [306, 249] width 124 height 25
type input "2880"
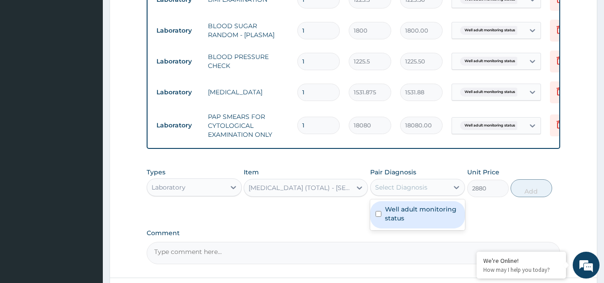
click at [436, 196] on div "Select Diagnosis" at bounding box center [417, 187] width 95 height 17
click at [430, 222] on label "Well adult monitoring status" at bounding box center [422, 214] width 75 height 18
checkbox input "true"
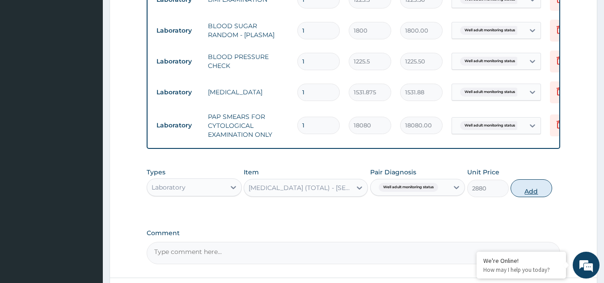
click at [520, 195] on button "Add" at bounding box center [531, 188] width 42 height 18
type input "0"
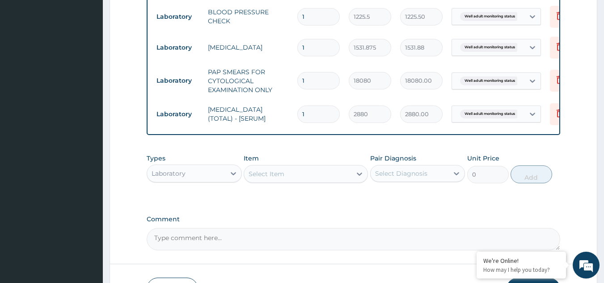
scroll to position [481, 0]
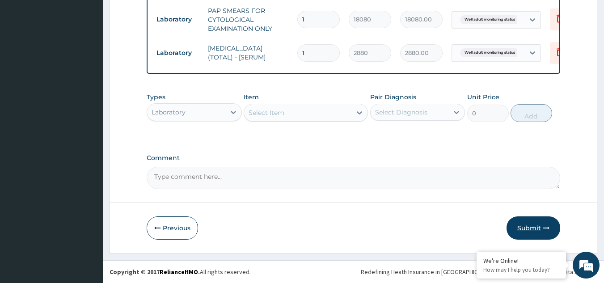
click at [543, 229] on icon "button" at bounding box center [546, 228] width 6 height 6
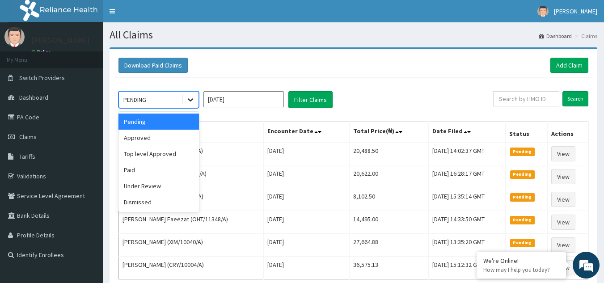
click at [193, 101] on icon at bounding box center [190, 99] width 9 height 9
click at [143, 132] on div "Approved" at bounding box center [158, 138] width 80 height 16
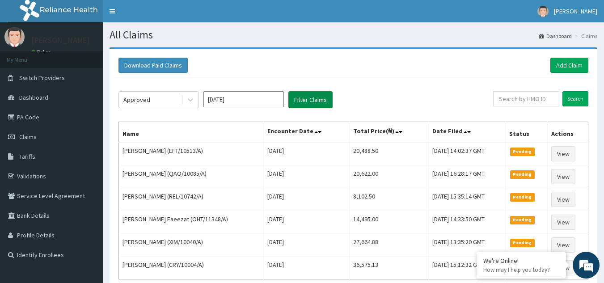
click at [314, 105] on button "Filter Claims" at bounding box center [310, 99] width 44 height 17
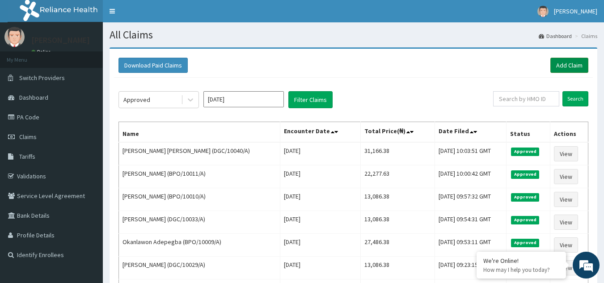
click at [554, 63] on link "Add Claim" at bounding box center [569, 65] width 38 height 15
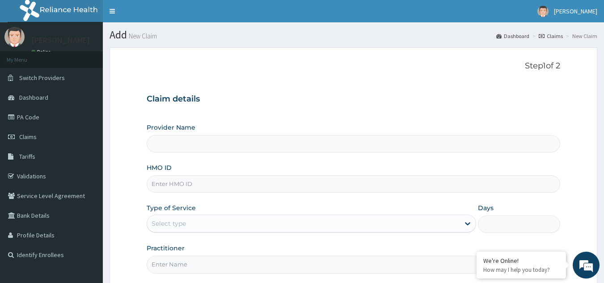
type input "Reliance Family Clinics (RFC) - Gbagada"
click at [210, 179] on input "HMO ID" at bounding box center [354, 183] width 414 height 17
type input "DGC/10056/A"
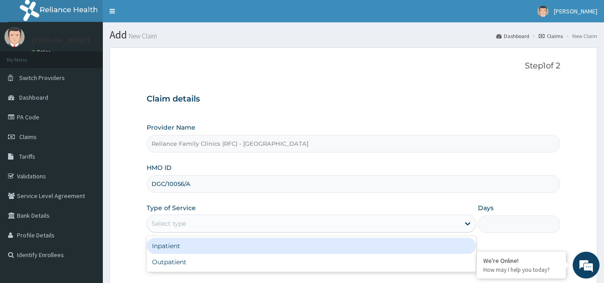
click at [175, 219] on div "Select type" at bounding box center [303, 223] width 312 height 14
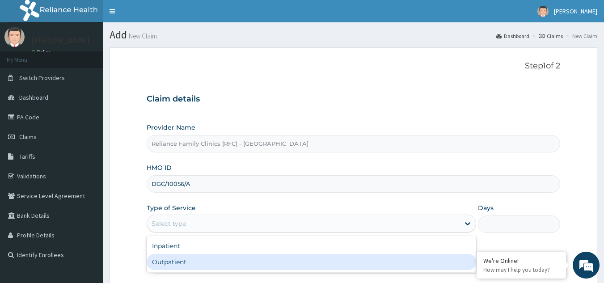
click at [168, 261] on div "Outpatient" at bounding box center [311, 262] width 329 height 16
type input "1"
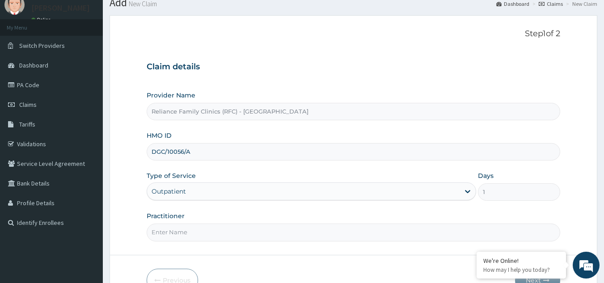
scroll to position [60, 0]
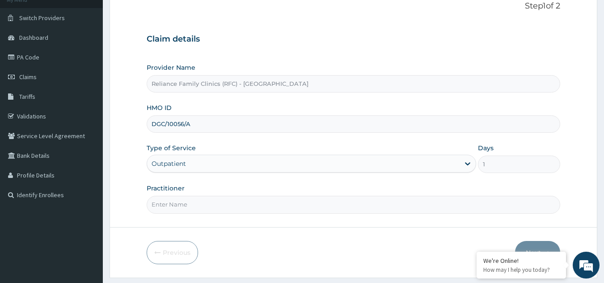
click at [166, 196] on input "Practitioner" at bounding box center [354, 204] width 414 height 17
type input "DR. Alliyah"
click at [544, 245] on button "Next" at bounding box center [537, 252] width 45 height 23
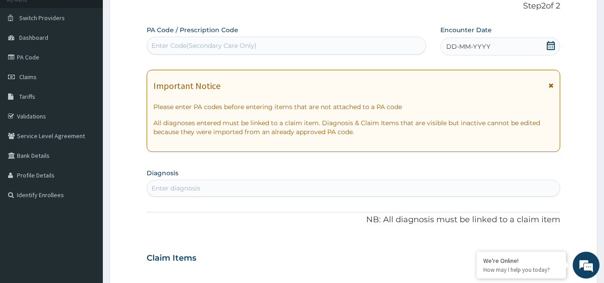
click at [550, 83] on icon at bounding box center [550, 85] width 5 height 6
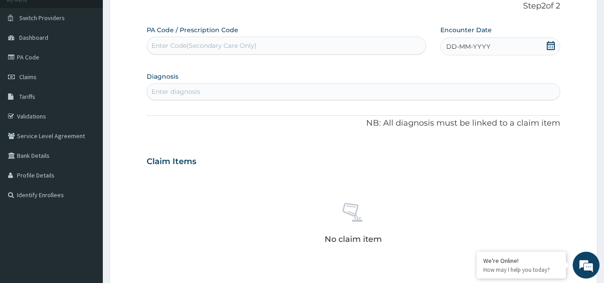
scroll to position [20, 0]
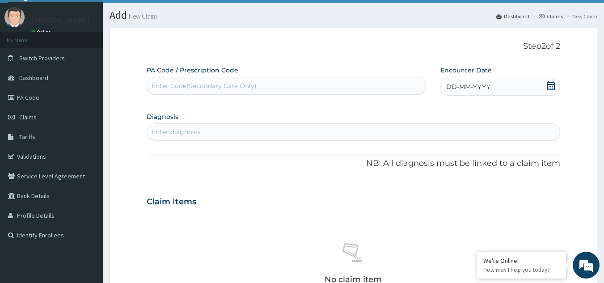
click at [549, 83] on icon at bounding box center [551, 85] width 8 height 9
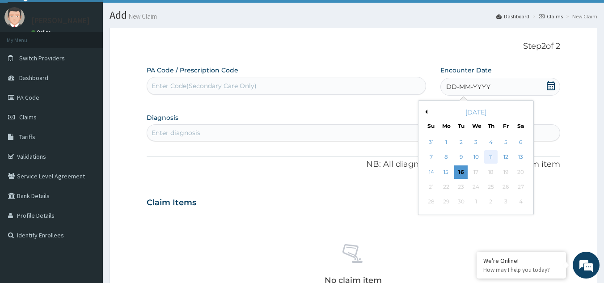
click at [488, 156] on div "11" at bounding box center [490, 157] width 13 height 13
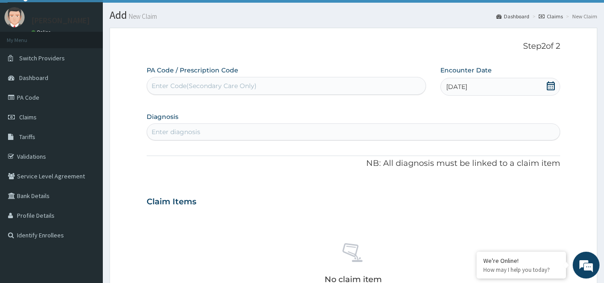
click at [393, 127] on div "Enter diagnosis" at bounding box center [353, 132] width 413 height 14
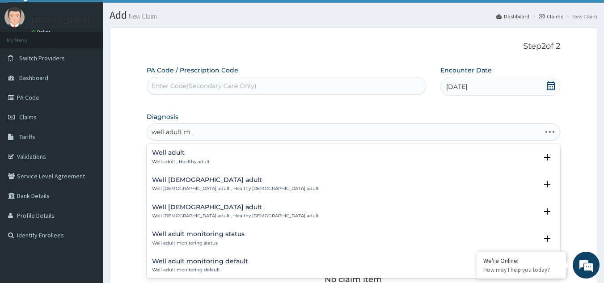
type input "well adult mo"
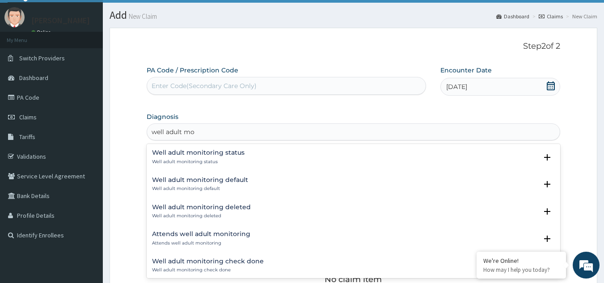
click at [171, 164] on p "Well adult monitoring status" at bounding box center [198, 162] width 92 height 6
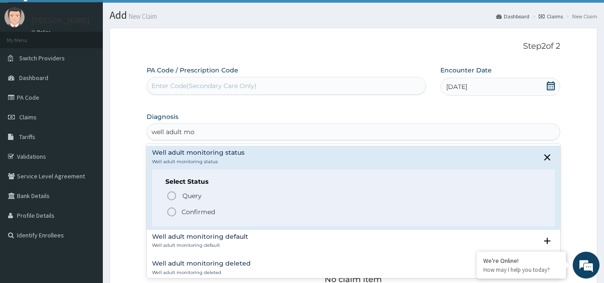
click at [168, 216] on icon "status option filled" at bounding box center [171, 211] width 11 height 11
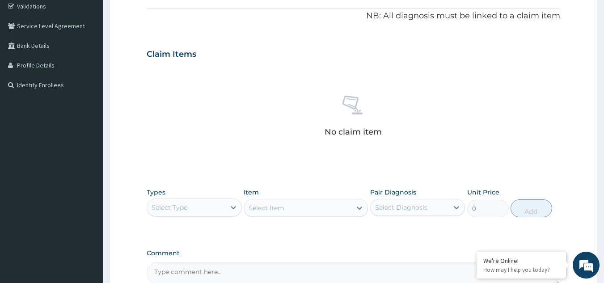
scroll to position [182, 0]
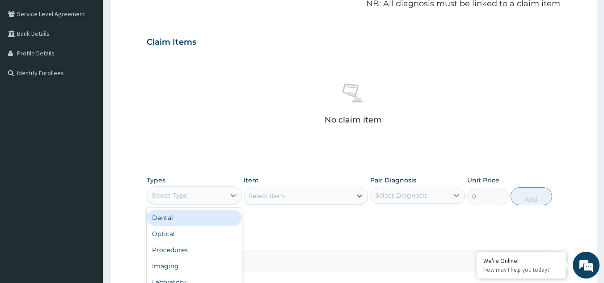
click at [175, 191] on div "Select Type" at bounding box center [169, 195] width 36 height 9
type input "drugs"
click at [165, 227] on div "Drugs" at bounding box center [194, 218] width 95 height 20
click at [165, 223] on div "Drugs" at bounding box center [194, 218] width 95 height 16
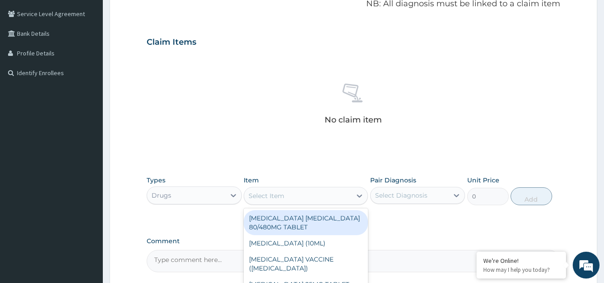
click at [290, 197] on div "Select Item" at bounding box center [297, 196] width 107 height 14
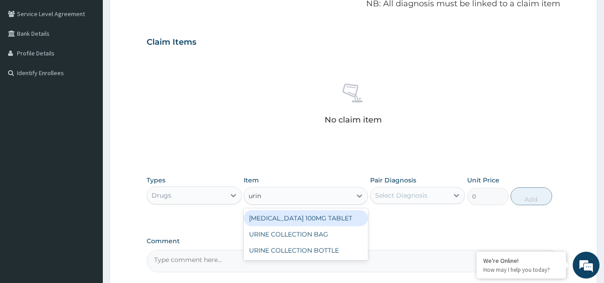
type input "urine"
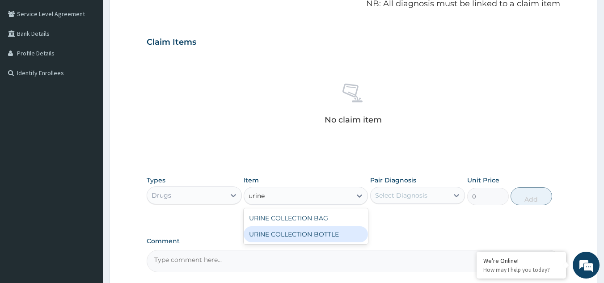
click at [305, 237] on div "URINE COLLECTION BOTTLE" at bounding box center [306, 234] width 124 height 16
type input "198"
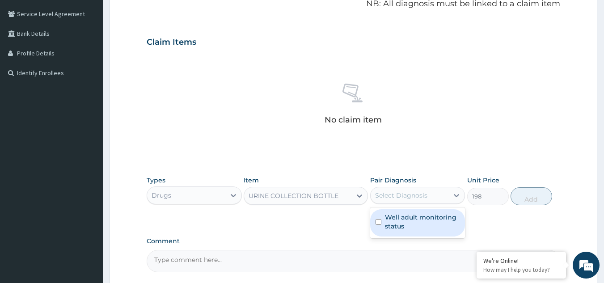
click at [406, 192] on div "Select Diagnosis" at bounding box center [401, 195] width 52 height 9
click at [395, 218] on label "Well adult monitoring status" at bounding box center [422, 222] width 75 height 18
checkbox input "true"
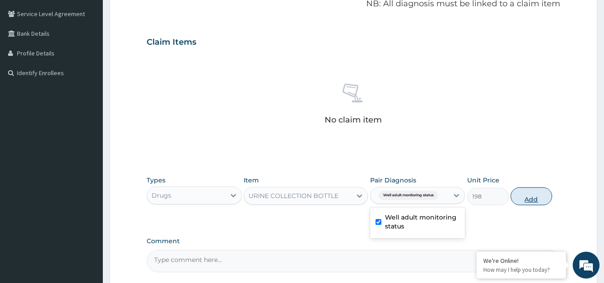
click at [519, 198] on button "Add" at bounding box center [531, 196] width 42 height 18
type input "0"
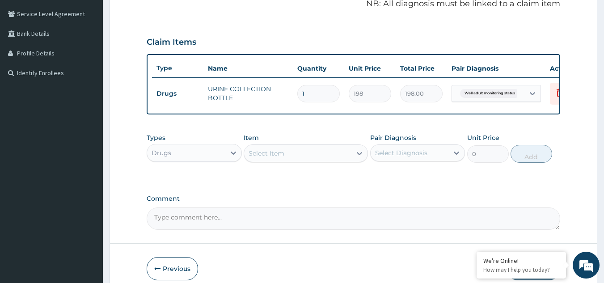
click at [216, 160] on div "Drugs" at bounding box center [186, 153] width 78 height 14
type input "proce"
click at [212, 177] on div "Procedures" at bounding box center [194, 175] width 95 height 16
click at [265, 158] on div "Select Item" at bounding box center [266, 153] width 36 height 9
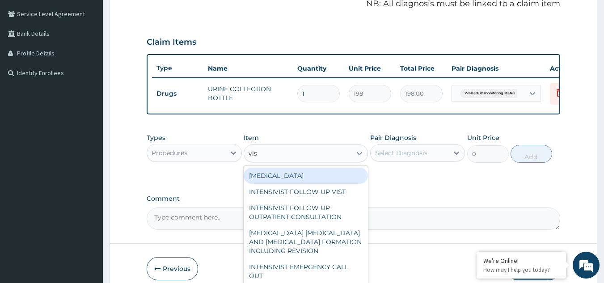
type input "visu"
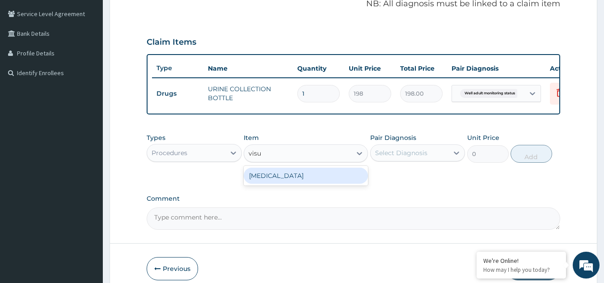
click at [269, 181] on div "VISUAL ACUITY" at bounding box center [306, 176] width 124 height 16
type input "3000"
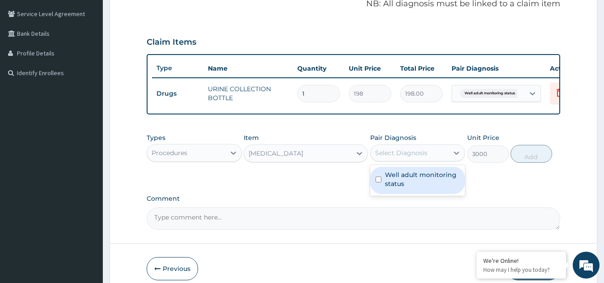
click at [418, 157] on div "Select Diagnosis" at bounding box center [401, 152] width 52 height 9
click at [384, 185] on div "Well adult monitoring status" at bounding box center [417, 180] width 95 height 27
checkbox input "true"
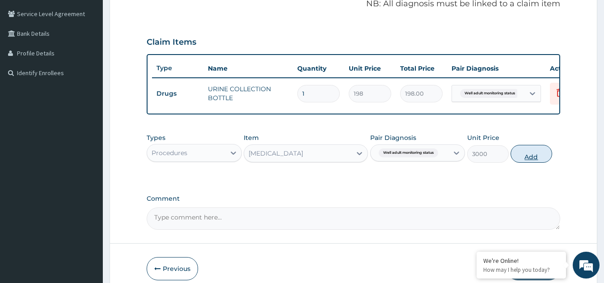
click at [526, 160] on button "Add" at bounding box center [531, 154] width 42 height 18
type input "0"
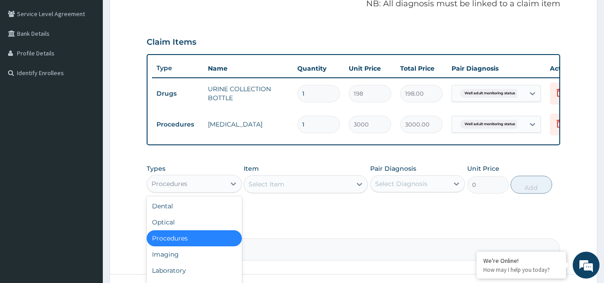
click at [219, 186] on div "Procedures" at bounding box center [186, 184] width 78 height 14
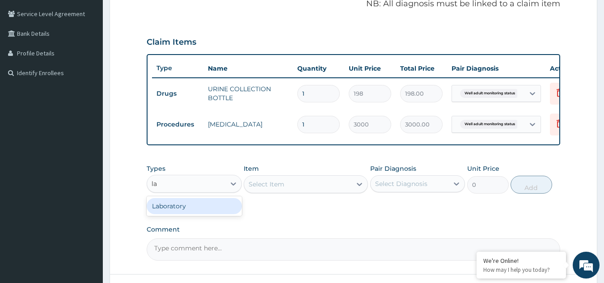
type input "lab"
click at [211, 212] on div "Laboratory" at bounding box center [194, 206] width 95 height 16
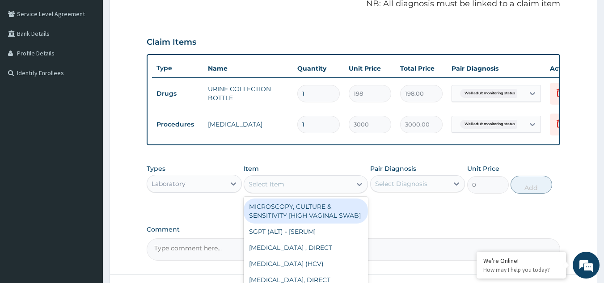
click at [281, 189] on div "Select Item" at bounding box center [266, 184] width 36 height 9
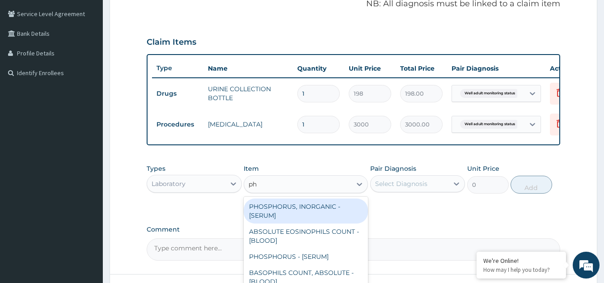
type input "phy"
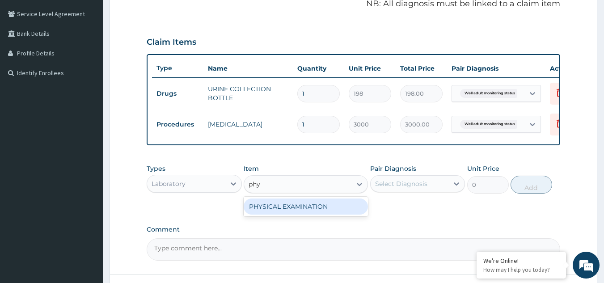
click at [285, 210] on div "PHYSICAL EXAMINATION" at bounding box center [306, 206] width 124 height 16
type input "1225.5"
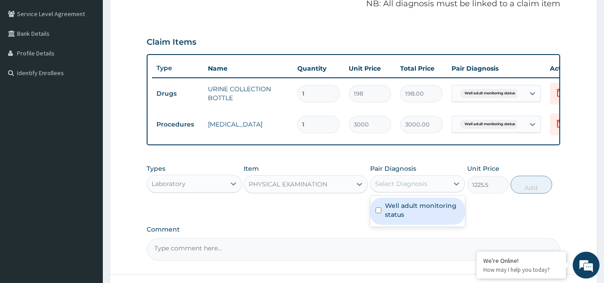
click at [404, 183] on div "Select Diagnosis" at bounding box center [409, 184] width 78 height 14
click at [398, 214] on label "Well adult monitoring status" at bounding box center [422, 210] width 75 height 18
checkbox input "true"
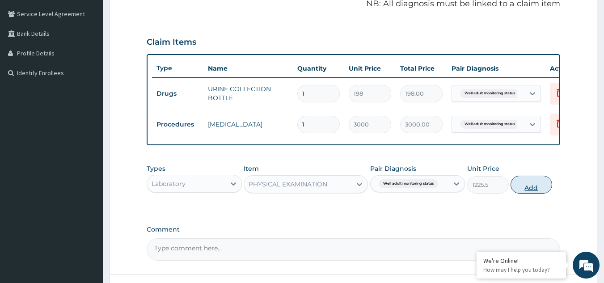
click at [524, 190] on button "Add" at bounding box center [531, 185] width 42 height 18
type input "0"
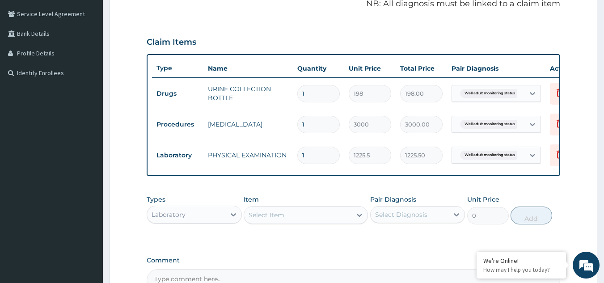
click at [267, 222] on div "Select Item" at bounding box center [297, 215] width 107 height 14
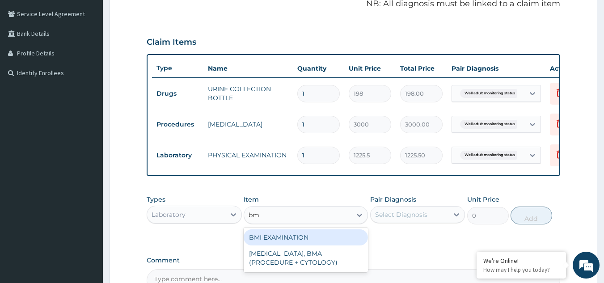
type input "bmi"
click at [267, 242] on div "BMI EXAMINATION" at bounding box center [306, 237] width 124 height 16
type input "1225.5"
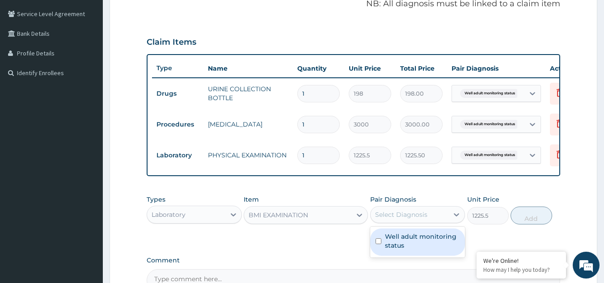
click at [430, 220] on div "Select Diagnosis" at bounding box center [409, 214] width 78 height 14
click at [407, 243] on label "Well adult monitoring status" at bounding box center [422, 241] width 75 height 18
checkbox input "true"
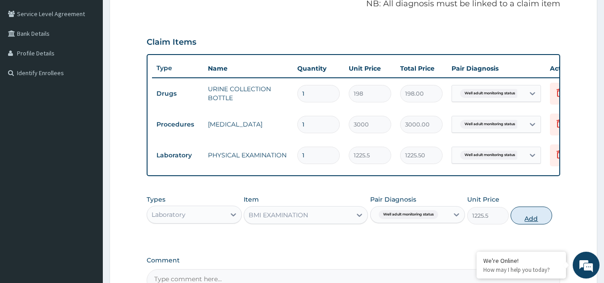
click at [524, 219] on button "Add" at bounding box center [531, 215] width 42 height 18
type input "0"
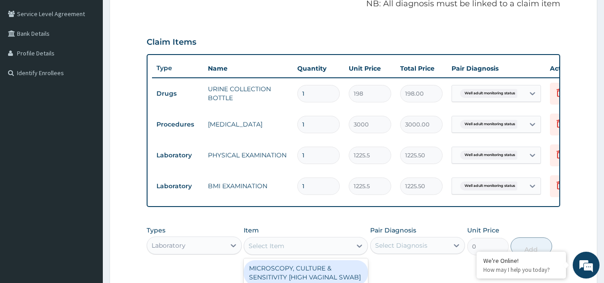
click at [273, 246] on div "Select Item" at bounding box center [297, 246] width 107 height 14
type input "blood s"
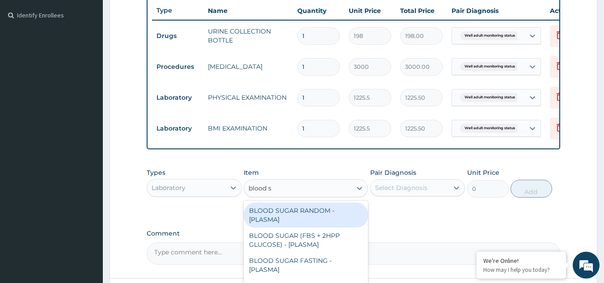
scroll to position [242, 0]
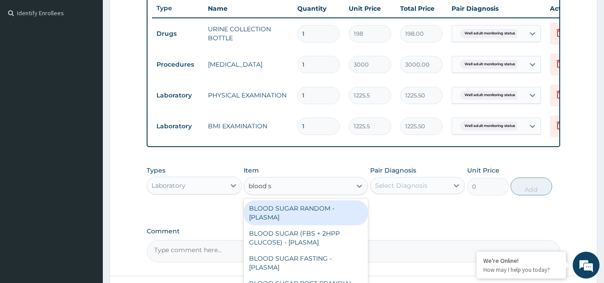
click at [338, 214] on div "BLOOD SUGAR RANDOM - [PLASMA]" at bounding box center [306, 212] width 124 height 25
type input "1800"
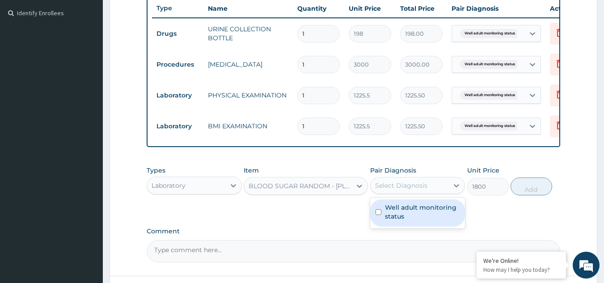
click at [431, 190] on div "Select Diagnosis" at bounding box center [409, 185] width 78 height 14
click at [408, 217] on label "Well adult monitoring status" at bounding box center [422, 212] width 75 height 18
checkbox input "true"
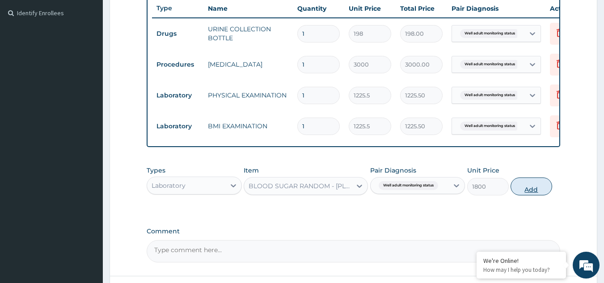
click at [521, 190] on button "Add" at bounding box center [531, 186] width 42 height 18
type input "0"
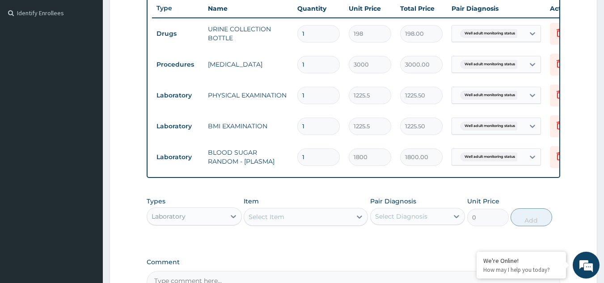
click at [274, 221] on div "Select Item" at bounding box center [266, 216] width 36 height 9
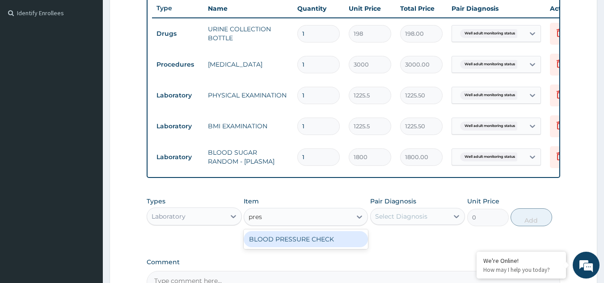
type input "press"
click at [276, 245] on div "BLOOD PRESSURE CHECK" at bounding box center [306, 239] width 124 height 16
type input "1225.5"
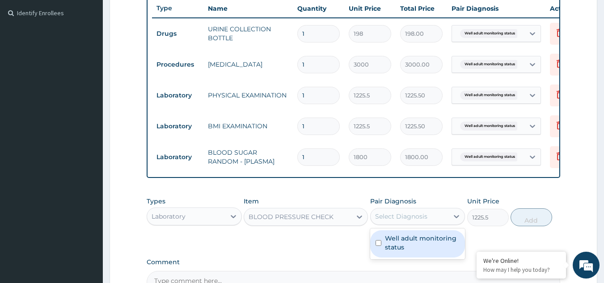
click at [390, 221] on div "Select Diagnosis" at bounding box center [401, 216] width 52 height 9
click at [393, 239] on div "Well adult monitoring status" at bounding box center [417, 243] width 95 height 27
checkbox input "true"
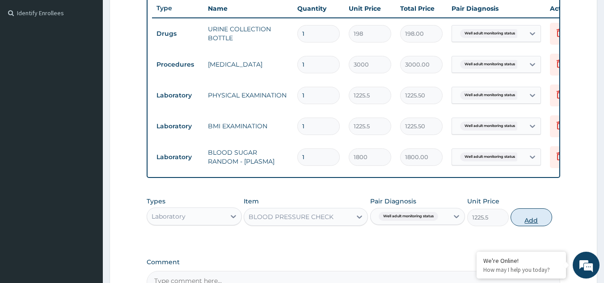
click at [522, 225] on button "Add" at bounding box center [531, 217] width 42 height 18
type input "0"
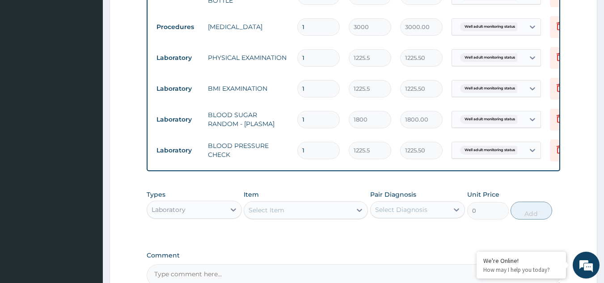
scroll to position [301, 0]
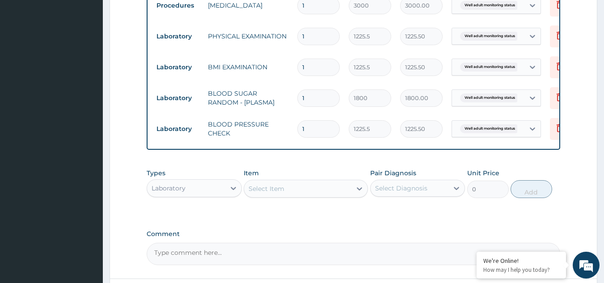
click at [283, 190] on div "Select Item" at bounding box center [297, 188] width 107 height 14
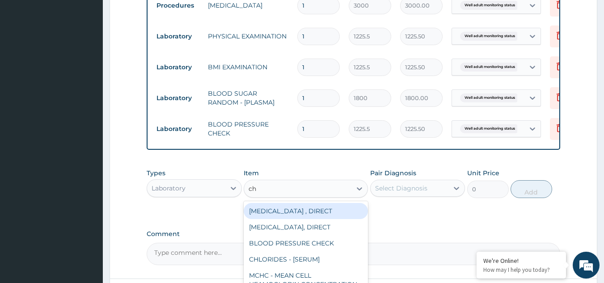
type input "cho"
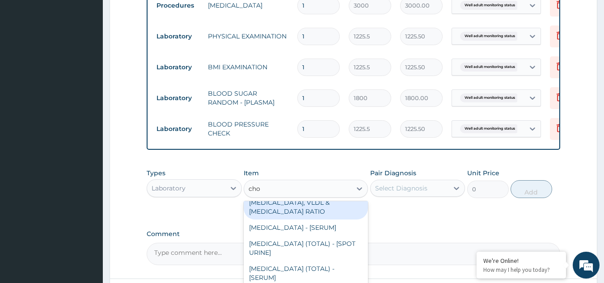
scroll to position [83, 0]
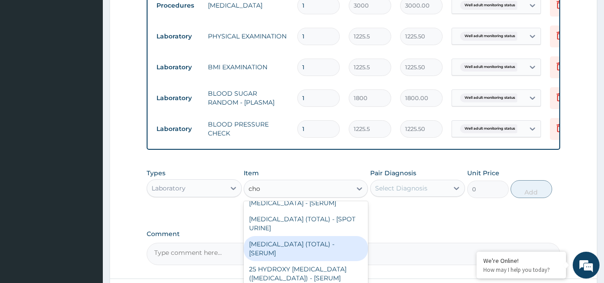
click at [311, 252] on div "CHOLESTEROL (TOTAL) - [SERUM]" at bounding box center [306, 248] width 124 height 25
type input "2880"
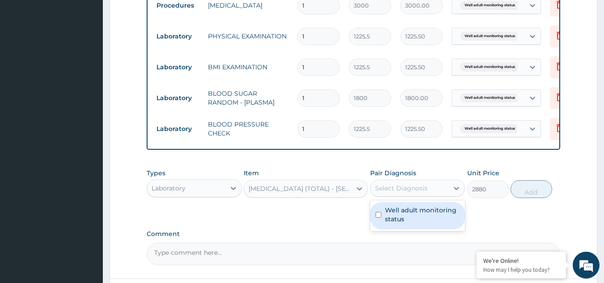
click at [425, 193] on div "Select Diagnosis" at bounding box center [401, 188] width 52 height 9
click at [400, 222] on label "Well adult monitoring status" at bounding box center [422, 215] width 75 height 18
checkbox input "true"
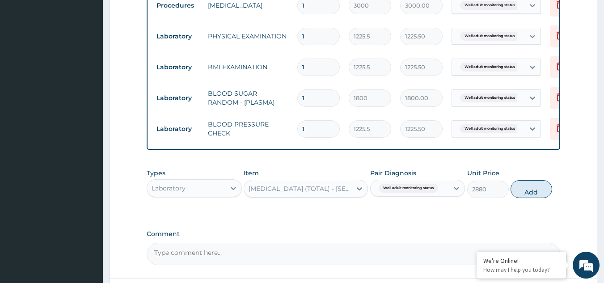
click at [520, 202] on div "Types Laboratory Item CHOLESTEROL (TOTAL) - [SERUM] Pair Diagnosis Well adult m…" at bounding box center [354, 183] width 414 height 38
click at [523, 198] on button "Add" at bounding box center [531, 189] width 42 height 18
type input "0"
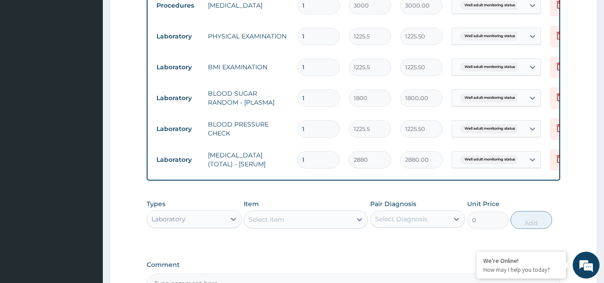
click at [310, 221] on div "Select Item" at bounding box center [297, 219] width 107 height 14
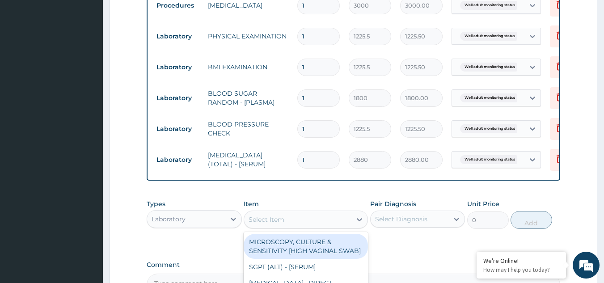
click at [261, 223] on div "Select Item" at bounding box center [266, 219] width 36 height 9
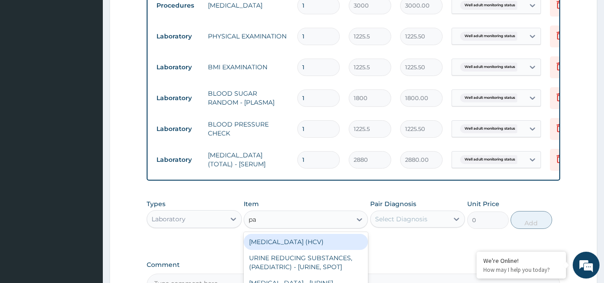
type input "pap"
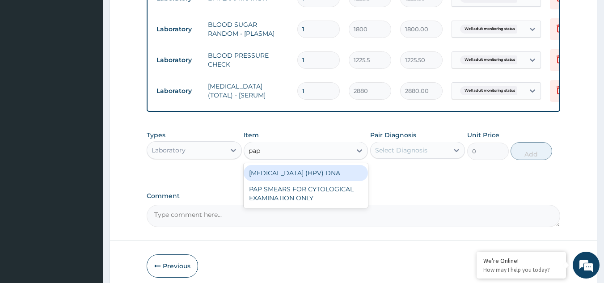
scroll to position [372, 0]
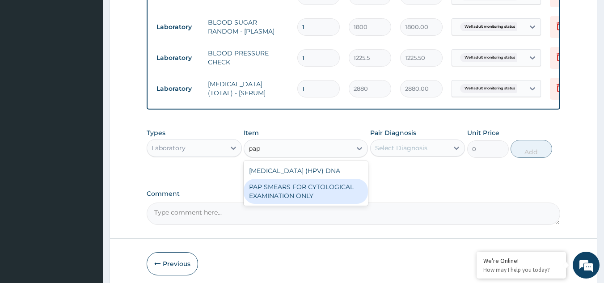
click at [326, 201] on div "PAP SMEARS FOR CYTOLOGICAL EXAMINATION ONLY" at bounding box center [306, 191] width 124 height 25
type input "18080"
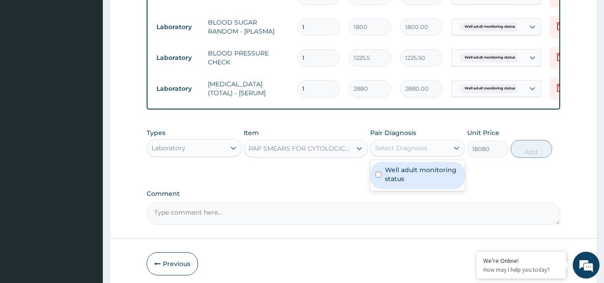
click at [408, 152] on div "Select Diagnosis" at bounding box center [401, 147] width 52 height 9
click at [408, 178] on label "Well adult monitoring status" at bounding box center [422, 174] width 75 height 18
checkbox input "true"
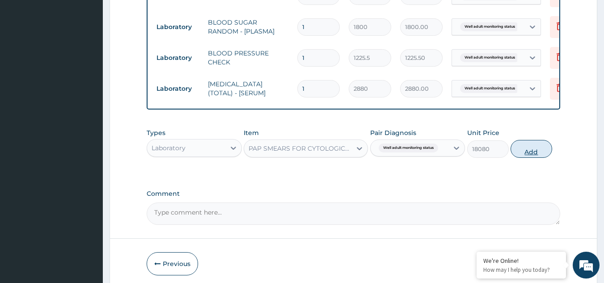
click at [538, 152] on button "Add" at bounding box center [531, 149] width 42 height 18
type input "0"
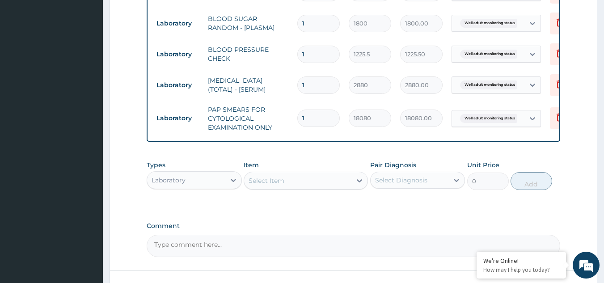
scroll to position [378, 0]
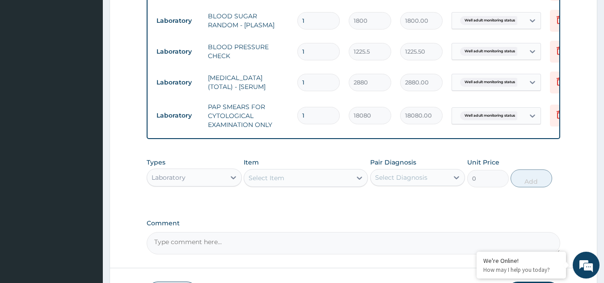
click at [322, 185] on div "Select Item" at bounding box center [297, 178] width 107 height 14
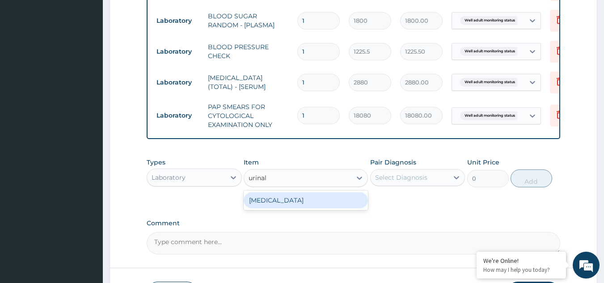
type input "urinaly"
click at [308, 205] on div "URINALYSIS" at bounding box center [306, 200] width 124 height 16
type input "1531.875"
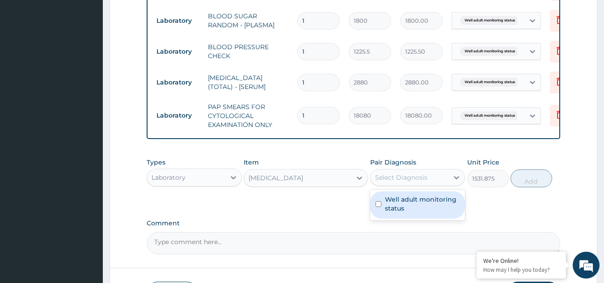
click at [400, 180] on div "Select Diagnosis" at bounding box center [401, 177] width 52 height 9
click at [403, 208] on label "Well adult monitoring status" at bounding box center [422, 204] width 75 height 18
checkbox input "true"
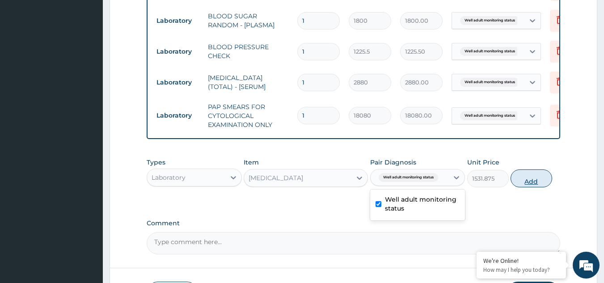
click at [523, 181] on button "Add" at bounding box center [531, 178] width 42 height 18
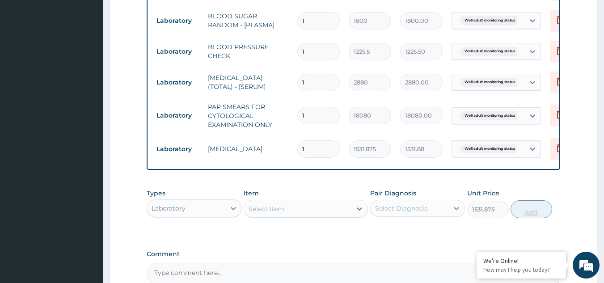
type input "0"
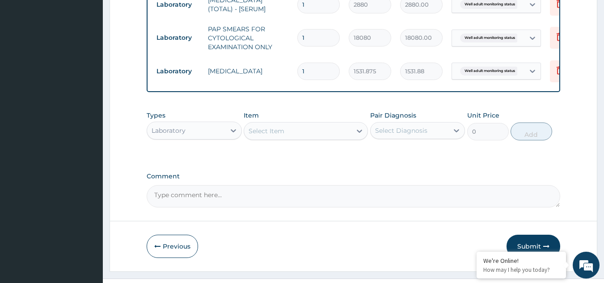
scroll to position [481, 0]
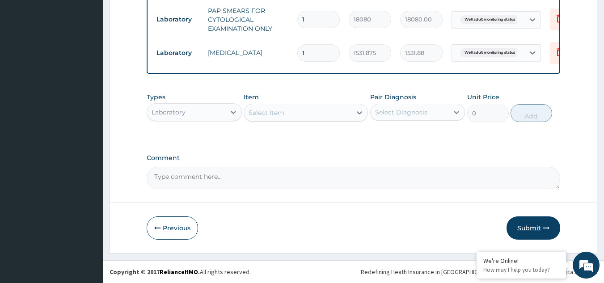
click at [526, 227] on button "Submit" at bounding box center [533, 227] width 54 height 23
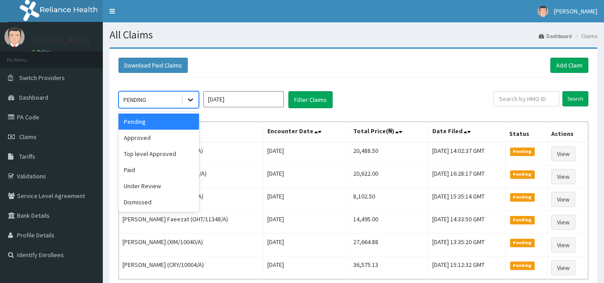
click at [185, 94] on div at bounding box center [190, 100] width 16 height 16
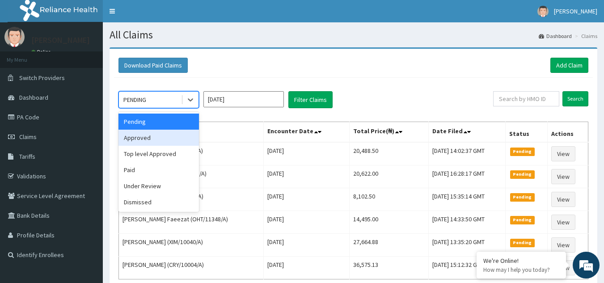
click at [148, 138] on div "Approved" at bounding box center [158, 138] width 80 height 16
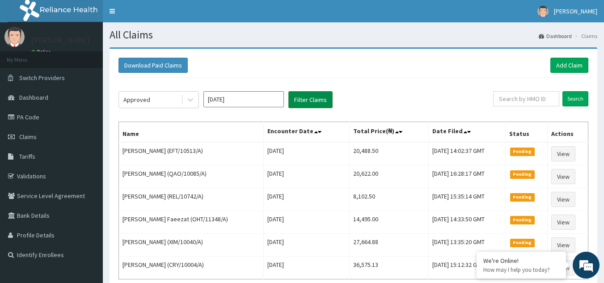
click at [313, 101] on button "Filter Claims" at bounding box center [310, 99] width 44 height 17
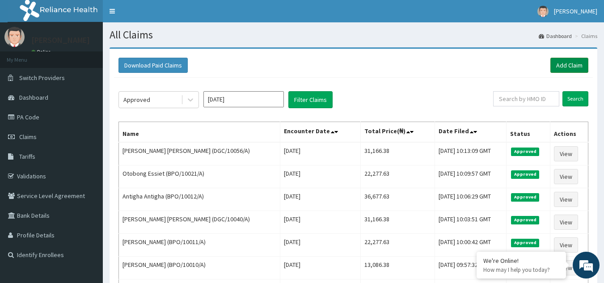
click at [570, 63] on link "Add Claim" at bounding box center [569, 65] width 38 height 15
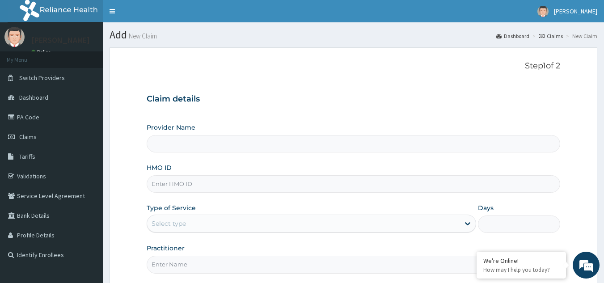
type input "Reliance Family Clinics (RFC) - [GEOGRAPHIC_DATA]"
click at [301, 186] on input "HMO ID" at bounding box center [354, 183] width 414 height 17
type input "DGC/10065/A"
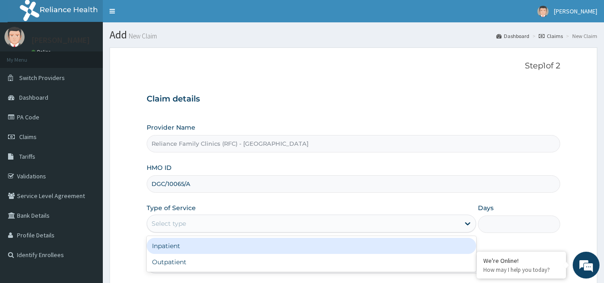
click at [180, 219] on div "Select type" at bounding box center [168, 223] width 34 height 9
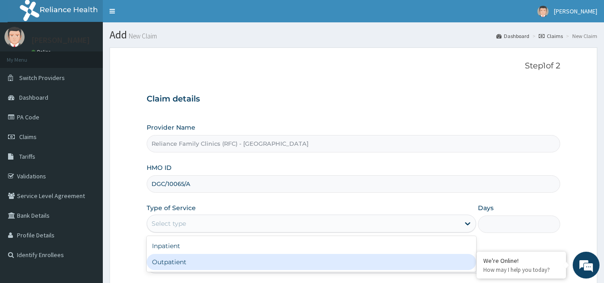
click at [178, 261] on div "Outpatient" at bounding box center [311, 262] width 329 height 16
type input "1"
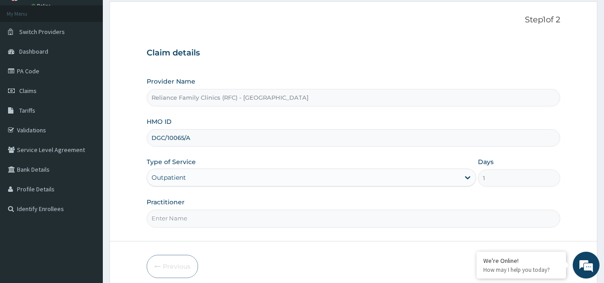
scroll to position [84, 0]
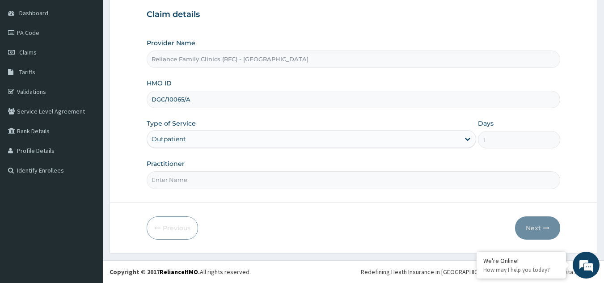
click at [196, 177] on input "Practitioner" at bounding box center [354, 179] width 414 height 17
type input "Dr. Alliyah"
click at [523, 238] on button "Next" at bounding box center [537, 227] width 45 height 23
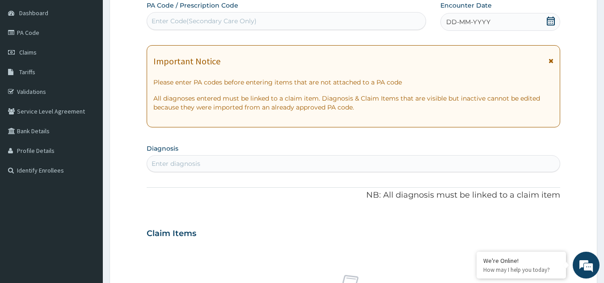
click at [549, 63] on icon at bounding box center [550, 61] width 5 height 6
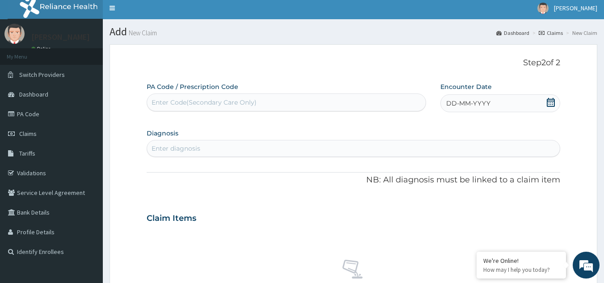
scroll to position [0, 0]
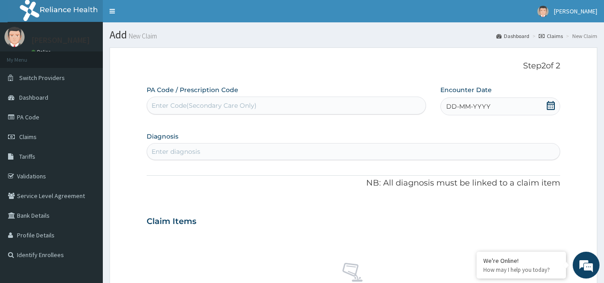
click at [550, 102] on icon at bounding box center [551, 105] width 8 height 9
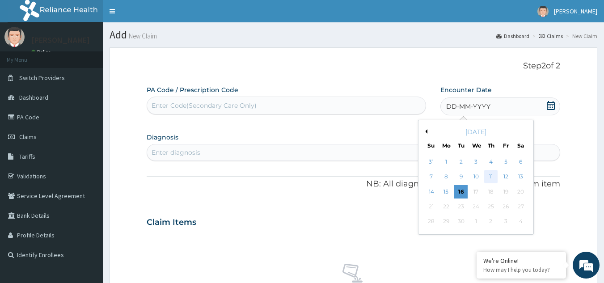
click at [488, 172] on div "11" at bounding box center [490, 176] width 13 height 13
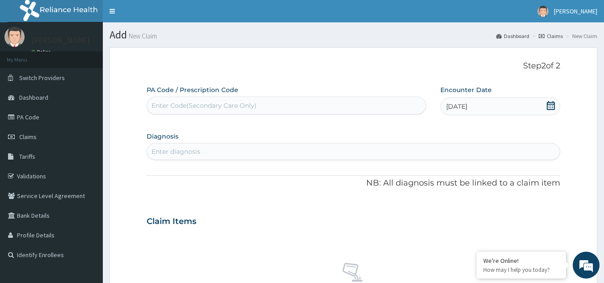
click at [396, 159] on div "Enter diagnosis" at bounding box center [353, 151] width 413 height 14
click at [391, 154] on div "Enter diagnosis" at bounding box center [353, 151] width 413 height 14
type input "well adult moni"
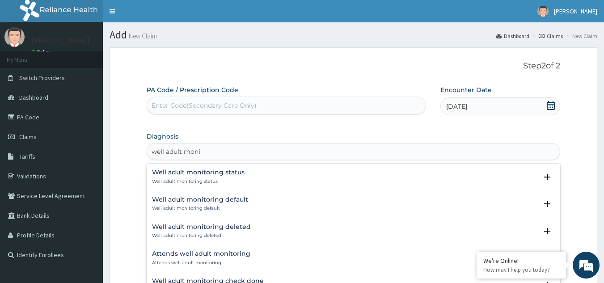
click at [237, 177] on div "Well adult monitoring status Well adult monitoring status" at bounding box center [198, 177] width 92 height 16
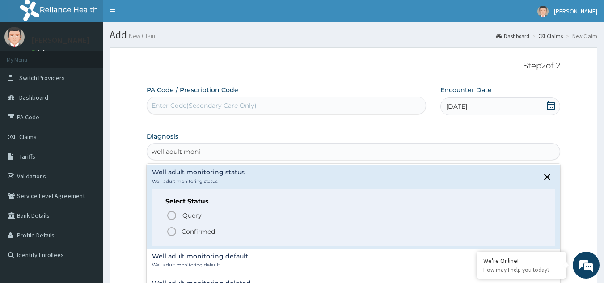
click at [174, 231] on icon "status option filled" at bounding box center [171, 231] width 11 height 11
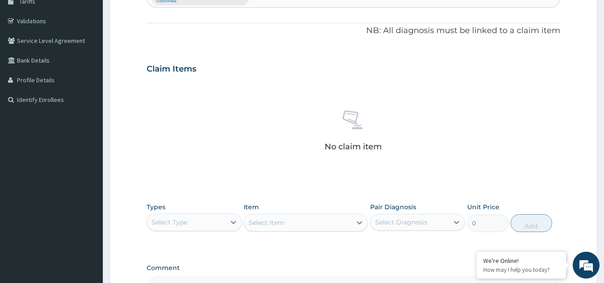
scroll to position [194, 0]
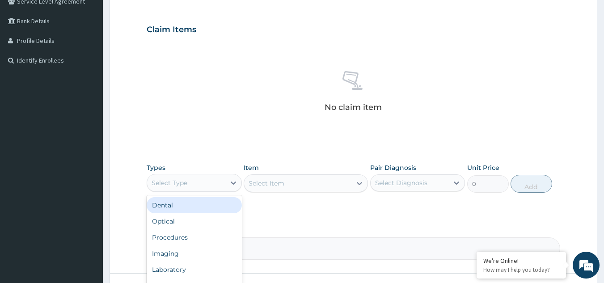
click at [209, 179] on div "Select Type" at bounding box center [186, 183] width 78 height 14
type input "drugs"
click at [195, 204] on div "Drugs" at bounding box center [194, 205] width 95 height 16
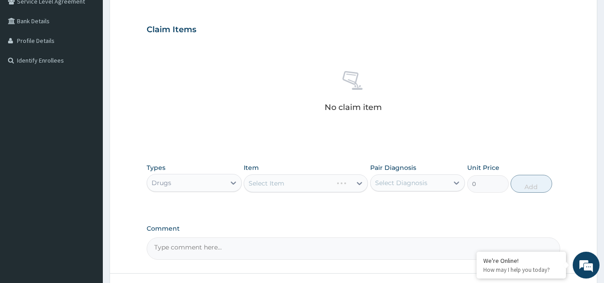
click at [286, 185] on div "Select Item" at bounding box center [306, 183] width 124 height 18
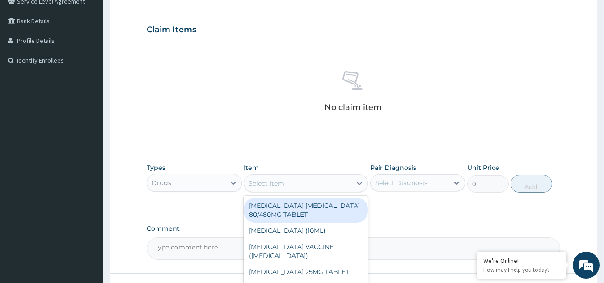
click at [286, 185] on div "Select Item" at bounding box center [297, 183] width 107 height 14
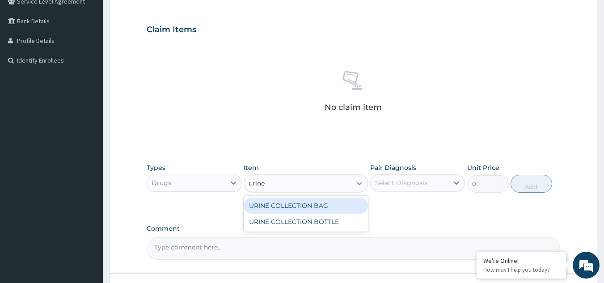
type input "urine"
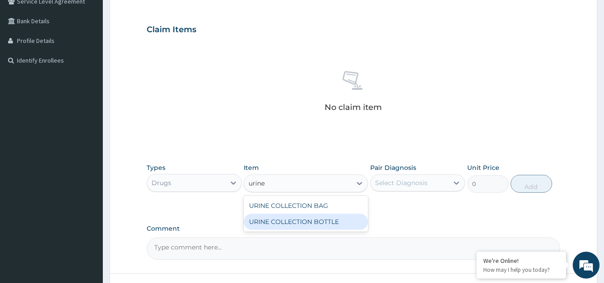
click at [290, 221] on div "URINE COLLECTION BOTTLE" at bounding box center [306, 222] width 124 height 16
type input "198"
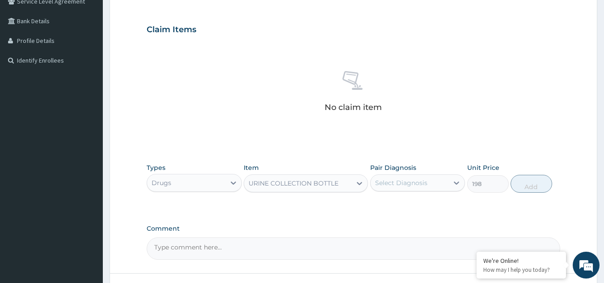
click at [417, 192] on div "Pair Diagnosis Select Diagnosis" at bounding box center [417, 177] width 95 height 29
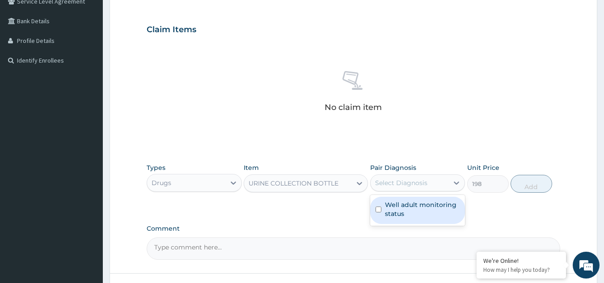
click at [420, 186] on div "Select Diagnosis" at bounding box center [401, 182] width 52 height 9
click at [400, 211] on label "Well adult monitoring status" at bounding box center [422, 209] width 75 height 18
checkbox input "true"
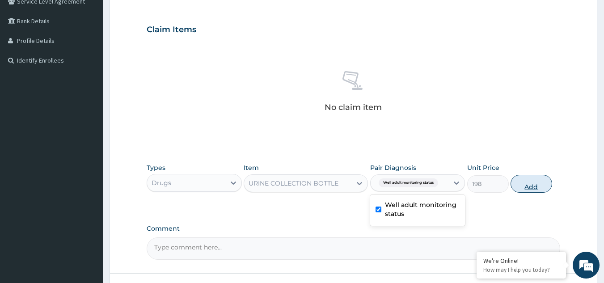
click at [529, 185] on button "Add" at bounding box center [531, 184] width 42 height 18
type input "0"
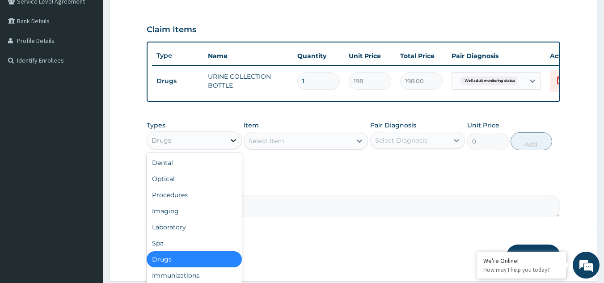
click at [229, 145] on icon at bounding box center [233, 140] width 9 height 9
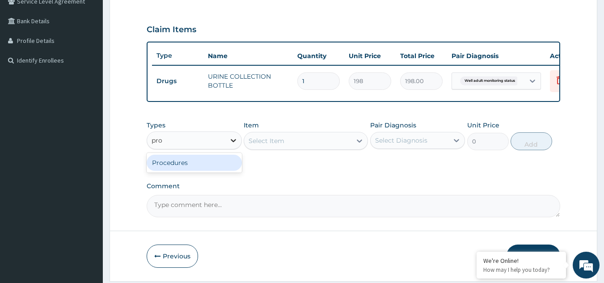
type input "proc"
click at [192, 165] on div "Procedures" at bounding box center [194, 163] width 95 height 16
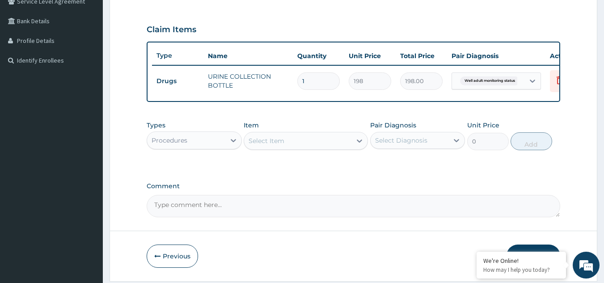
click at [317, 148] on div "Select Item" at bounding box center [297, 141] width 107 height 14
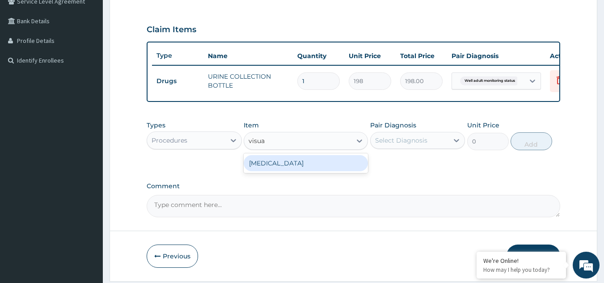
type input "visual"
click at [286, 171] on div "VISUAL ACUITY" at bounding box center [306, 163] width 124 height 16
type input "3000"
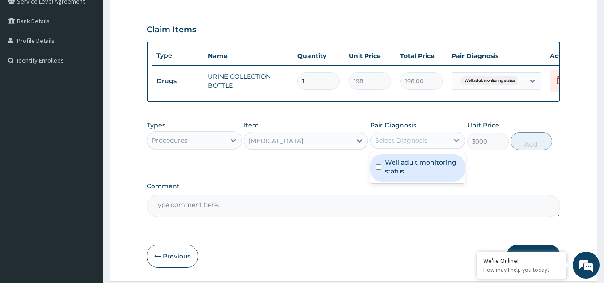
click at [402, 145] on div "Select Diagnosis" at bounding box center [401, 140] width 52 height 9
click at [399, 172] on label "Well adult monitoring status" at bounding box center [422, 167] width 75 height 18
checkbox input "true"
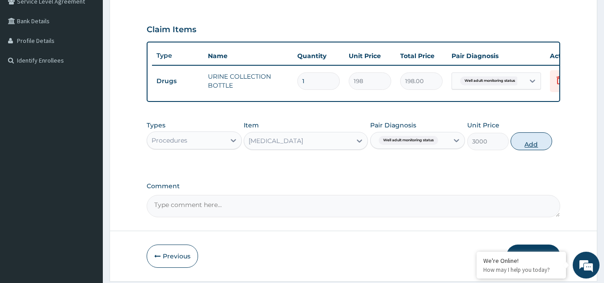
click at [535, 140] on button "Add" at bounding box center [531, 141] width 42 height 18
type input "0"
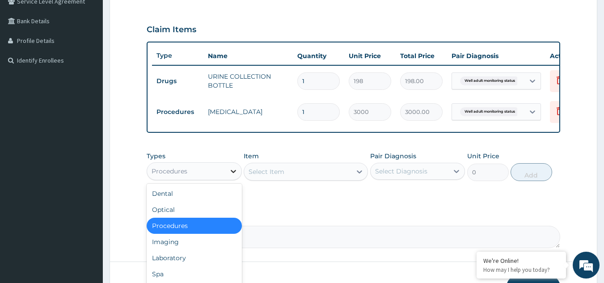
click at [236, 176] on icon at bounding box center [233, 171] width 9 height 9
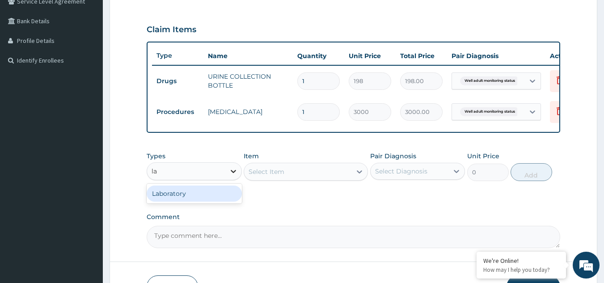
type input "lab"
click at [216, 198] on div "Laboratory" at bounding box center [194, 193] width 95 height 16
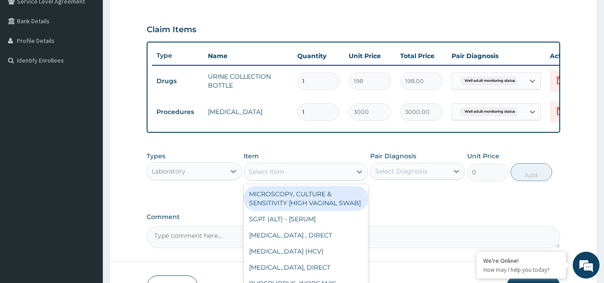
click at [327, 172] on div "Select Item" at bounding box center [297, 171] width 107 height 14
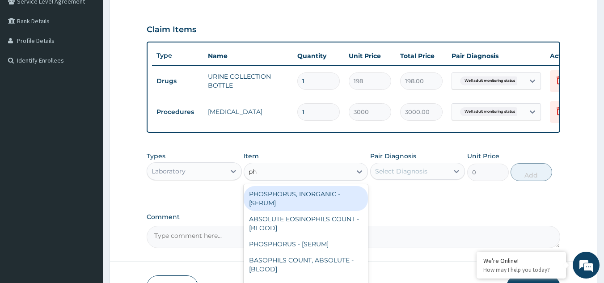
type input "phy"
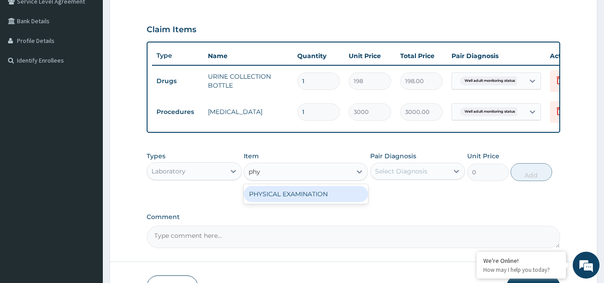
click at [308, 195] on div "PHYSICAL EXAMINATION" at bounding box center [306, 194] width 124 height 16
type input "1225.5"
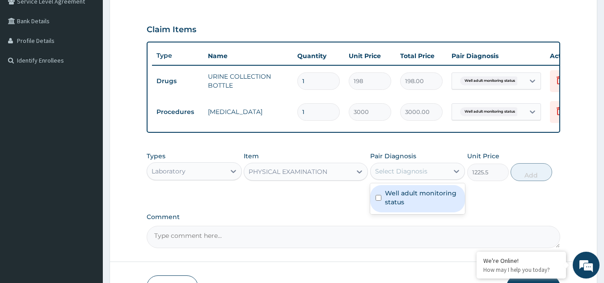
click at [400, 176] on div "Select Diagnosis" at bounding box center [401, 171] width 52 height 9
click at [393, 206] on label "Well adult monitoring status" at bounding box center [422, 198] width 75 height 18
checkbox input "true"
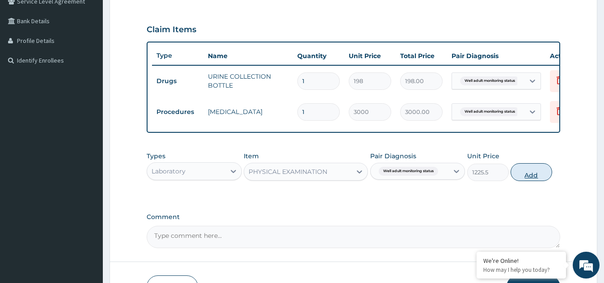
click at [530, 178] on button "Add" at bounding box center [531, 172] width 42 height 18
type input "0"
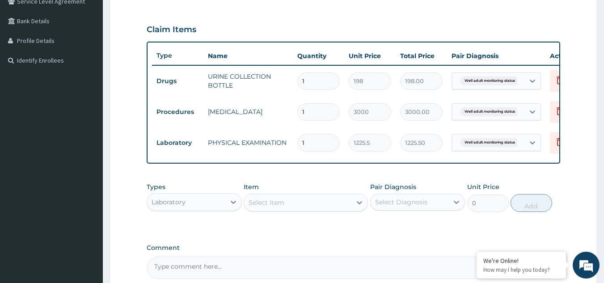
click at [287, 206] on div "Select Item" at bounding box center [297, 202] width 107 height 14
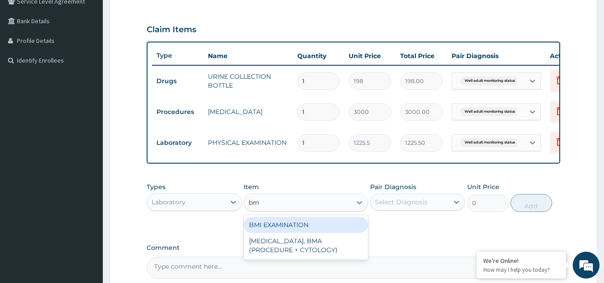
type input "bmi"
click at [286, 230] on div "BMI EXAMINATION" at bounding box center [306, 225] width 124 height 16
type input "1225.5"
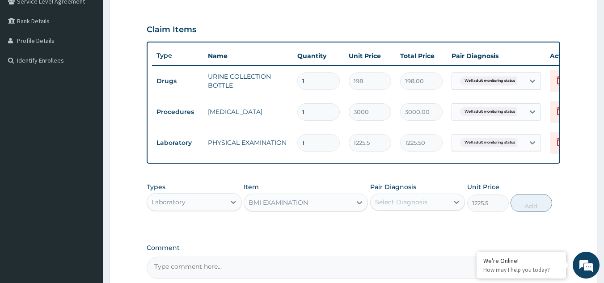
click at [413, 199] on div "Pair Diagnosis Select Diagnosis" at bounding box center [417, 196] width 95 height 29
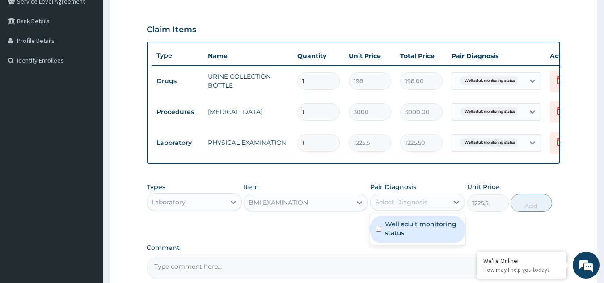
click at [408, 206] on div "Select Diagnosis" at bounding box center [401, 202] width 52 height 9
click at [401, 234] on label "Well adult monitoring status" at bounding box center [422, 228] width 75 height 18
checkbox input "true"
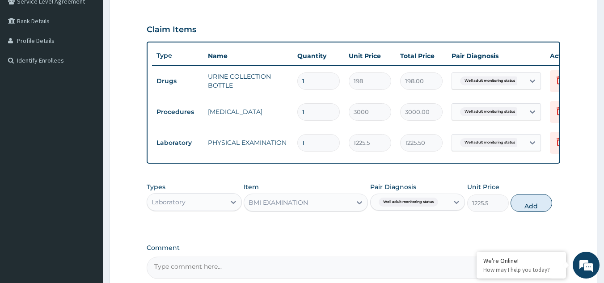
click at [521, 212] on button "Add" at bounding box center [531, 203] width 42 height 18
type input "0"
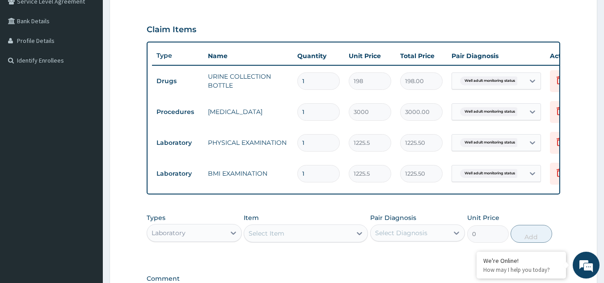
click at [304, 235] on div "Select Item" at bounding box center [297, 233] width 107 height 14
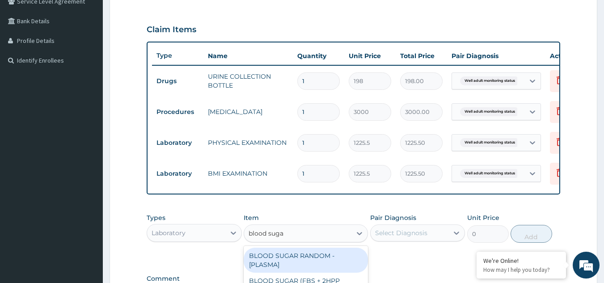
type input "blood sugar"
click at [305, 262] on div "BLOOD SUGAR RANDOM - [PLASMA]" at bounding box center [306, 260] width 124 height 25
type input "1800"
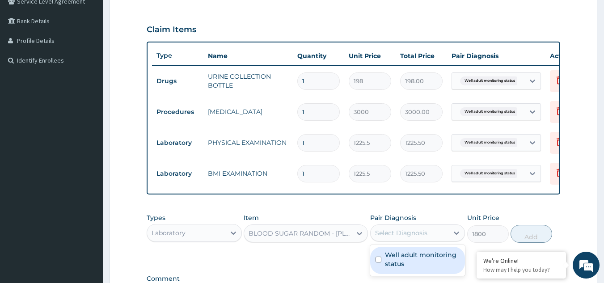
click at [389, 237] on div "Select Diagnosis" at bounding box center [401, 232] width 52 height 9
click at [393, 256] on div "Well adult monitoring status" at bounding box center [417, 260] width 95 height 27
checkbox input "true"
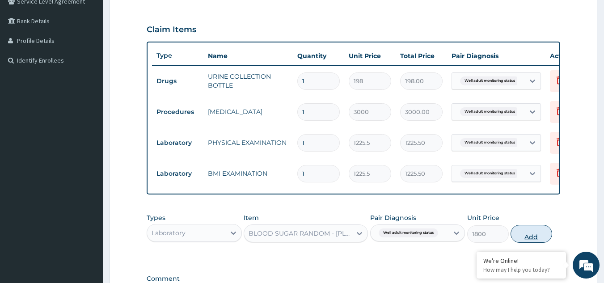
click at [533, 241] on button "Add" at bounding box center [531, 234] width 42 height 18
type input "0"
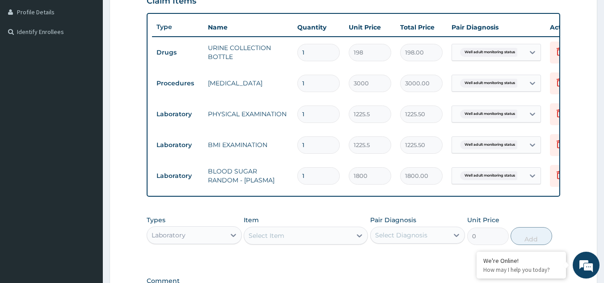
scroll to position [242, 0]
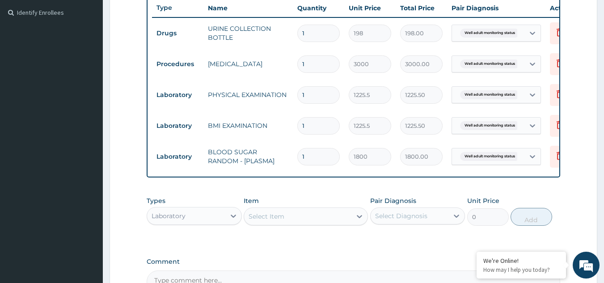
click at [288, 219] on div "Select Item" at bounding box center [297, 216] width 107 height 14
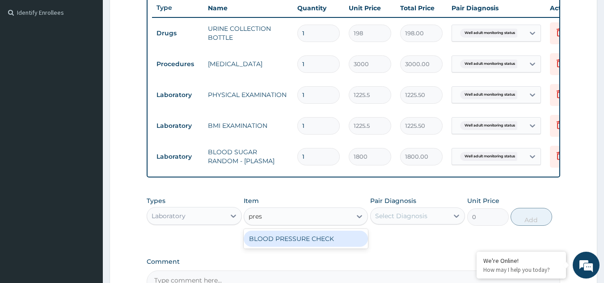
type input "press"
click at [287, 241] on div "BLOOD PRESSURE CHECK" at bounding box center [306, 239] width 124 height 16
type input "1225.5"
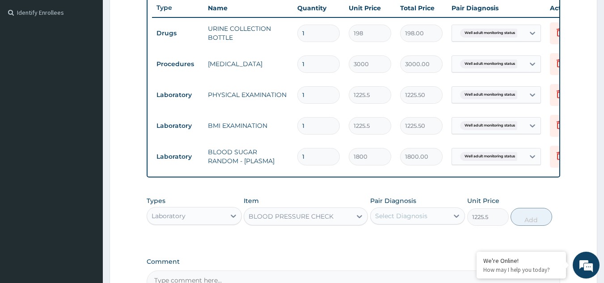
click at [407, 223] on div "Select Diagnosis" at bounding box center [409, 216] width 78 height 14
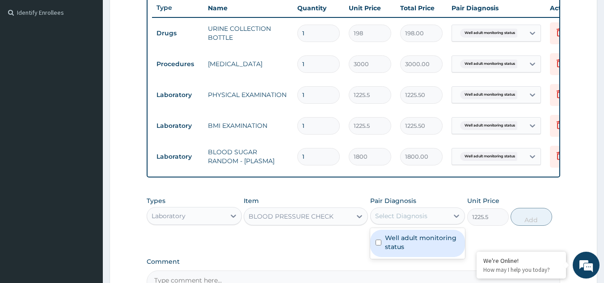
click at [404, 246] on label "Well adult monitoring status" at bounding box center [422, 242] width 75 height 18
checkbox input "true"
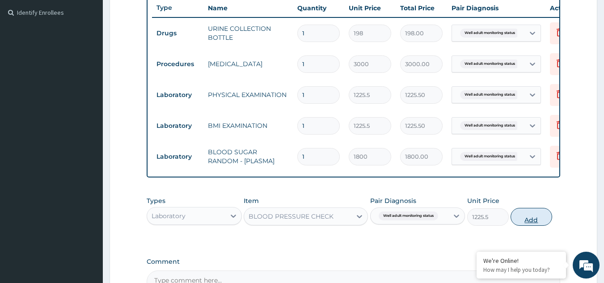
click at [533, 224] on button "Add" at bounding box center [531, 217] width 42 height 18
type input "0"
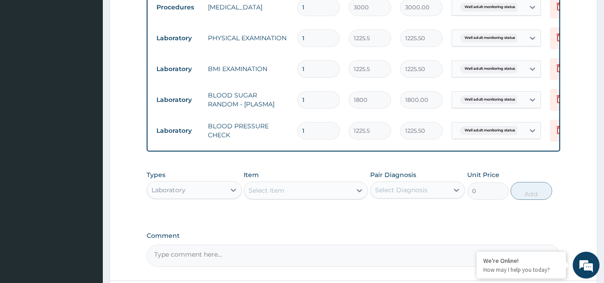
scroll to position [315, 0]
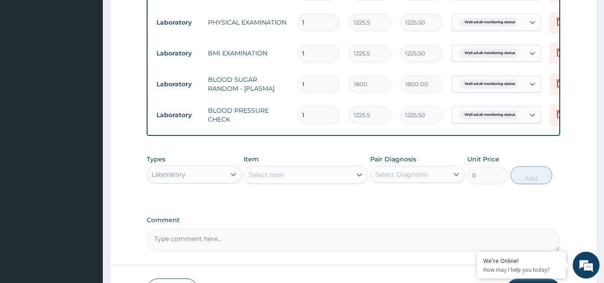
click at [297, 177] on div "Select Item" at bounding box center [297, 175] width 107 height 14
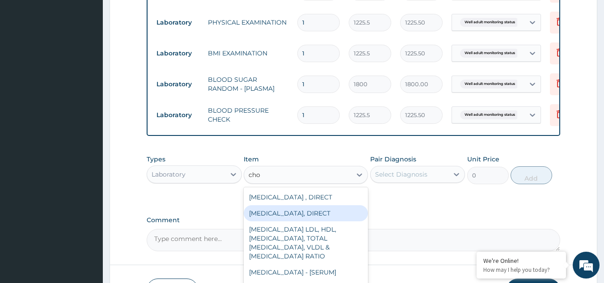
type input "chol"
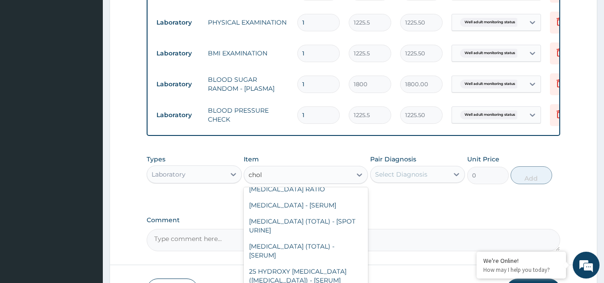
scroll to position [68, 0]
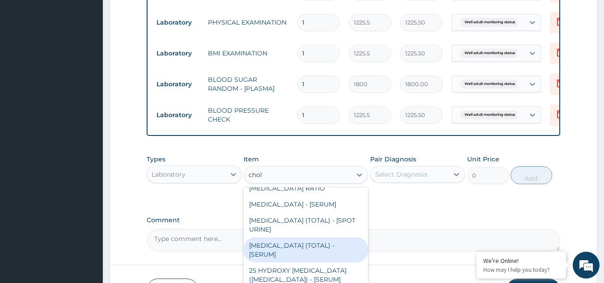
click at [319, 255] on div "CHOLESTEROL (TOTAL) - [SERUM]" at bounding box center [306, 249] width 124 height 25
type input "2880"
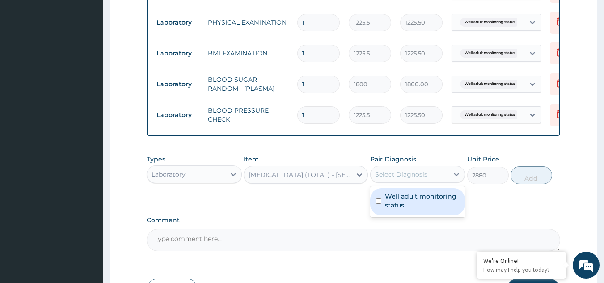
click at [440, 181] on div "Select Diagnosis" at bounding box center [409, 174] width 78 height 14
click at [431, 199] on label "Well adult monitoring status" at bounding box center [422, 201] width 75 height 18
checkbox input "true"
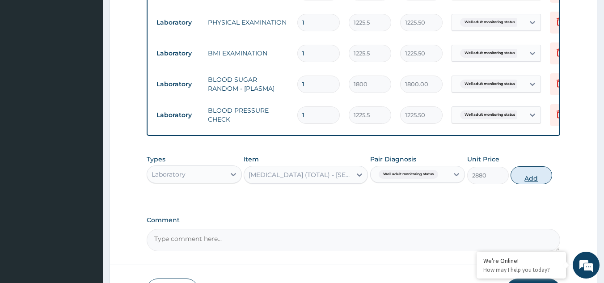
click at [537, 177] on button "Add" at bounding box center [531, 175] width 42 height 18
type input "0"
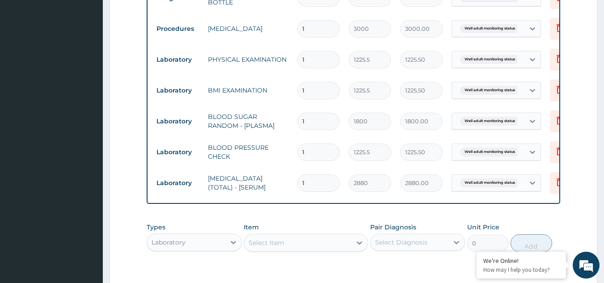
scroll to position [301, 0]
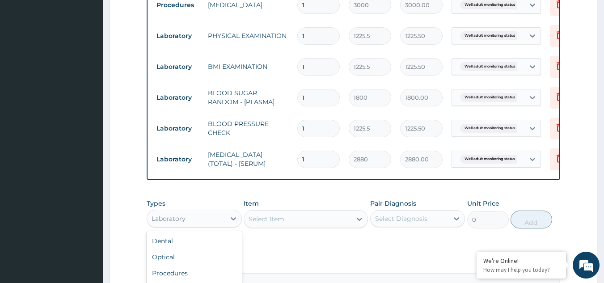
click at [224, 226] on div "Laboratory" at bounding box center [186, 218] width 78 height 14
click at [265, 223] on div "Select Item" at bounding box center [266, 218] width 36 height 9
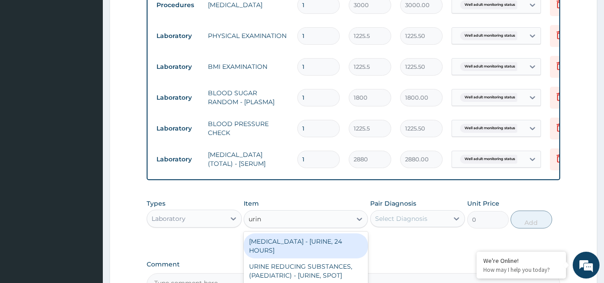
type input "urina"
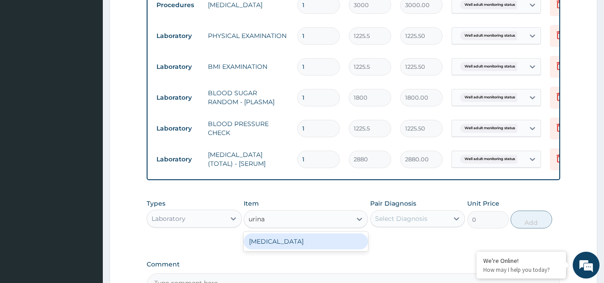
click at [271, 249] on div "URINALYSIS" at bounding box center [306, 241] width 124 height 16
type input "1531.875"
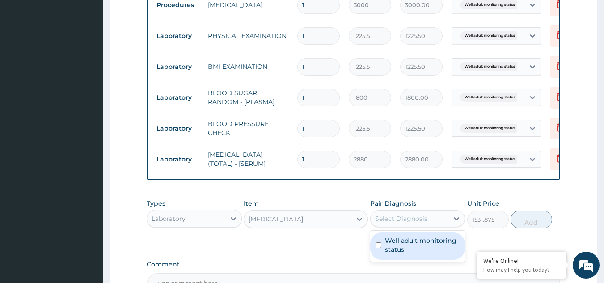
click at [415, 219] on div "Select Diagnosis" at bounding box center [409, 218] width 78 height 14
click at [399, 251] on label "Well adult monitoring status" at bounding box center [422, 245] width 75 height 18
checkbox input "true"
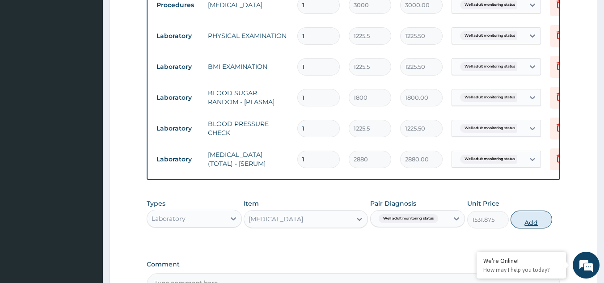
click at [521, 225] on button "Add" at bounding box center [531, 219] width 42 height 18
type input "0"
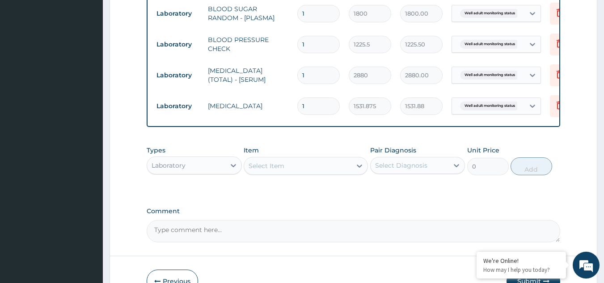
scroll to position [445, 0]
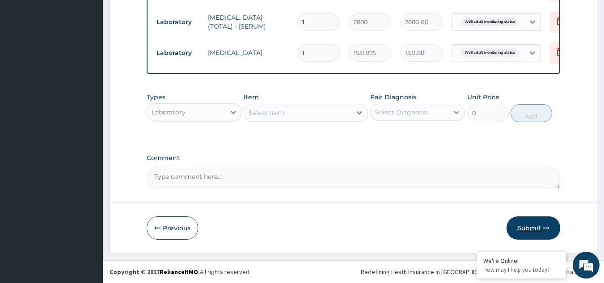
click at [538, 229] on button "Submit" at bounding box center [533, 227] width 54 height 23
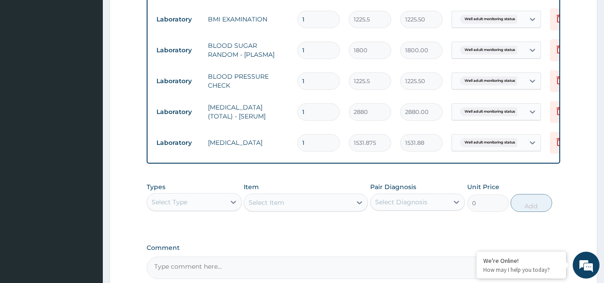
scroll to position [542, 0]
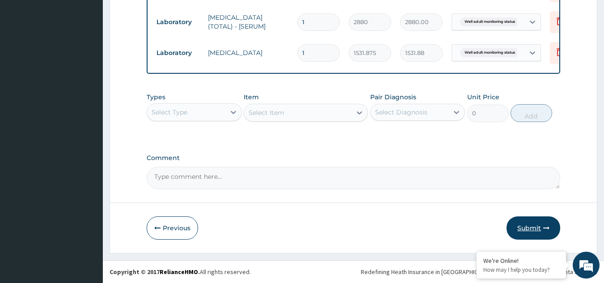
click at [529, 230] on button "Submit" at bounding box center [533, 227] width 54 height 23
click at [537, 227] on button "Submit" at bounding box center [533, 227] width 54 height 23
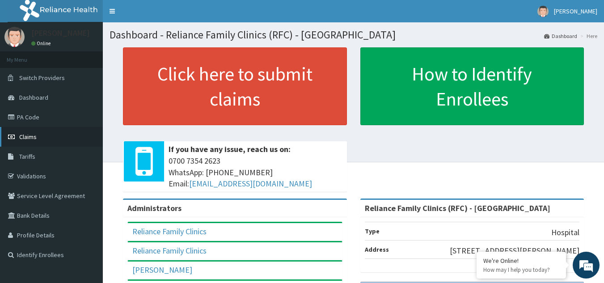
click at [26, 132] on link "Claims" at bounding box center [51, 137] width 103 height 20
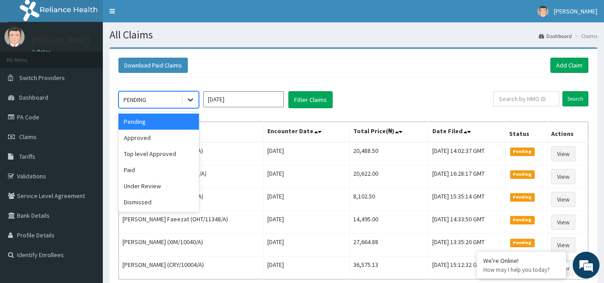
click at [191, 102] on icon at bounding box center [190, 99] width 9 height 9
click at [157, 136] on div "Approved" at bounding box center [158, 138] width 80 height 16
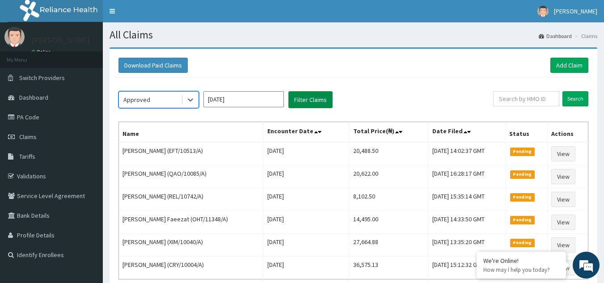
click at [304, 97] on button "Filter Claims" at bounding box center [310, 99] width 44 height 17
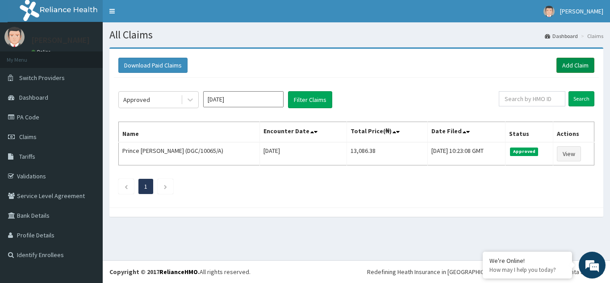
click at [575, 69] on link "Add Claim" at bounding box center [576, 65] width 38 height 15
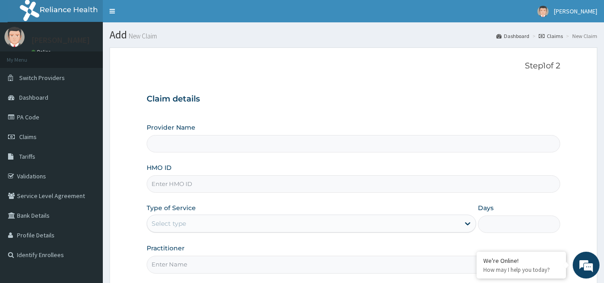
type input "Reliance Family Clinics (RFC) - [GEOGRAPHIC_DATA]"
click at [172, 181] on input "HMO ID" at bounding box center [354, 183] width 414 height 17
type input "DGC/10081/A"
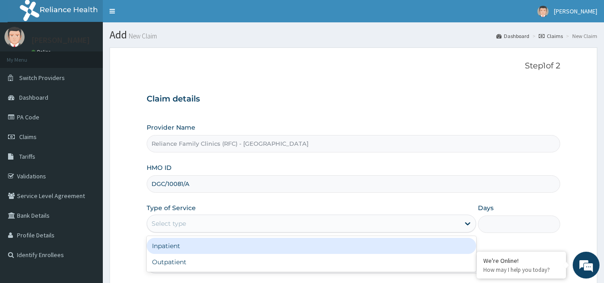
click at [386, 230] on div "Select type" at bounding box center [303, 223] width 312 height 14
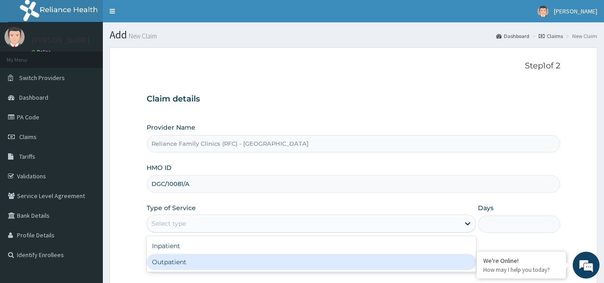
click at [341, 258] on div "Outpatient" at bounding box center [311, 262] width 329 height 16
type input "1"
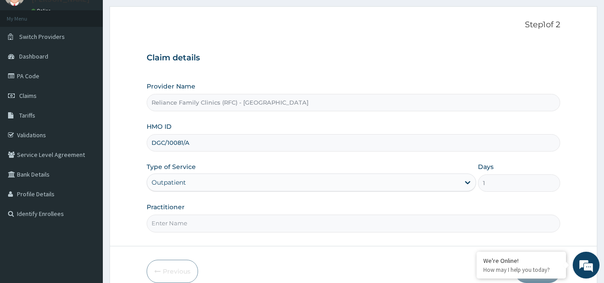
scroll to position [72, 0]
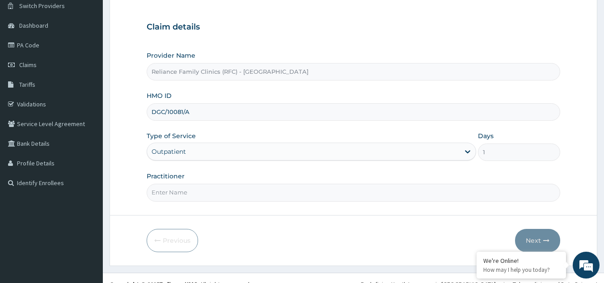
click at [421, 192] on input "Practitioner" at bounding box center [354, 192] width 414 height 17
click at [198, 186] on input "Practitioner" at bounding box center [354, 192] width 414 height 17
type input "Dr. Alliyah"
click at [538, 232] on button "Next" at bounding box center [537, 240] width 45 height 23
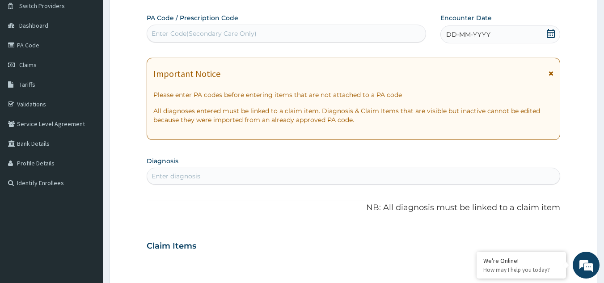
click at [550, 76] on icon at bounding box center [550, 73] width 5 height 6
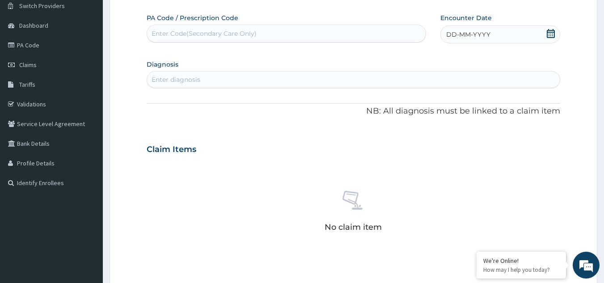
scroll to position [0, 0]
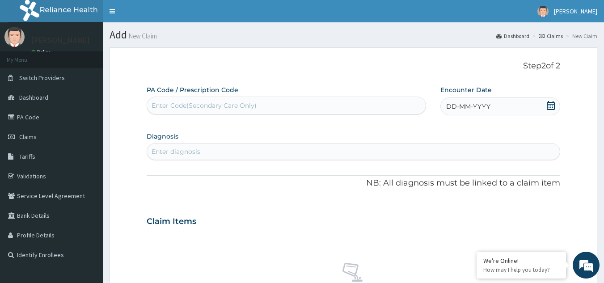
click at [552, 107] on icon at bounding box center [550, 105] width 9 height 9
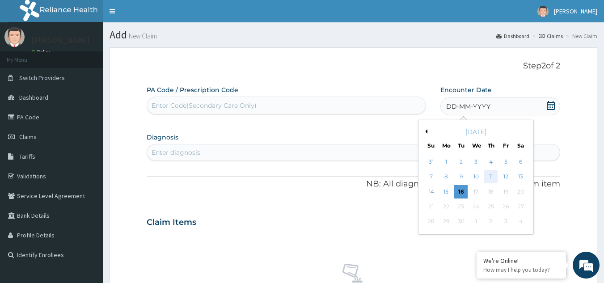
click at [490, 174] on div "11" at bounding box center [490, 176] width 13 height 13
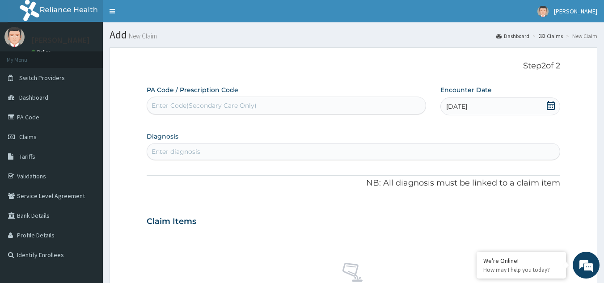
click at [239, 146] on div "Enter diagnosis" at bounding box center [353, 151] width 413 height 14
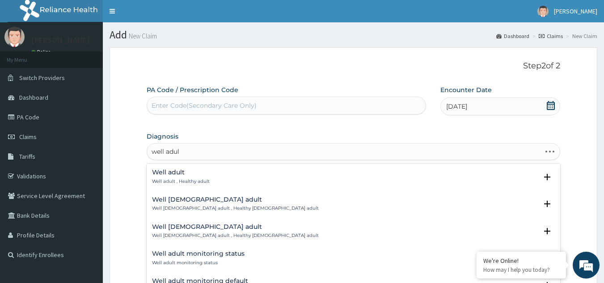
type input "well adult"
click at [212, 254] on h4 "Well adult monitoring status" at bounding box center [198, 253] width 92 height 7
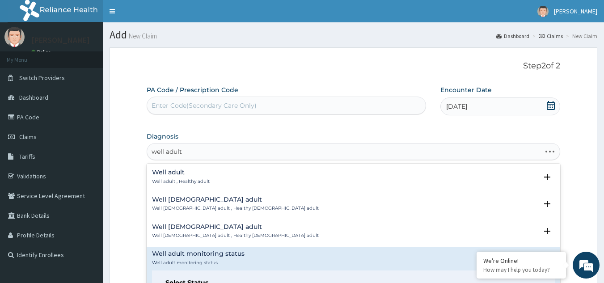
scroll to position [71, 0]
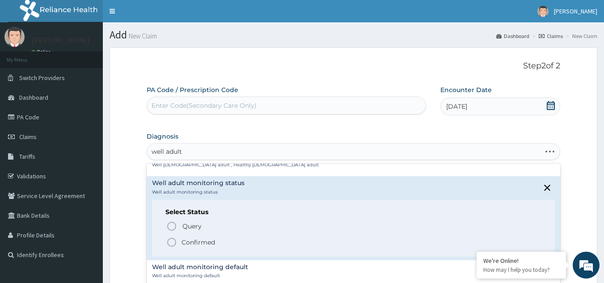
click at [175, 241] on icon "status option filled" at bounding box center [171, 242] width 11 height 11
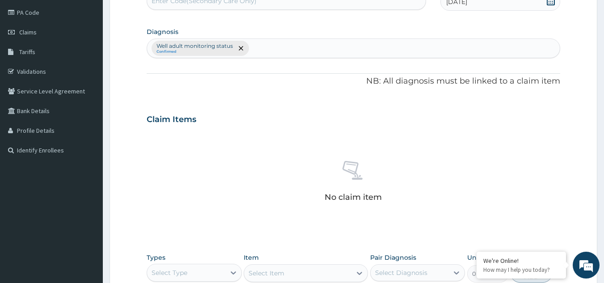
scroll to position [201, 0]
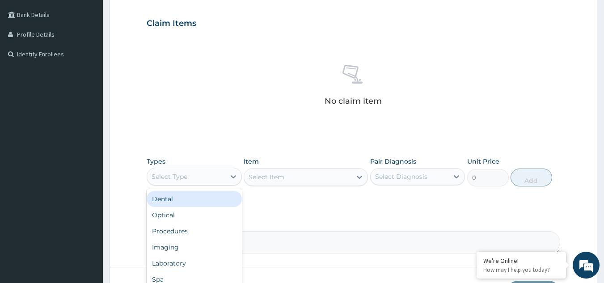
click at [191, 178] on div "Select Type" at bounding box center [186, 176] width 78 height 14
type input "drugs"
click at [178, 194] on div "Drugs" at bounding box center [194, 199] width 95 height 16
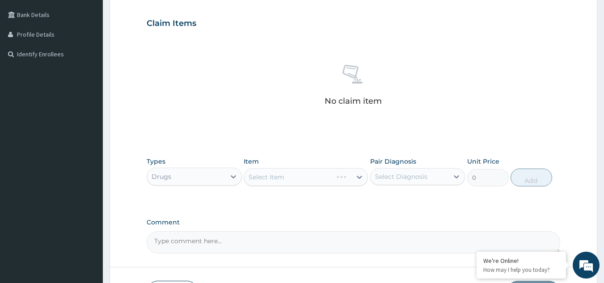
click at [294, 171] on div "Select Item" at bounding box center [306, 177] width 124 height 18
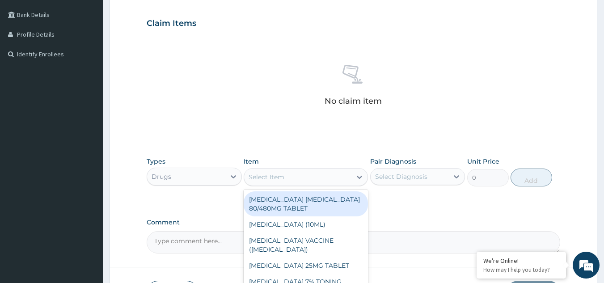
click at [294, 171] on div "Select Item" at bounding box center [297, 177] width 107 height 14
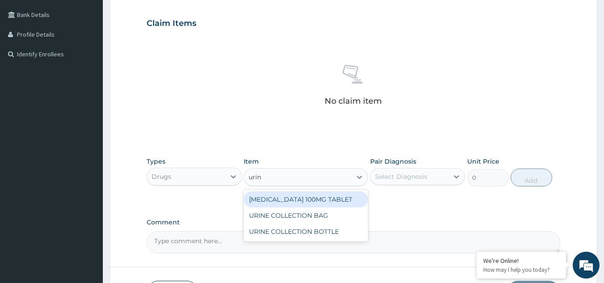
type input "urine"
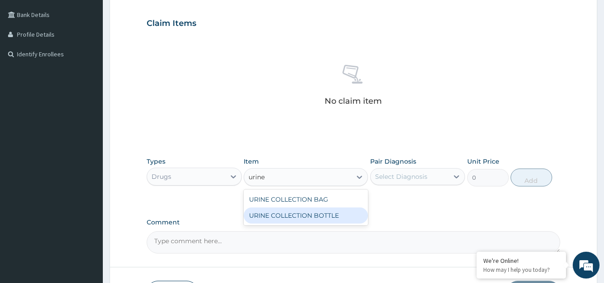
click at [294, 215] on div "URINE COLLECTION BOTTLE" at bounding box center [306, 215] width 124 height 16
type input "198"
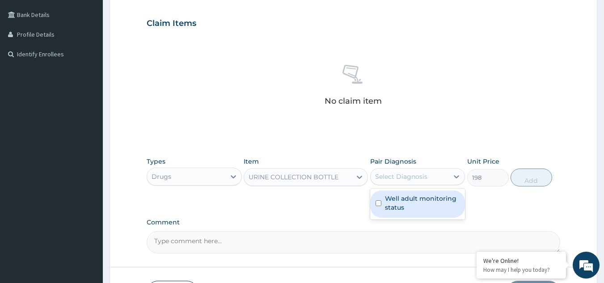
click at [402, 182] on div "Select Diagnosis" at bounding box center [409, 176] width 78 height 14
click at [400, 196] on label "Well adult monitoring status" at bounding box center [422, 203] width 75 height 18
checkbox input "true"
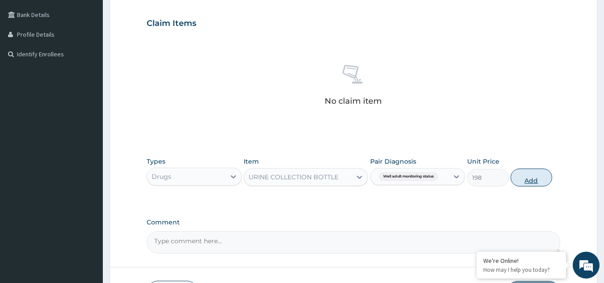
click at [521, 176] on button "Add" at bounding box center [531, 177] width 42 height 18
type input "0"
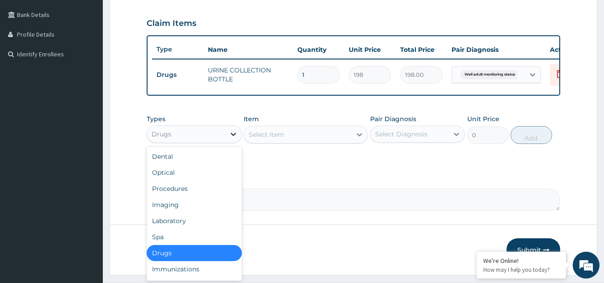
click at [229, 138] on icon at bounding box center [233, 134] width 9 height 9
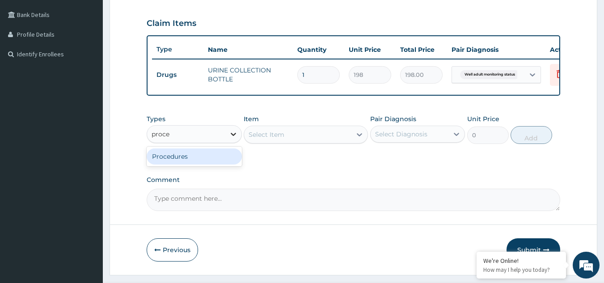
type input "proced"
click at [203, 162] on div "Procedures" at bounding box center [194, 156] width 95 height 16
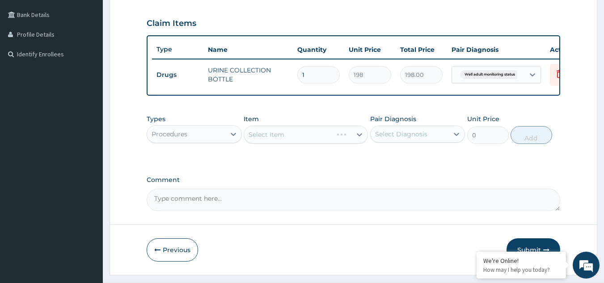
click at [307, 143] on div "Select Item" at bounding box center [306, 135] width 124 height 18
click at [307, 142] on div "Select Item" at bounding box center [297, 134] width 107 height 14
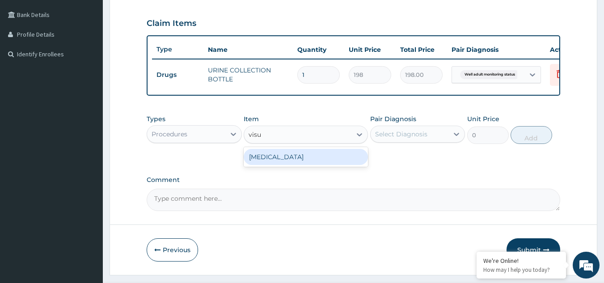
type input "visua"
click at [308, 165] on div "[MEDICAL_DATA]" at bounding box center [306, 157] width 124 height 16
type input "3000"
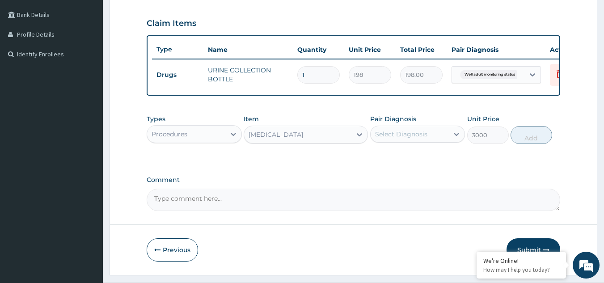
click at [415, 132] on div "Select Diagnosis" at bounding box center [417, 134] width 95 height 17
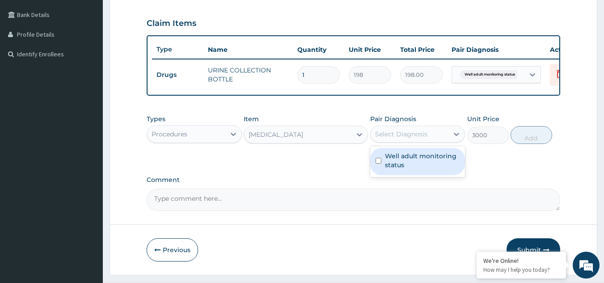
click at [404, 168] on label "Well adult monitoring status" at bounding box center [422, 160] width 75 height 18
checkbox input "true"
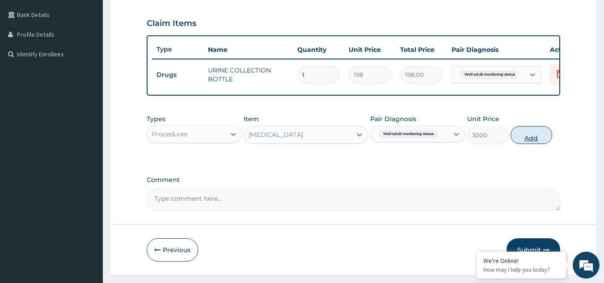
click at [518, 141] on button "Add" at bounding box center [531, 135] width 42 height 18
type input "0"
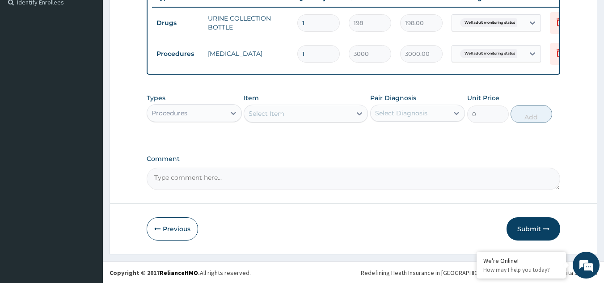
scroll to position [260, 0]
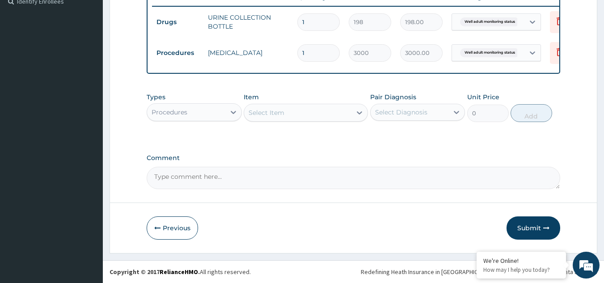
click at [215, 172] on textarea "Comment" at bounding box center [354, 178] width 414 height 22
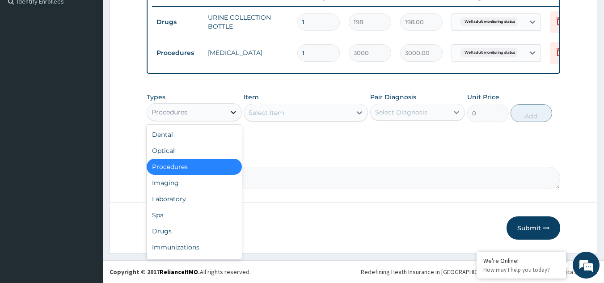
click at [239, 114] on div at bounding box center [233, 112] width 16 height 16
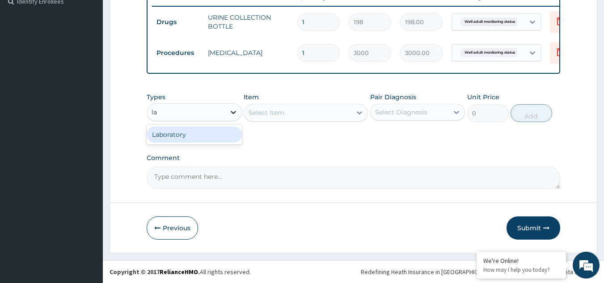
type input "lab"
click at [205, 139] on div "Laboratory" at bounding box center [194, 134] width 95 height 16
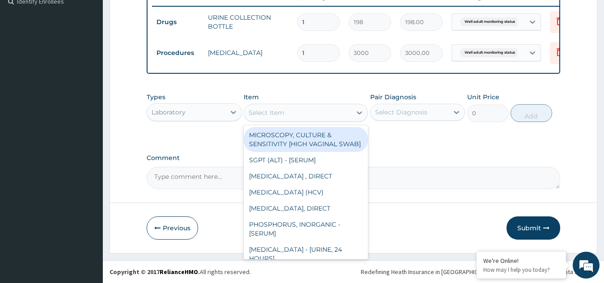
click at [327, 117] on div "Select Item" at bounding box center [297, 112] width 107 height 14
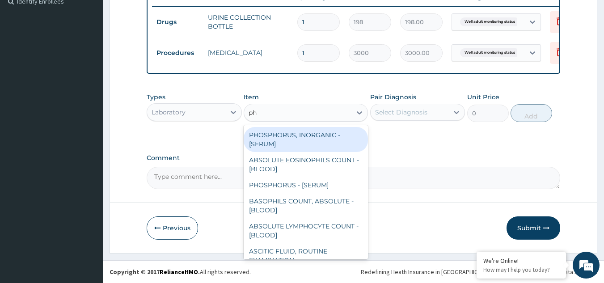
type input "phy"
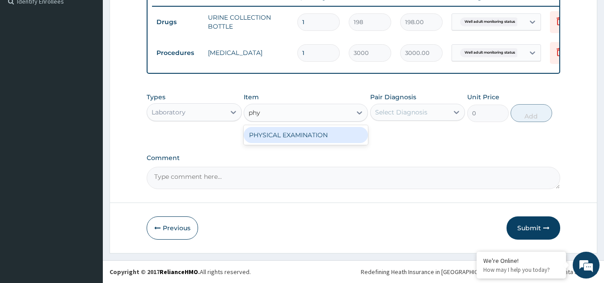
click at [320, 131] on div "PHYSICAL EXAMINATION" at bounding box center [306, 135] width 124 height 16
type input "1225.5"
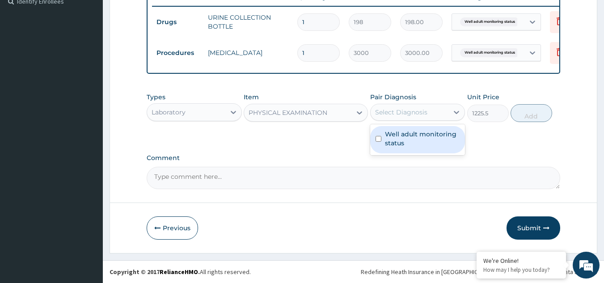
click at [394, 109] on div "Select Diagnosis" at bounding box center [401, 112] width 52 height 9
click at [392, 136] on label "Well adult monitoring status" at bounding box center [422, 139] width 75 height 18
checkbox input "true"
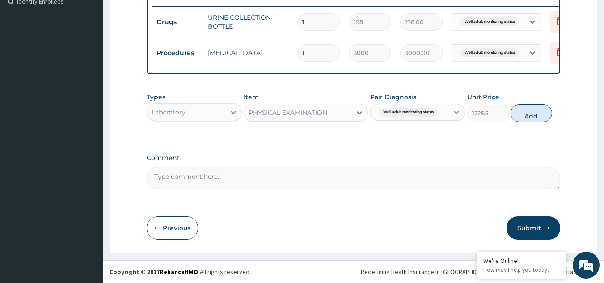
click at [538, 114] on button "Add" at bounding box center [531, 113] width 42 height 18
type input "0"
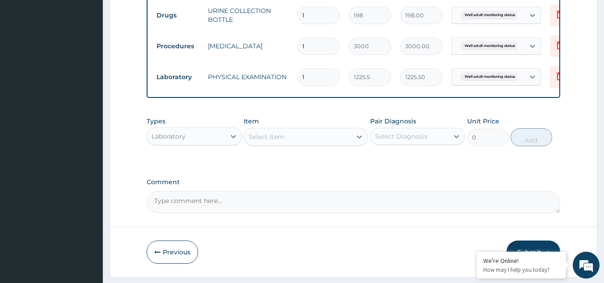
click at [265, 141] on div "Select Item" at bounding box center [266, 136] width 36 height 9
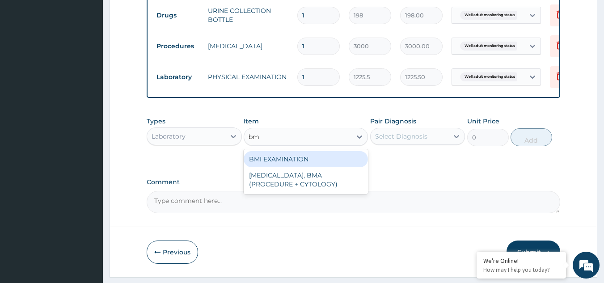
type input "bmi"
click at [270, 167] on div "BMI EXAMINATION" at bounding box center [306, 159] width 124 height 16
type input "1225.5"
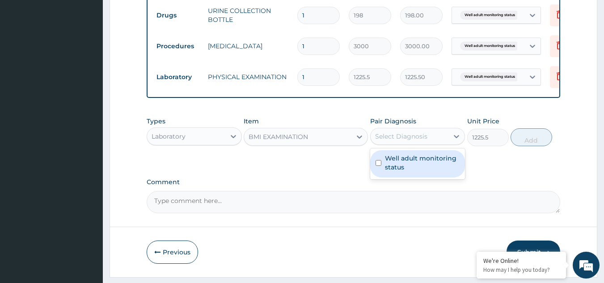
click at [412, 140] on div "Select Diagnosis" at bounding box center [401, 136] width 52 height 9
click at [413, 157] on div "Well adult monitoring status" at bounding box center [417, 163] width 95 height 27
checkbox input "true"
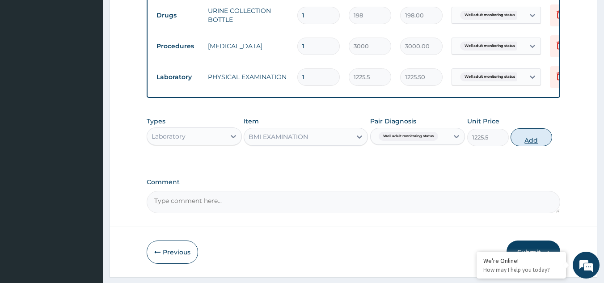
click at [523, 145] on button "Add" at bounding box center [531, 137] width 42 height 18
type input "0"
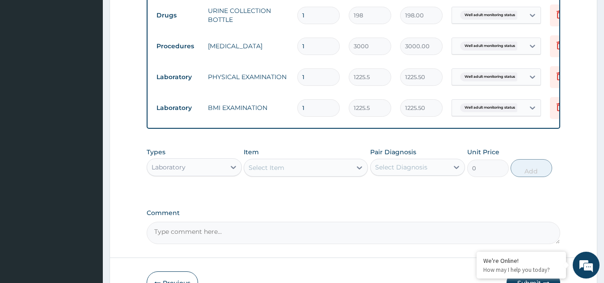
click at [282, 168] on div "Select Item" at bounding box center [297, 167] width 107 height 14
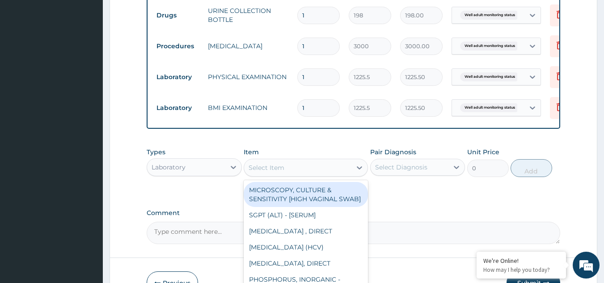
click at [282, 168] on div "Select Item" at bounding box center [297, 167] width 107 height 14
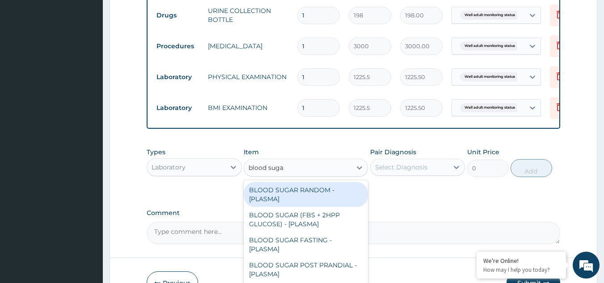
type input "blood sugar"
click at [299, 202] on div "BLOOD SUGAR RANDOM - [PLASMA]" at bounding box center [306, 194] width 124 height 25
type input "1800"
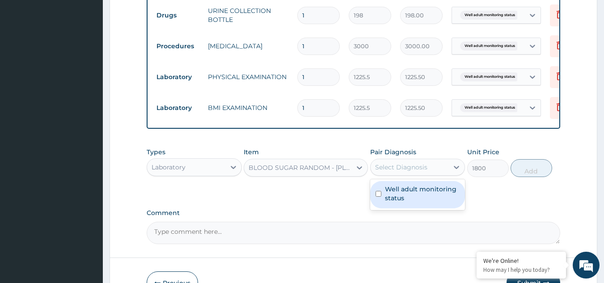
click at [400, 172] on div "Select Diagnosis" at bounding box center [401, 167] width 52 height 9
click at [397, 202] on label "Well adult monitoring status" at bounding box center [422, 194] width 75 height 18
checkbox input "true"
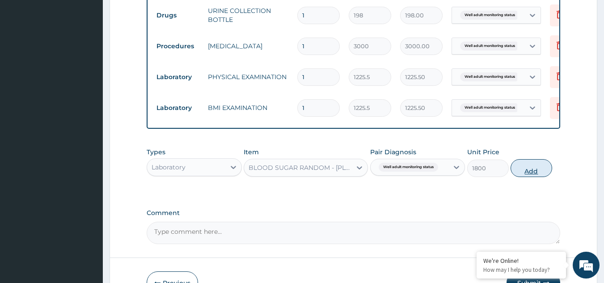
click at [532, 172] on button "Add" at bounding box center [531, 168] width 42 height 18
type input "0"
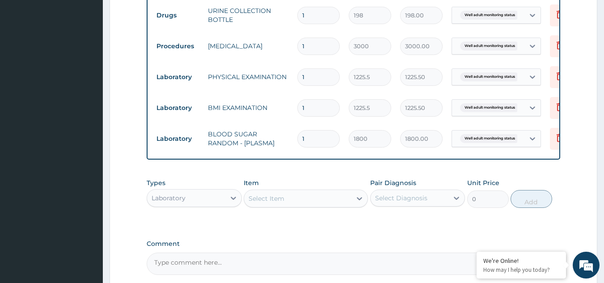
click at [315, 206] on div "Select Item" at bounding box center [297, 198] width 107 height 14
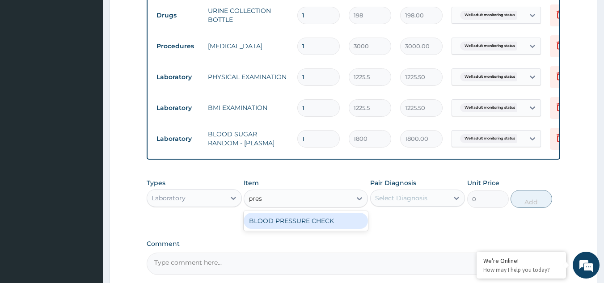
type input "press"
click at [317, 224] on div "BLOOD PRESSURE CHECK" at bounding box center [306, 221] width 124 height 16
type input "1225.5"
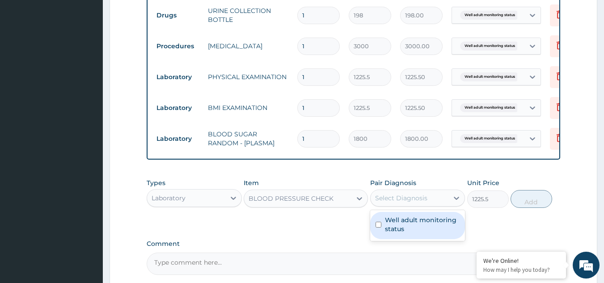
click at [411, 202] on div "Select Diagnosis" at bounding box center [401, 197] width 52 height 9
click at [400, 233] on label "Well adult monitoring status" at bounding box center [422, 224] width 75 height 18
checkbox input "true"
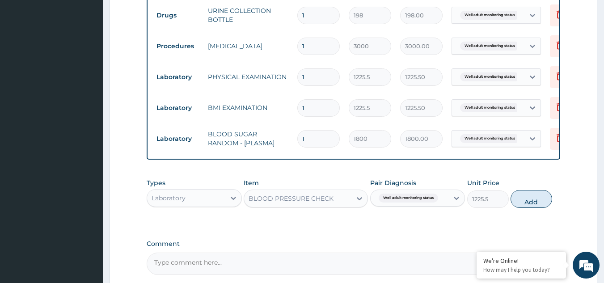
click at [526, 208] on button "Add" at bounding box center [531, 199] width 42 height 18
type input "0"
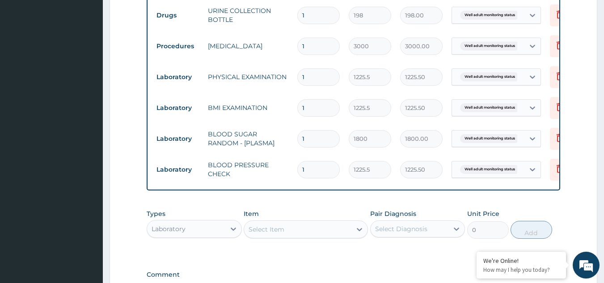
click at [298, 232] on div "Select Item" at bounding box center [297, 229] width 107 height 14
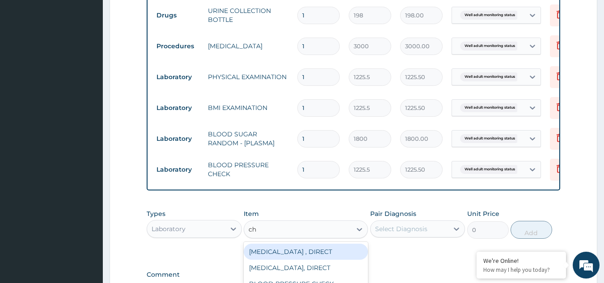
type input "cho"
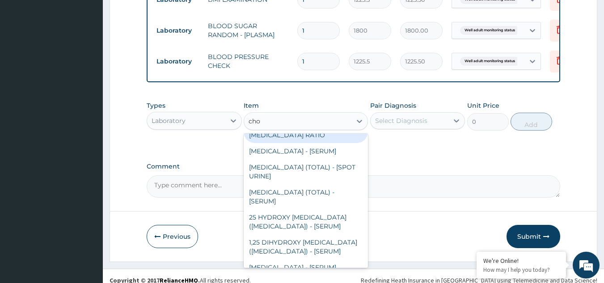
scroll to position [71, 0]
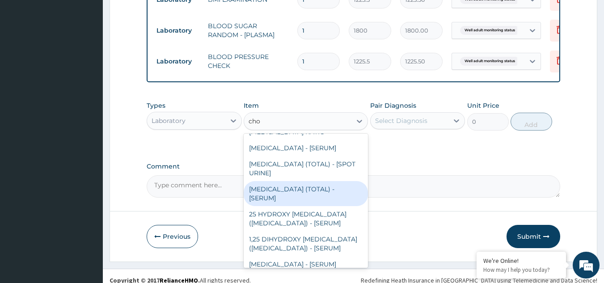
click at [296, 206] on div "[MEDICAL_DATA] (TOTAL) - [SERUM]" at bounding box center [306, 193] width 124 height 25
type input "2880"
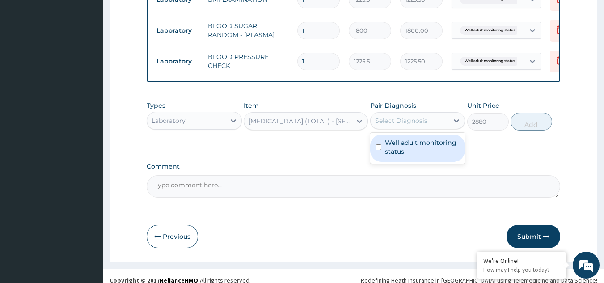
click at [436, 128] on div "Select Diagnosis" at bounding box center [409, 121] width 78 height 14
click at [426, 148] on label "Well adult monitoring status" at bounding box center [422, 147] width 75 height 18
checkbox input "true"
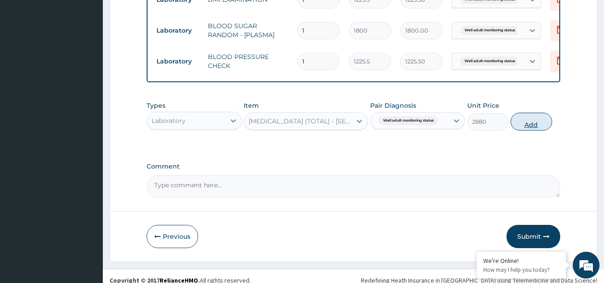
click at [517, 128] on button "Add" at bounding box center [531, 122] width 42 height 18
type input "0"
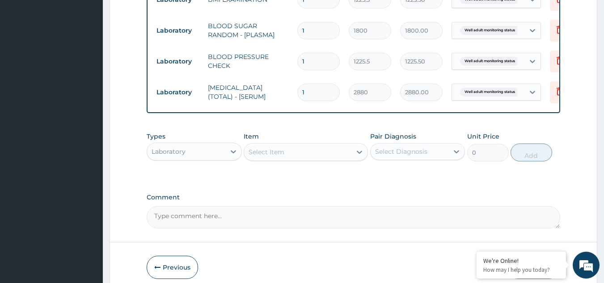
click at [276, 154] on div "Select Item" at bounding box center [266, 151] width 36 height 9
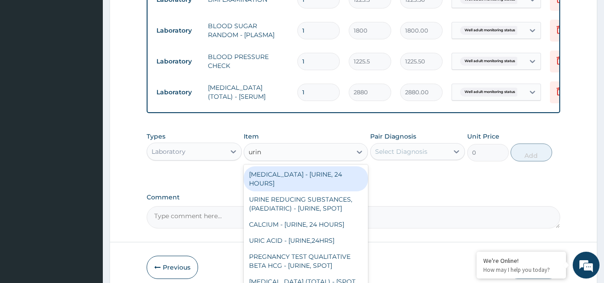
type input "urina"
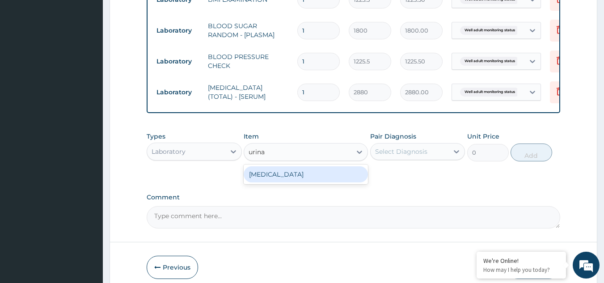
click at [278, 180] on div "[MEDICAL_DATA]" at bounding box center [306, 174] width 124 height 16
type input "1531.875"
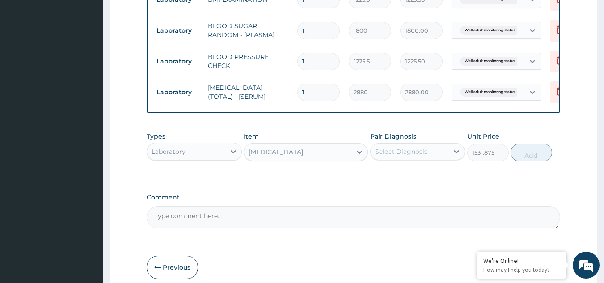
click at [425, 156] on div "Select Diagnosis" at bounding box center [401, 151] width 52 height 9
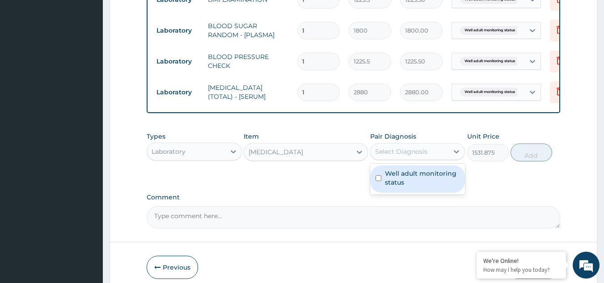
click at [415, 185] on label "Well adult monitoring status" at bounding box center [422, 178] width 75 height 18
checkbox input "true"
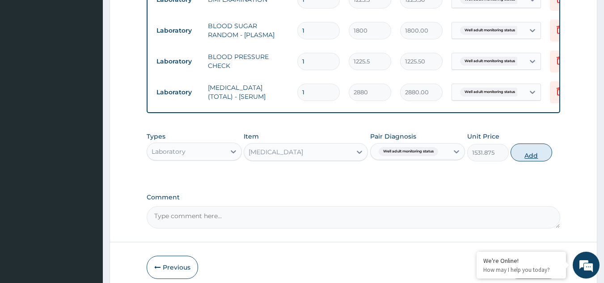
click at [520, 158] on button "Add" at bounding box center [531, 152] width 42 height 18
type input "0"
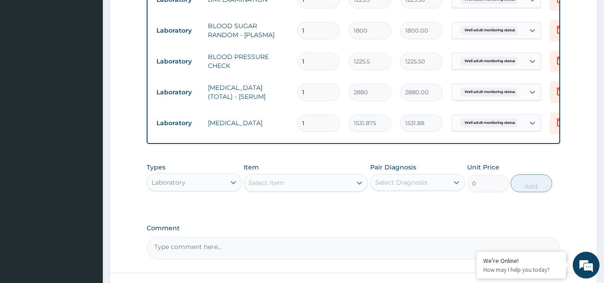
click at [302, 189] on div "Select Item" at bounding box center [297, 183] width 107 height 14
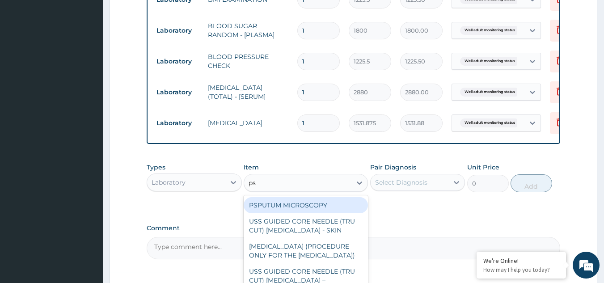
type input "psa"
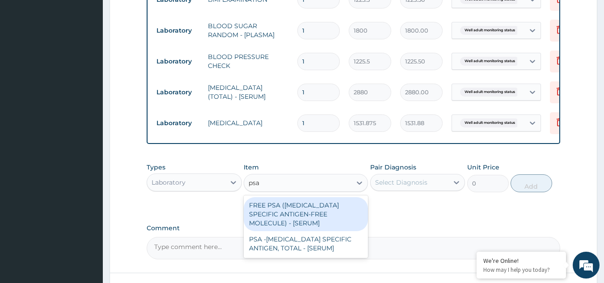
click at [303, 224] on div "FREE PSA ([MEDICAL_DATA] SPECIFIC ANTIGEN-FREE MOLECULE) - [SERUM]" at bounding box center [306, 214] width 124 height 34
type input "14400"
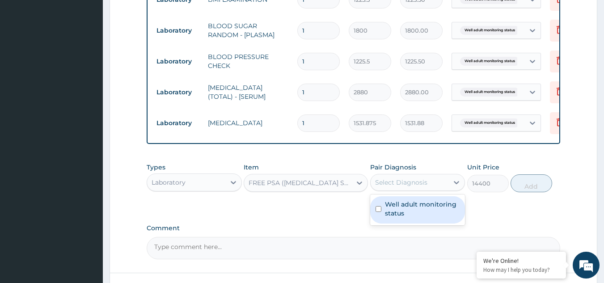
click at [431, 185] on div "Select Diagnosis" at bounding box center [409, 182] width 78 height 14
click at [417, 203] on div "Well adult monitoring status" at bounding box center [417, 209] width 95 height 27
checkbox input "true"
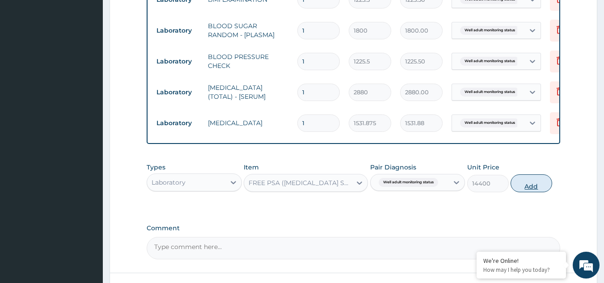
click at [540, 191] on button "Add" at bounding box center [531, 183] width 42 height 18
type input "0"
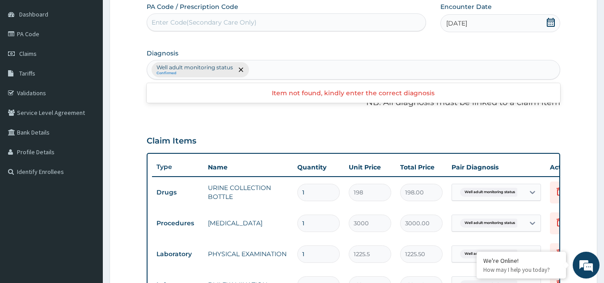
scroll to position [80, 0]
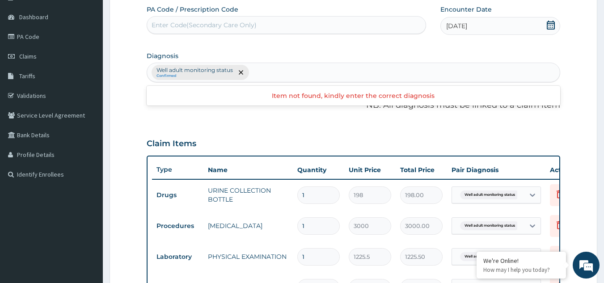
click at [307, 73] on div "Well adult monitoring status Confirmed" at bounding box center [353, 72] width 413 height 19
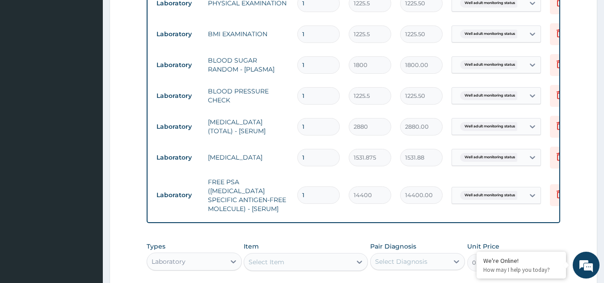
scroll to position [403, 0]
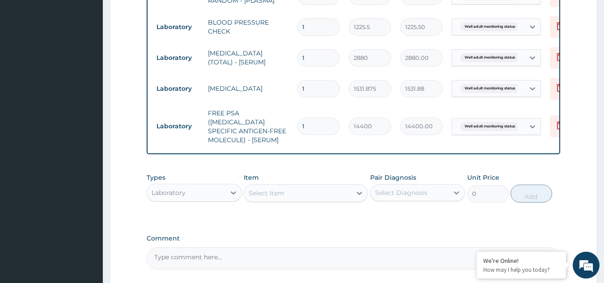
drag, startPoint x: 594, startPoint y: 232, endPoint x: 610, endPoint y: 273, distance: 43.6
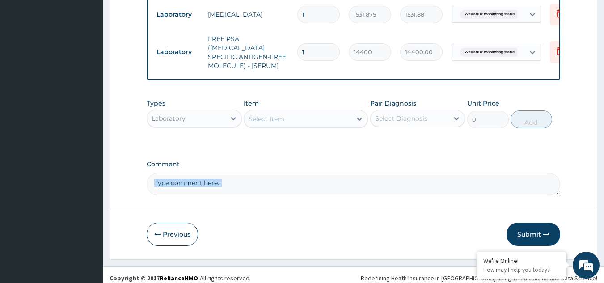
scroll to position [481, 0]
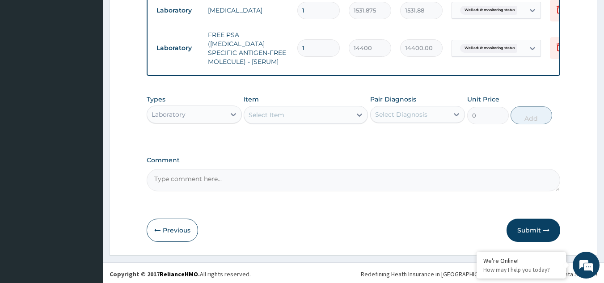
click at [520, 225] on button "Submit" at bounding box center [533, 230] width 54 height 23
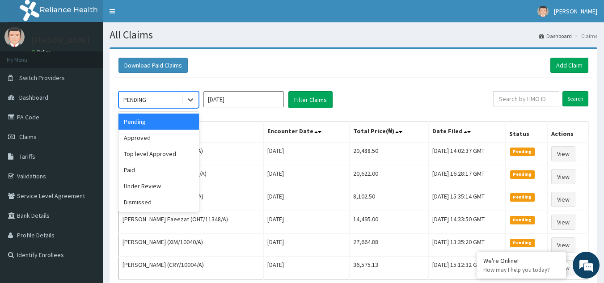
click at [159, 103] on div "PENDING" at bounding box center [150, 99] width 62 height 14
click at [148, 138] on div "Approved" at bounding box center [158, 138] width 80 height 16
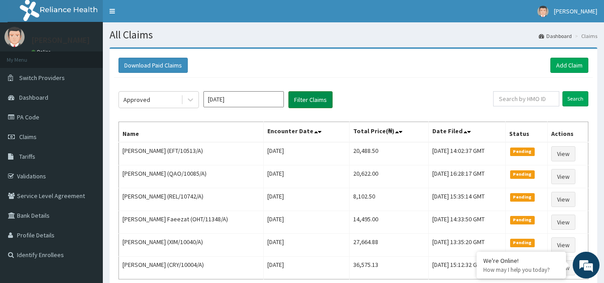
click at [302, 100] on button "Filter Claims" at bounding box center [310, 99] width 44 height 17
